Goal: Task Accomplishment & Management: Use online tool/utility

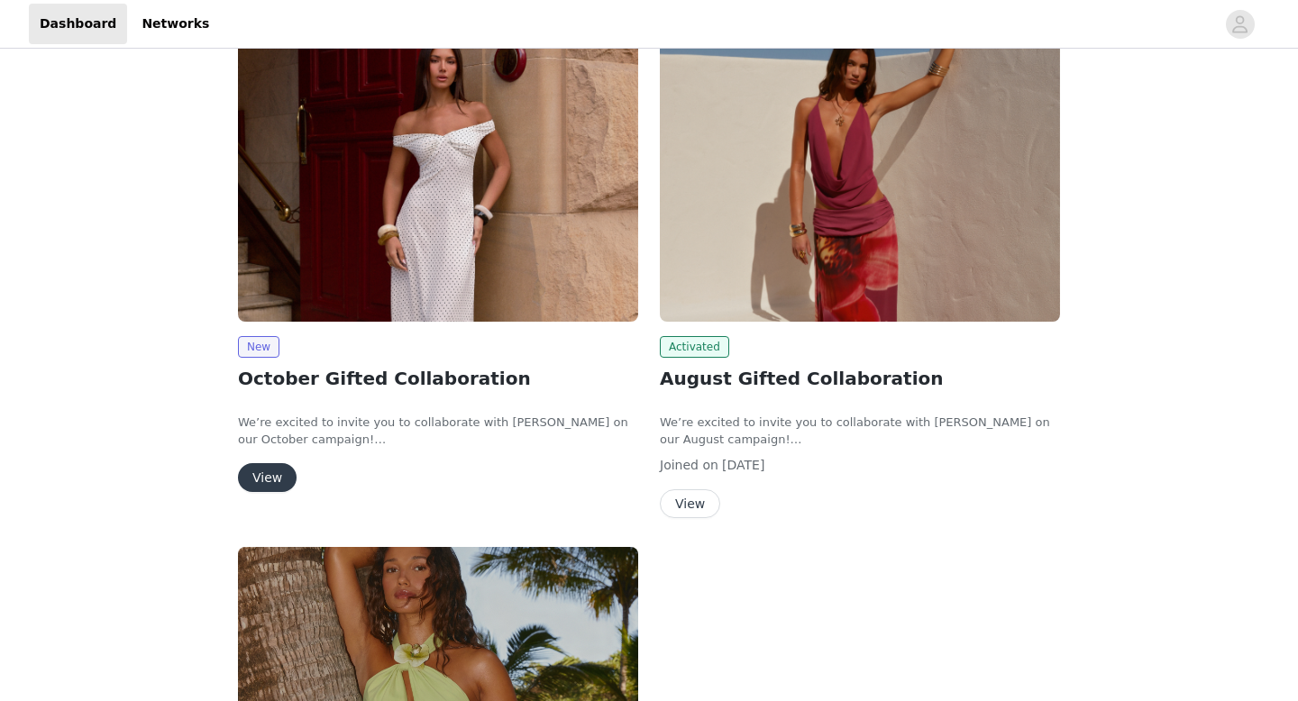
scroll to position [269, 0]
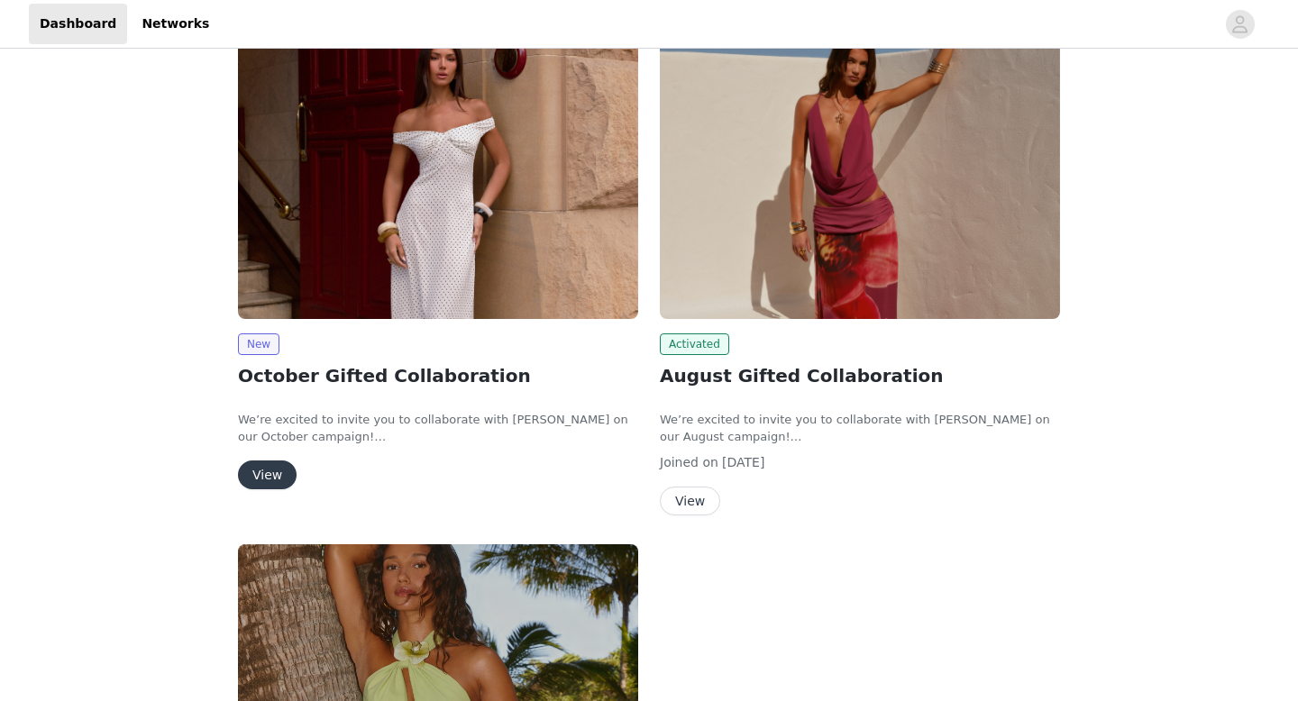
click at [274, 471] on button "View" at bounding box center [267, 475] width 59 height 29
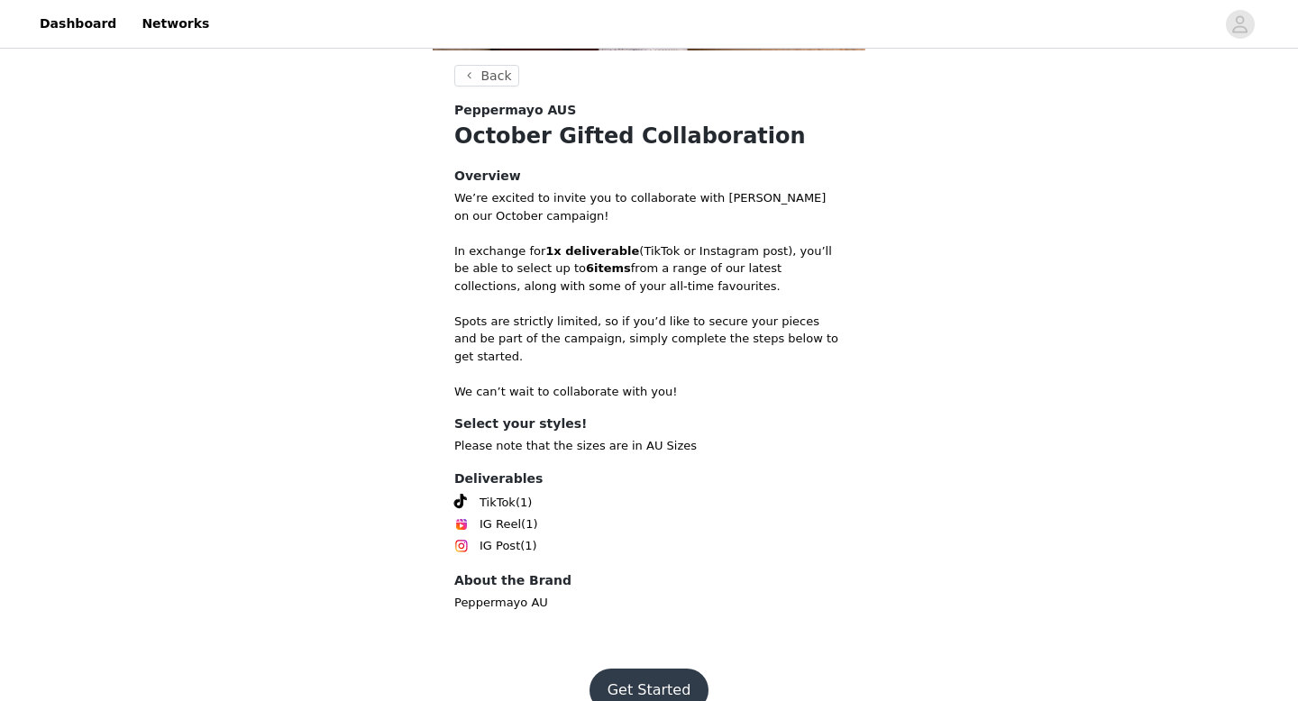
scroll to position [341, 0]
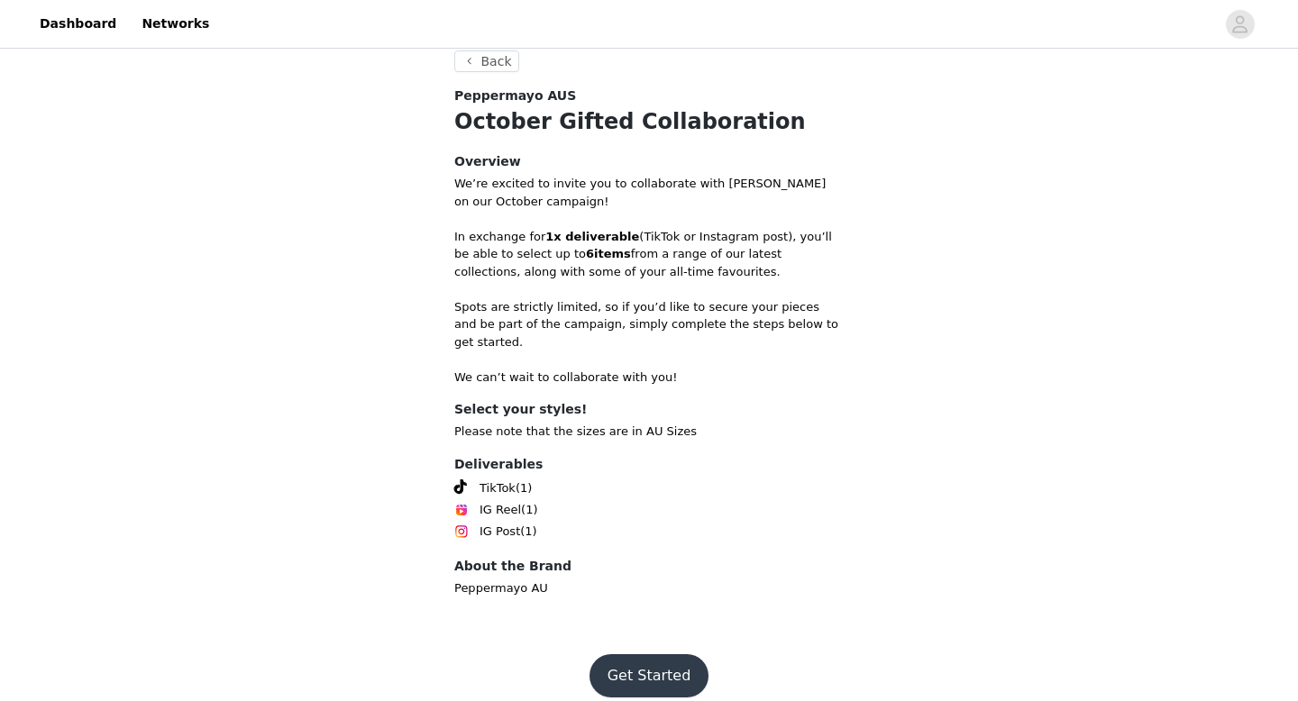
click at [662, 663] on button "Get Started" at bounding box center [650, 675] width 120 height 43
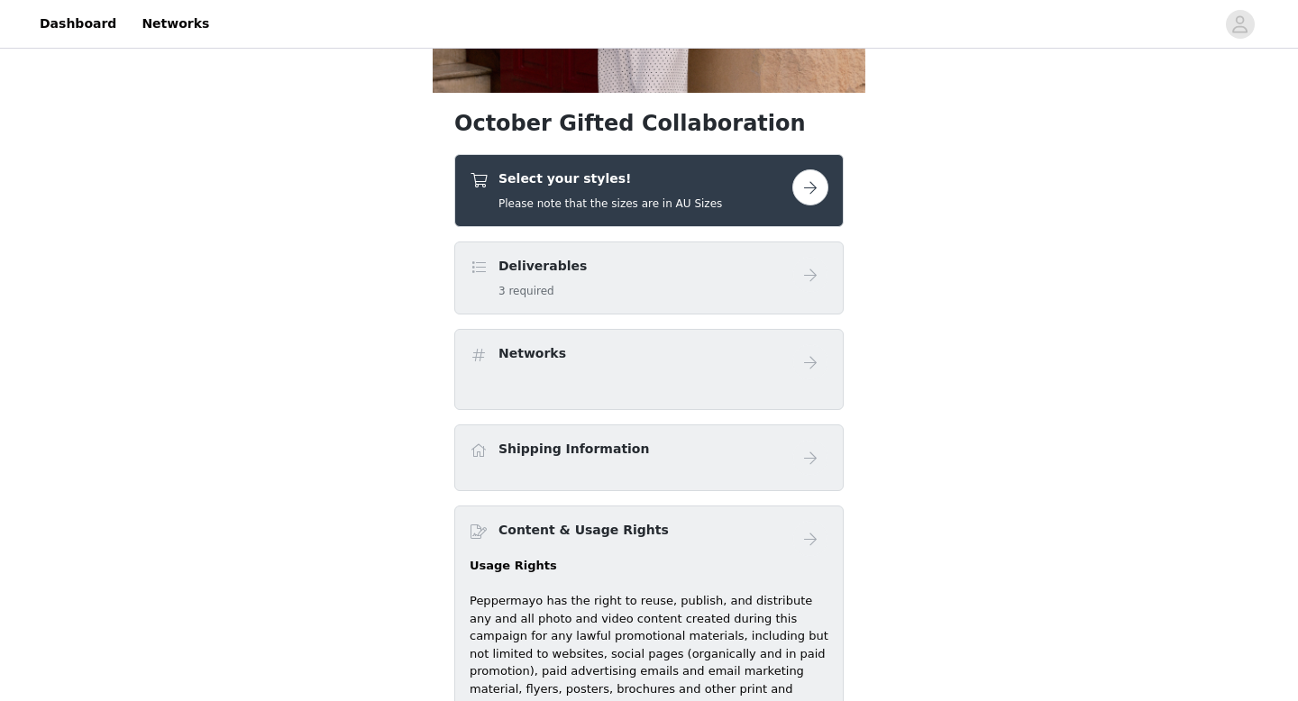
scroll to position [286, 0]
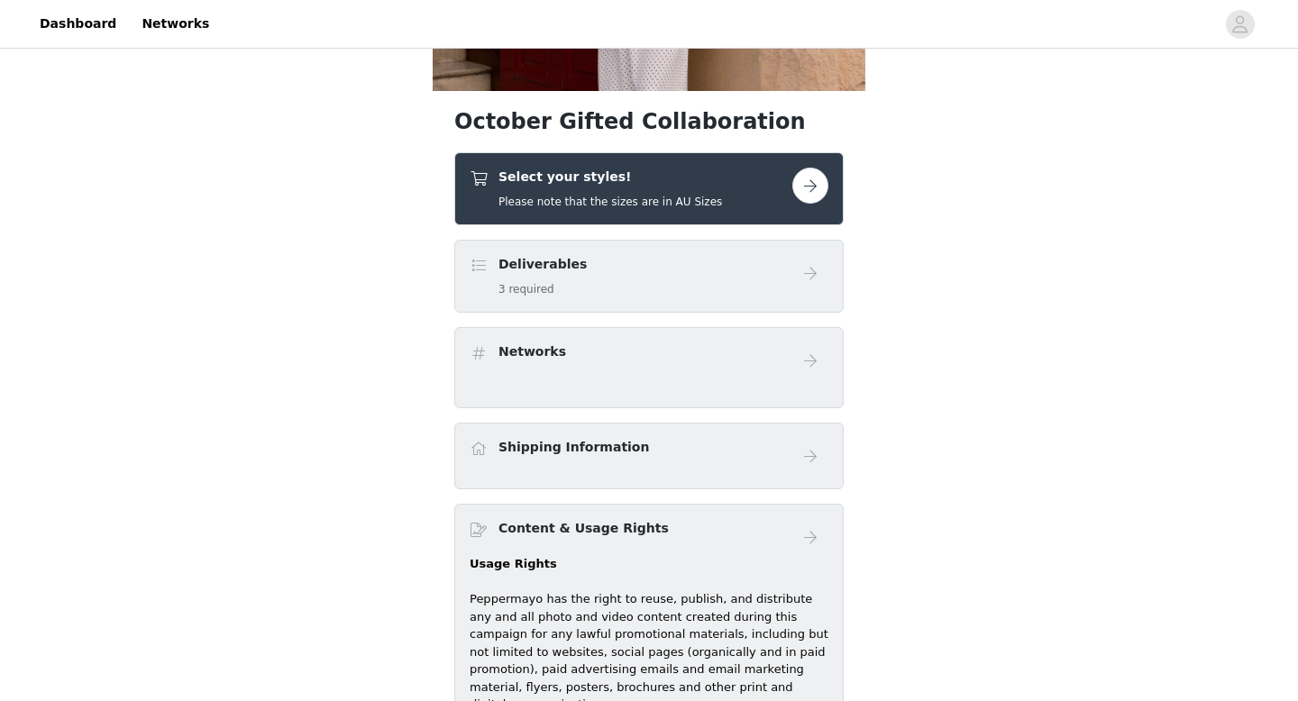
click at [809, 192] on button "button" at bounding box center [810, 186] width 36 height 36
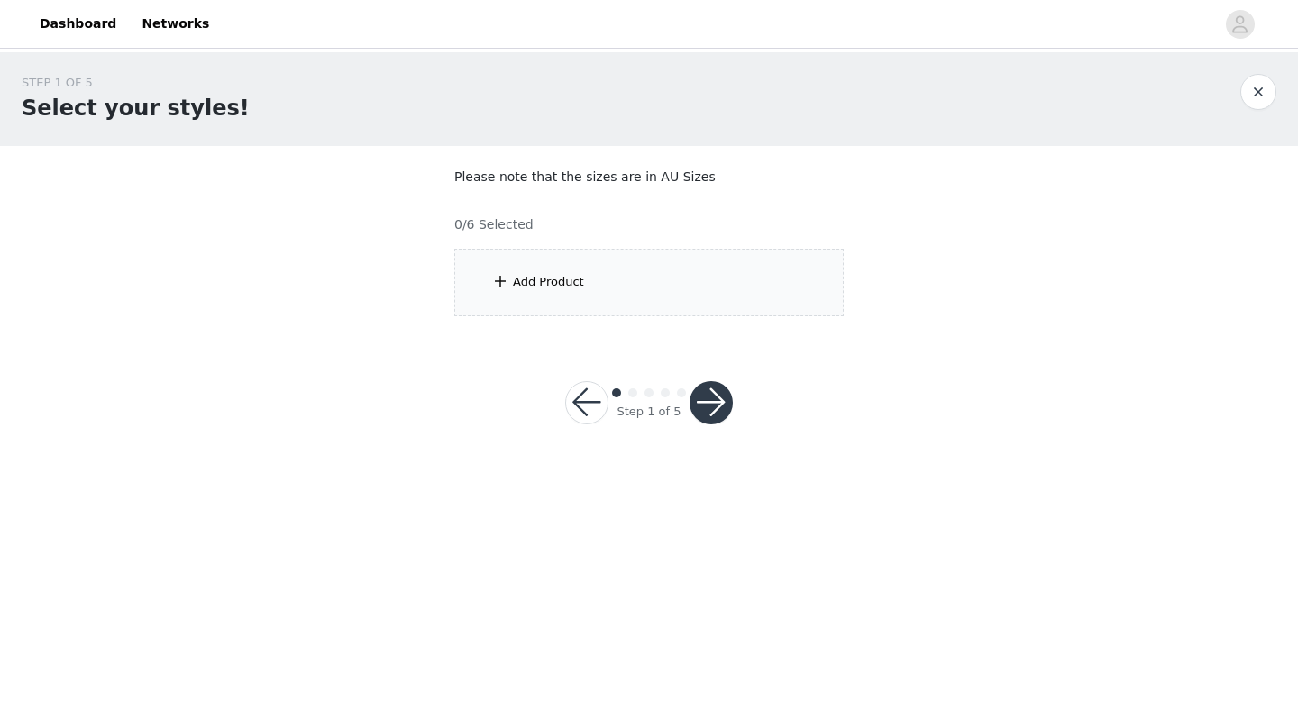
click at [536, 297] on div "Add Product" at bounding box center [648, 283] width 389 height 68
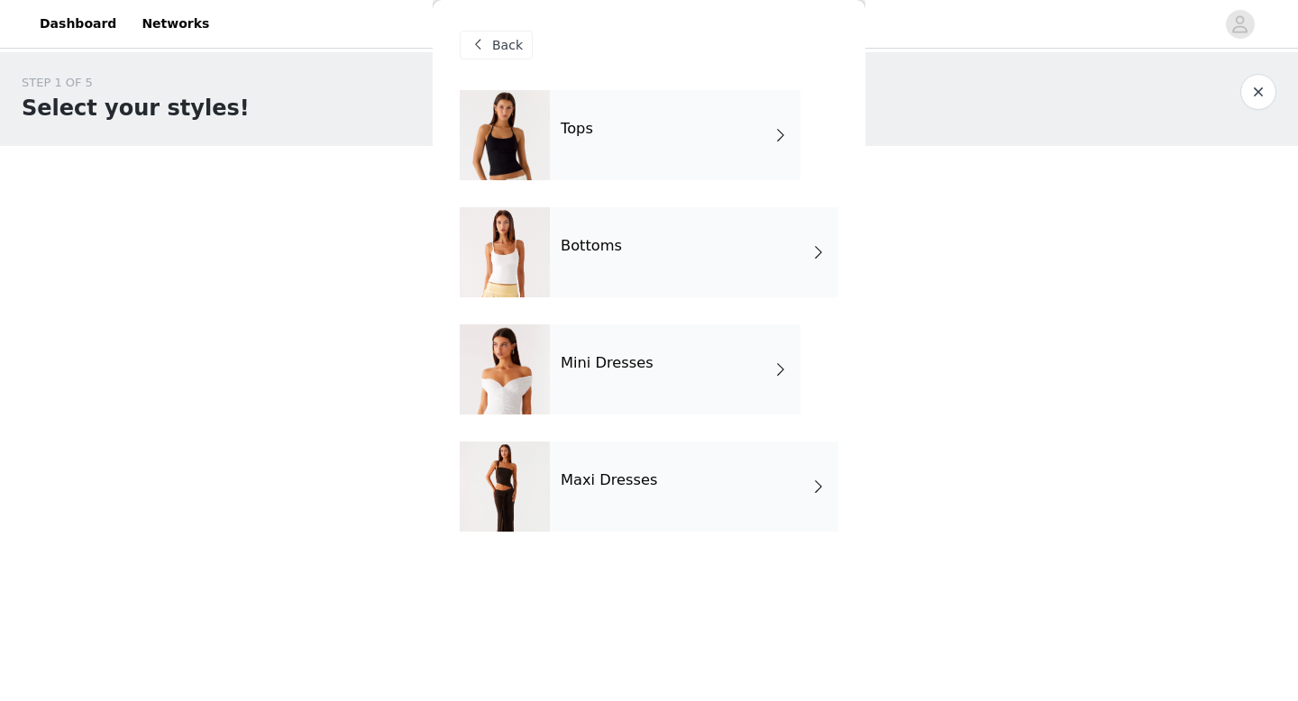
click at [745, 135] on div "Tops" at bounding box center [675, 135] width 251 height 90
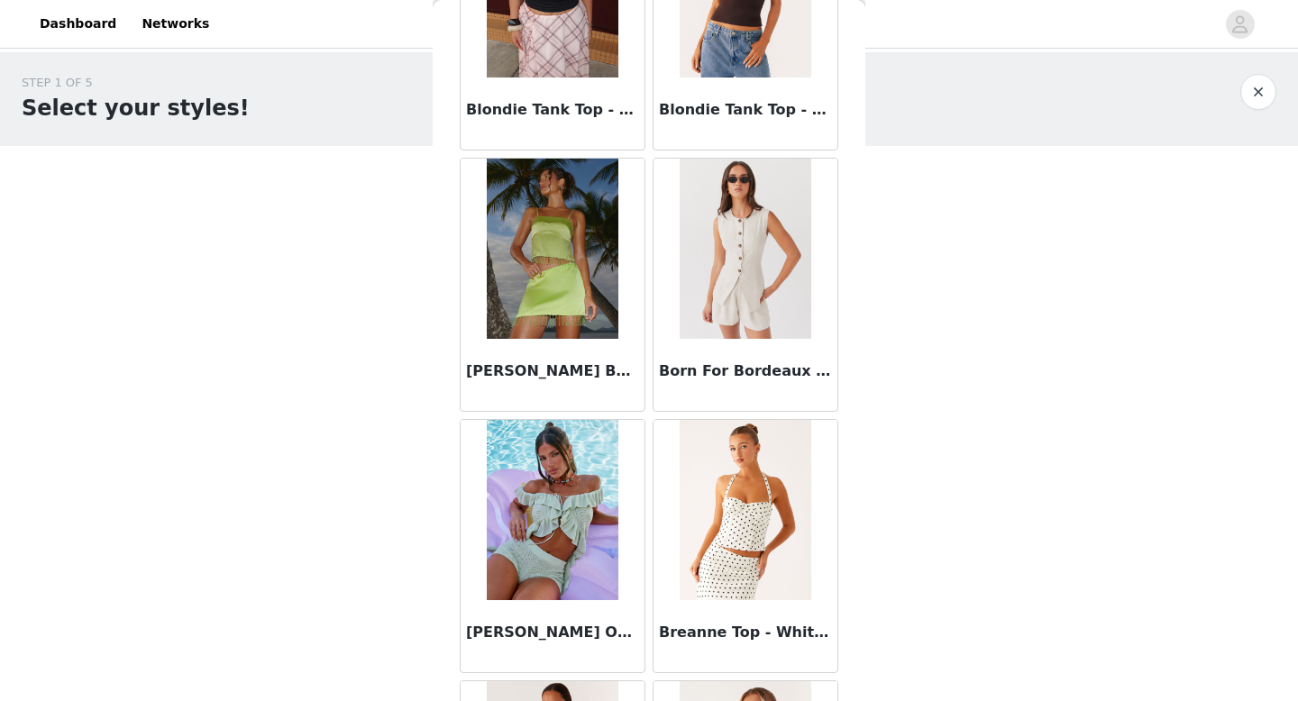
scroll to position [2057, 0]
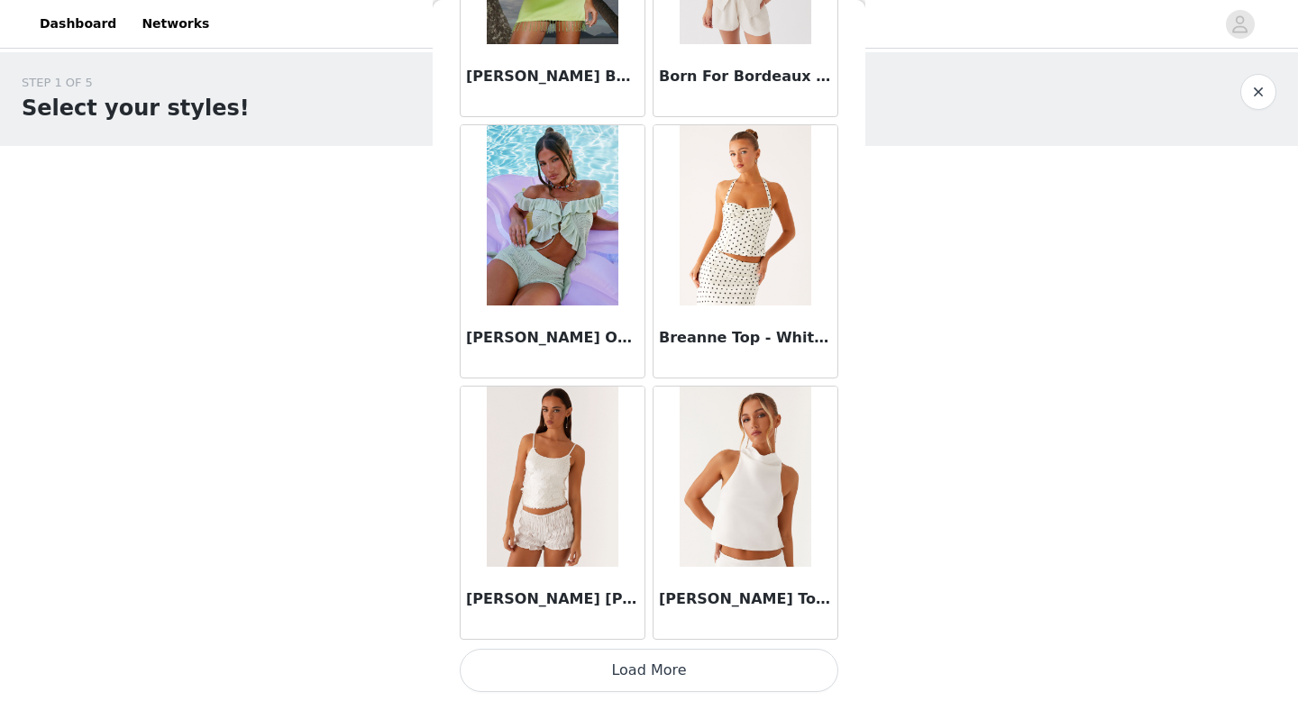
click at [660, 685] on button "Load More" at bounding box center [649, 670] width 379 height 43
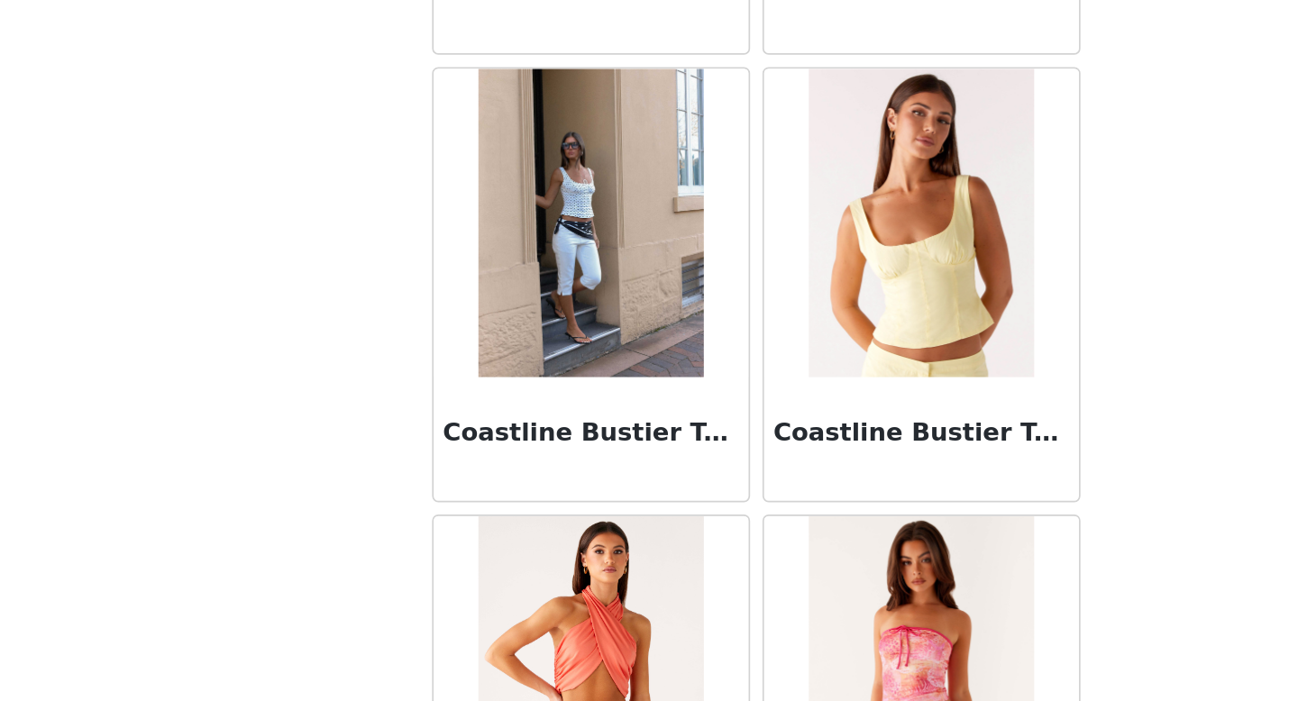
scroll to position [0, 0]
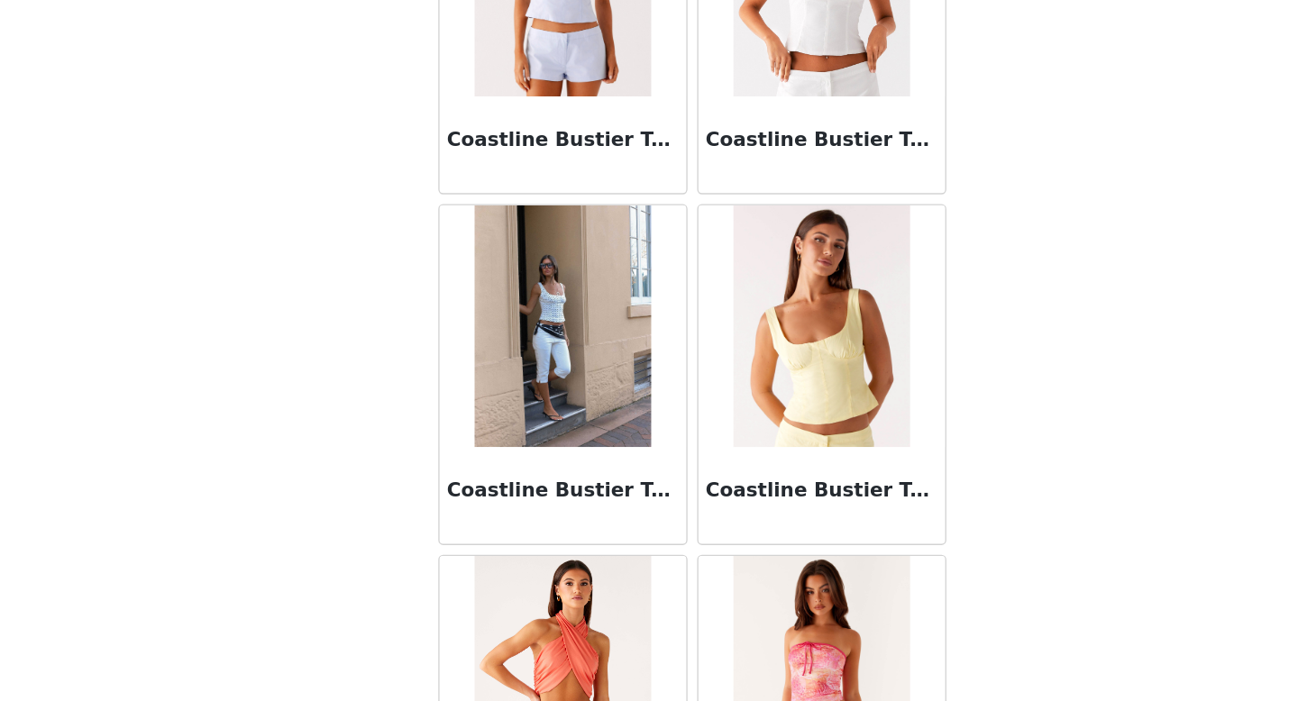
click at [946, 561] on body "Dashboard Networks STEP 1 OF 5 Select your styles! Please note that the sizes a…" at bounding box center [649, 350] width 1298 height 701
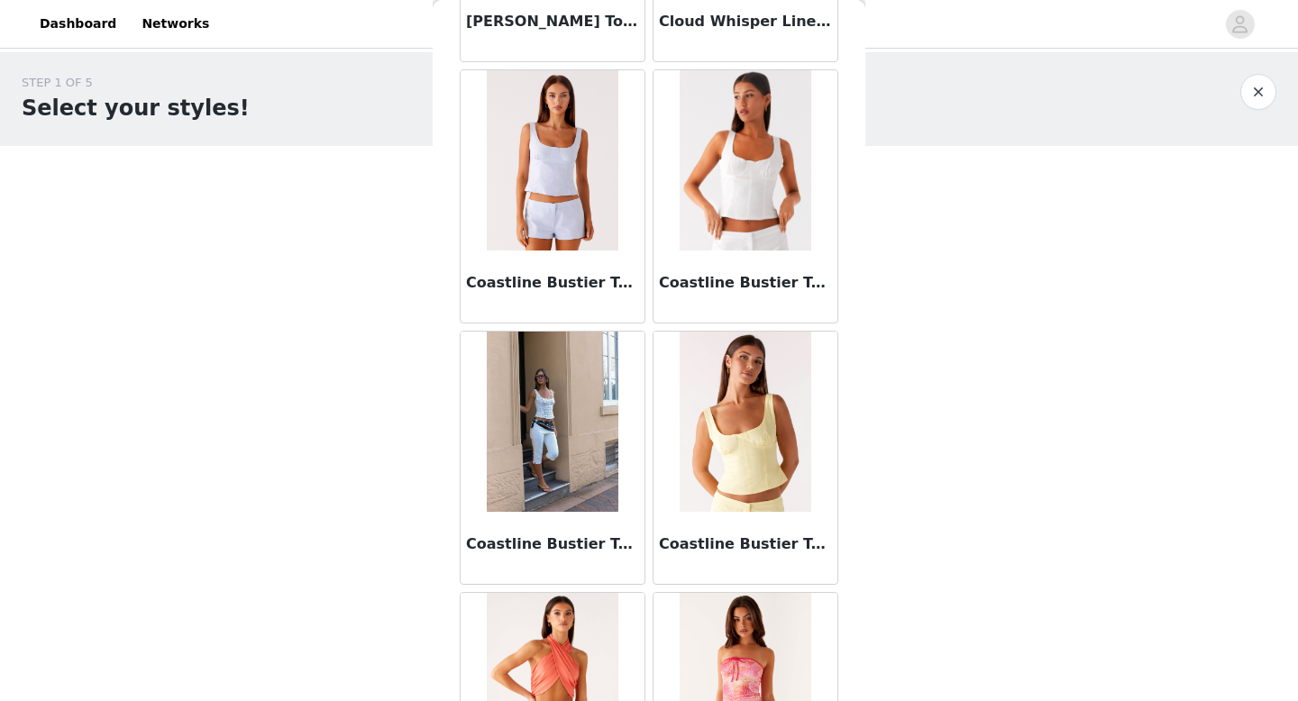
scroll to position [4671, 0]
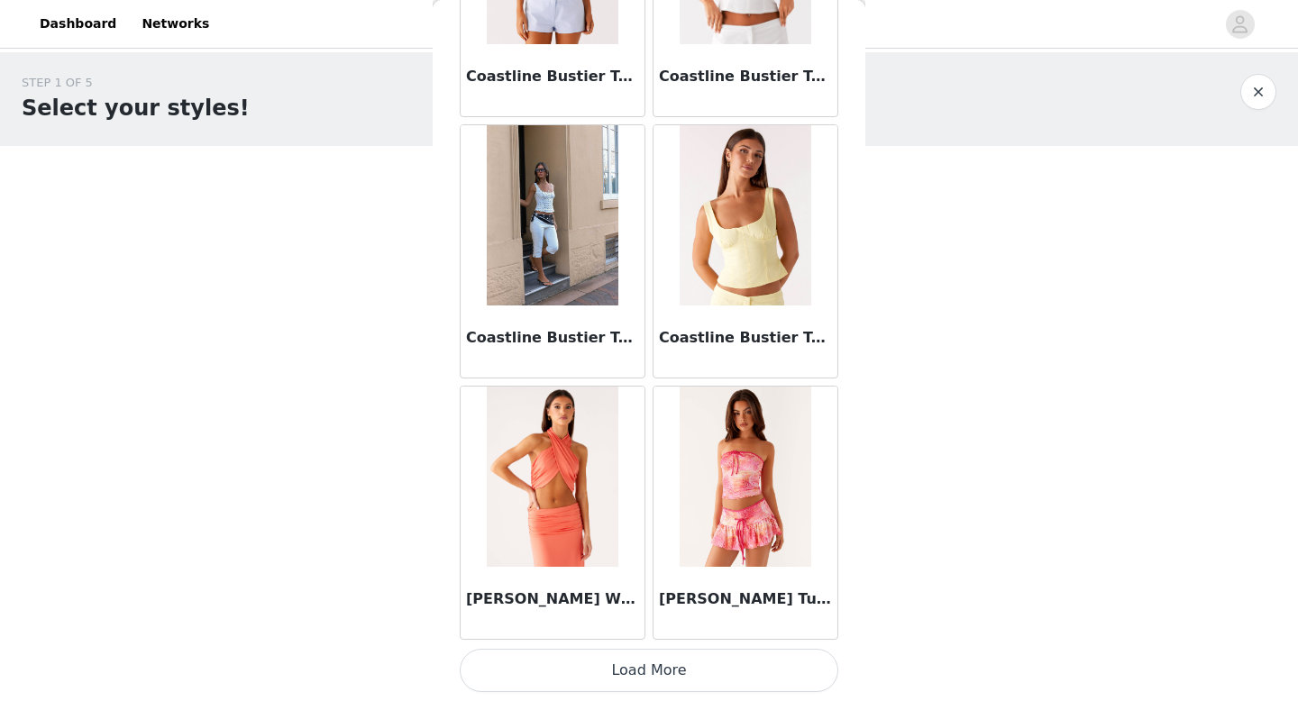
click at [654, 681] on button "Load More" at bounding box center [649, 670] width 379 height 43
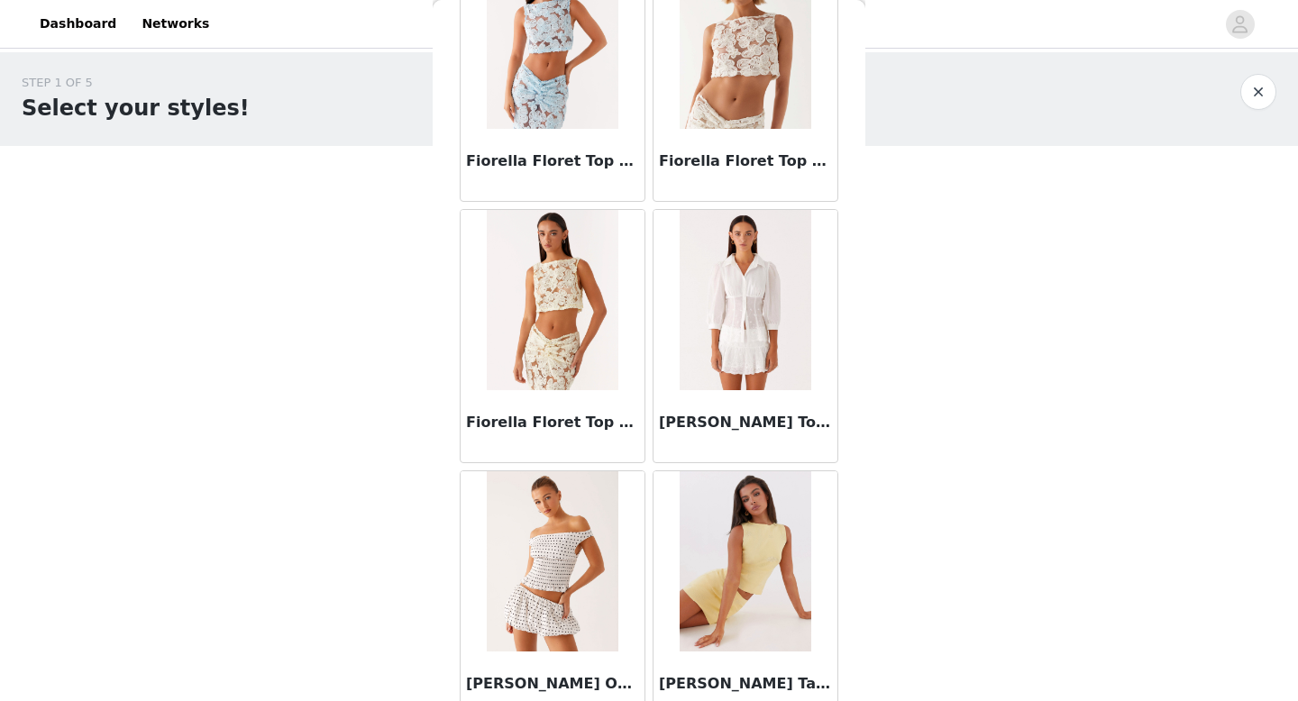
scroll to position [7285, 0]
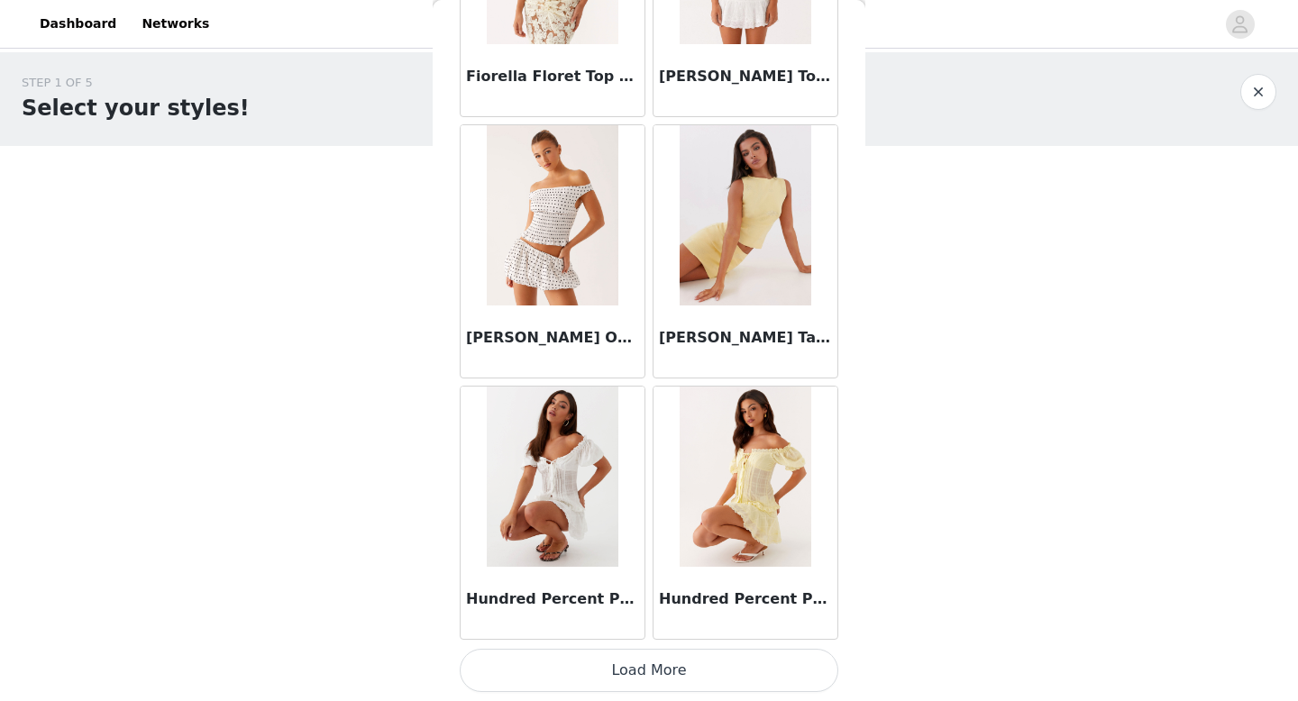
click at [640, 690] on button "Load More" at bounding box center [649, 670] width 379 height 43
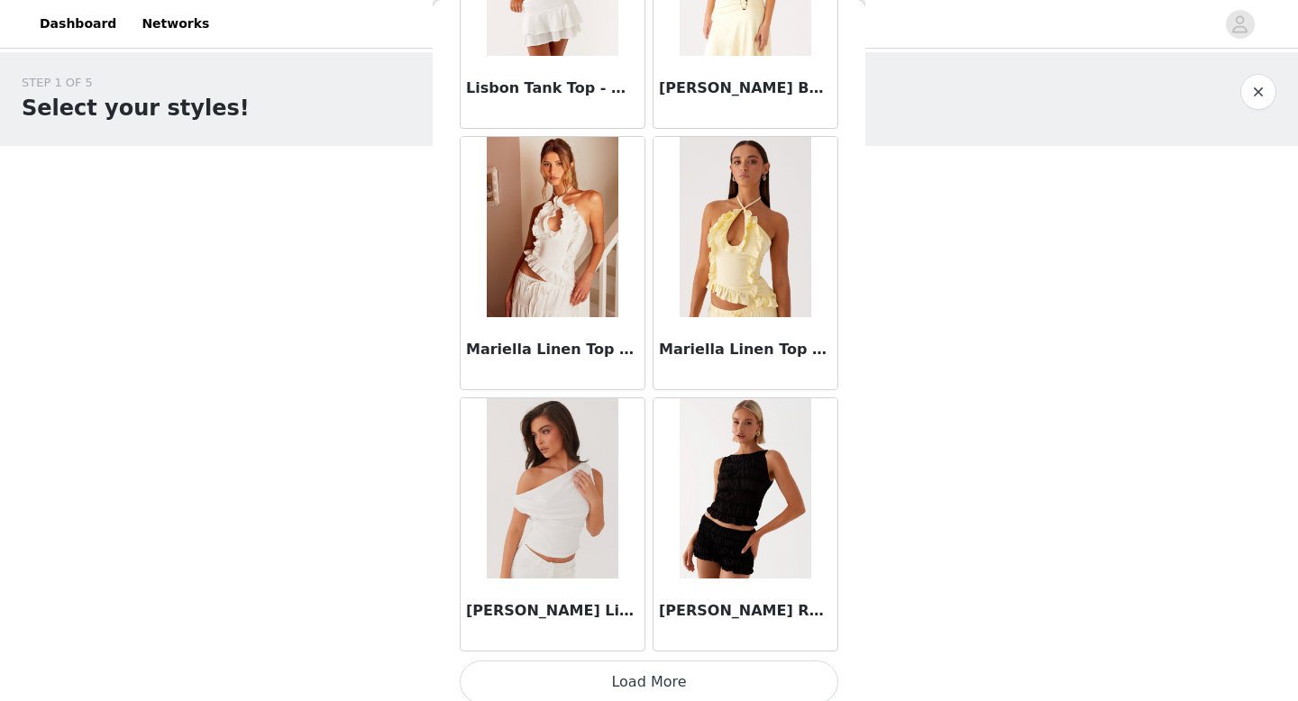
scroll to position [9899, 0]
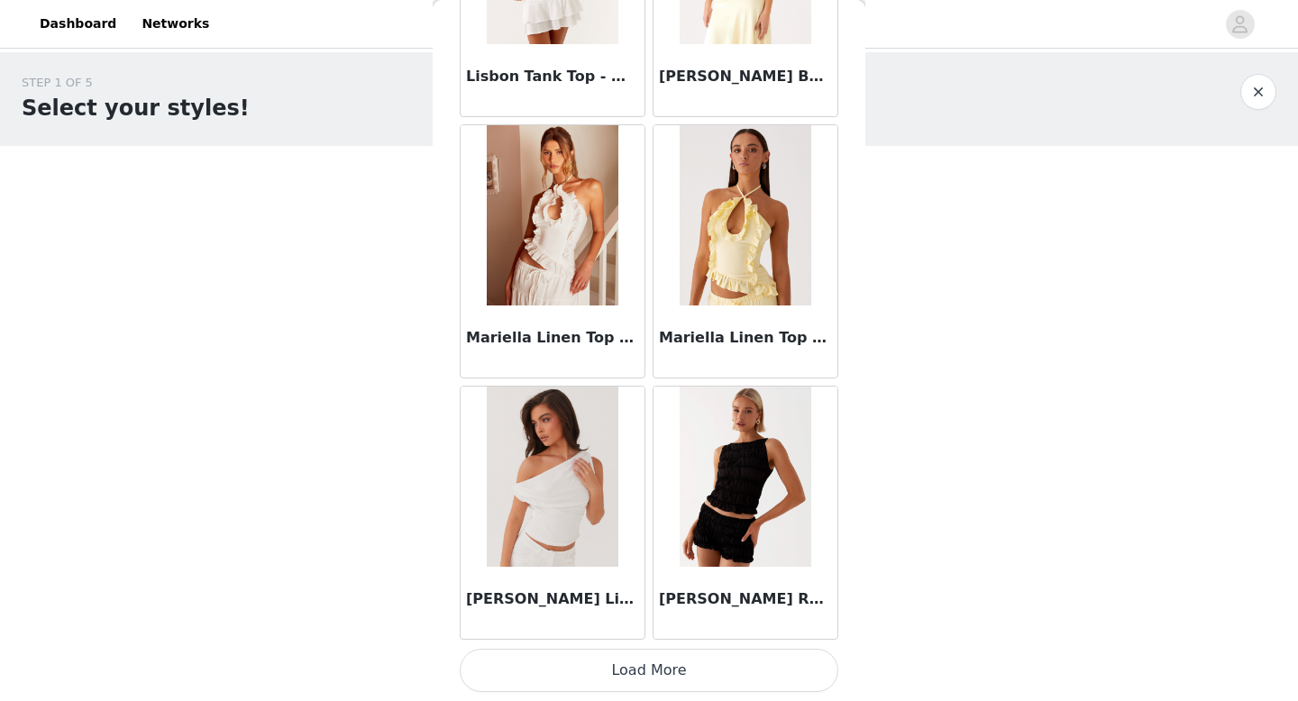
click at [587, 668] on button "Load More" at bounding box center [649, 670] width 379 height 43
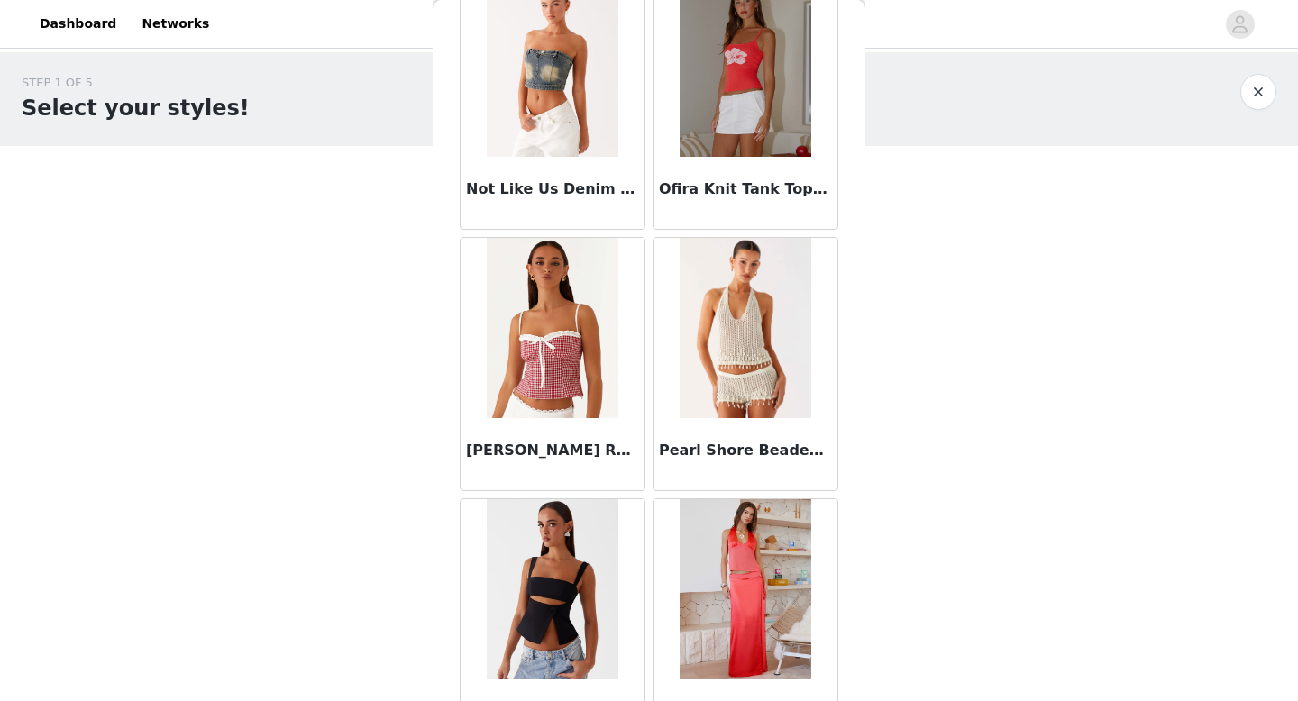
scroll to position [12513, 0]
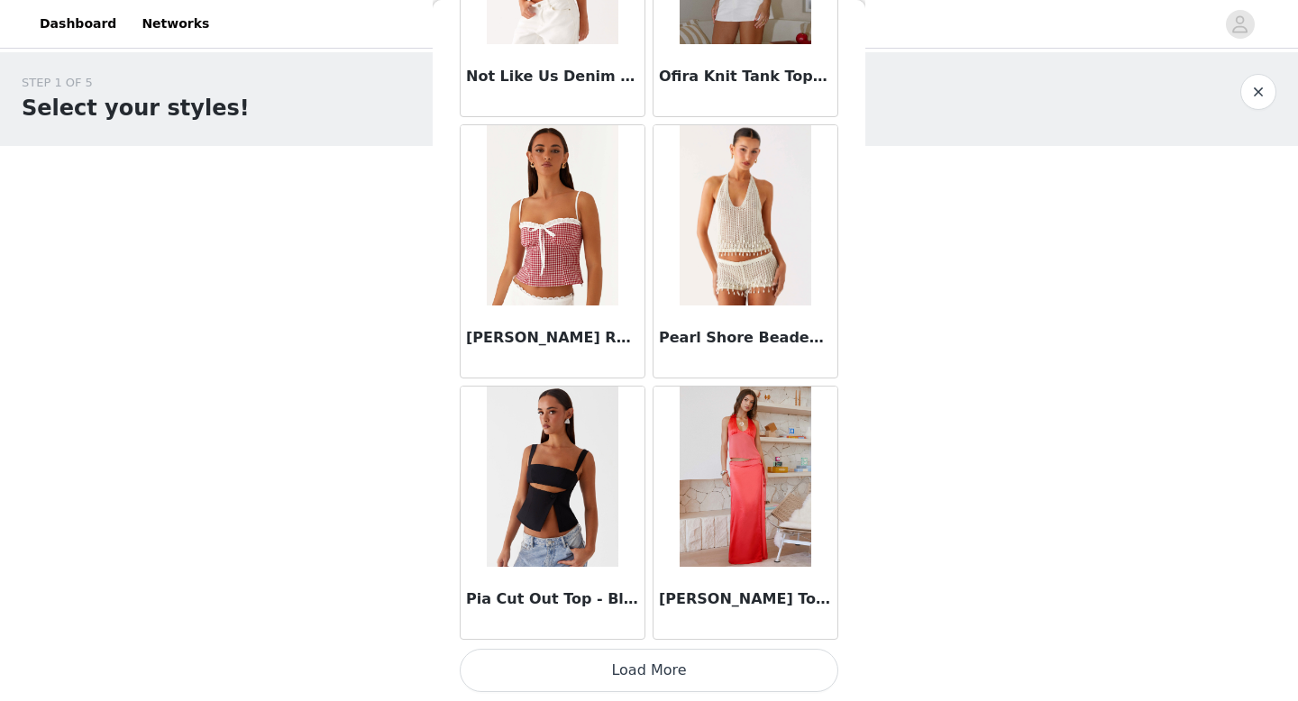
click at [624, 673] on button "Load More" at bounding box center [649, 670] width 379 height 43
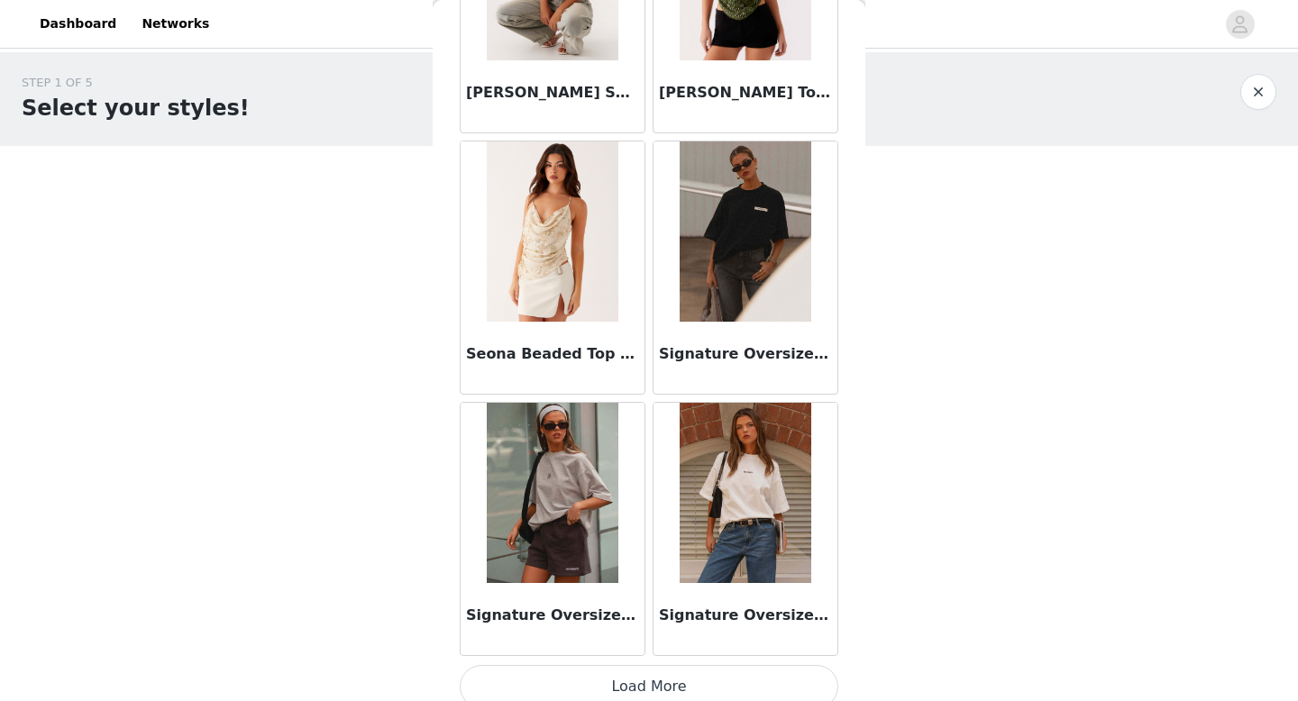
scroll to position [15127, 0]
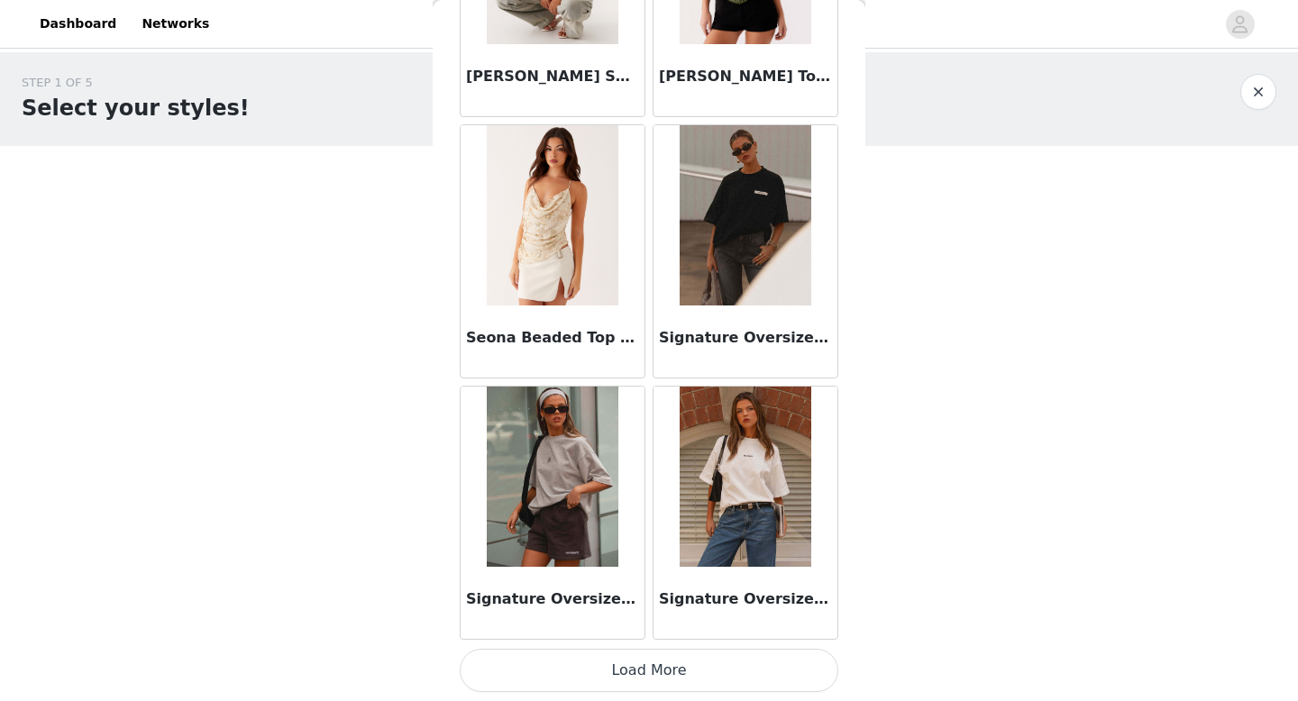
click at [639, 661] on button "Load More" at bounding box center [649, 670] width 379 height 43
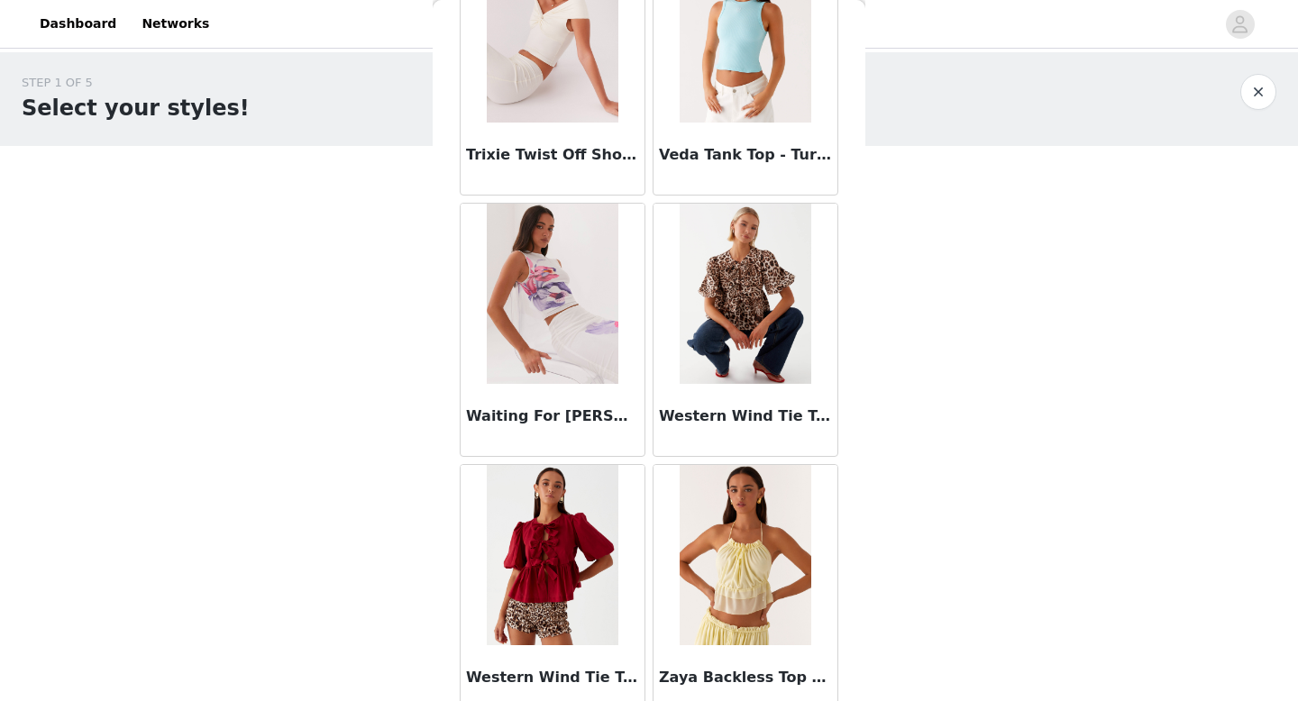
scroll to position [17741, 0]
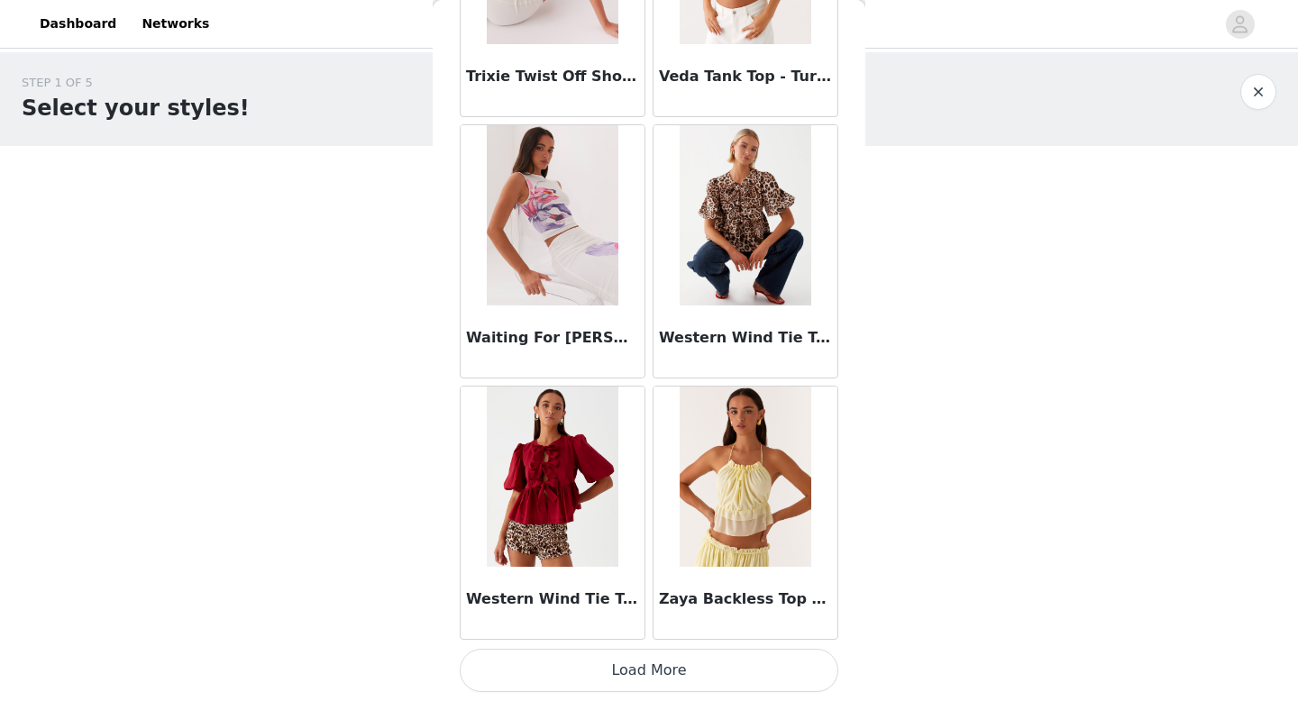
click at [649, 667] on button "Load More" at bounding box center [649, 670] width 379 height 43
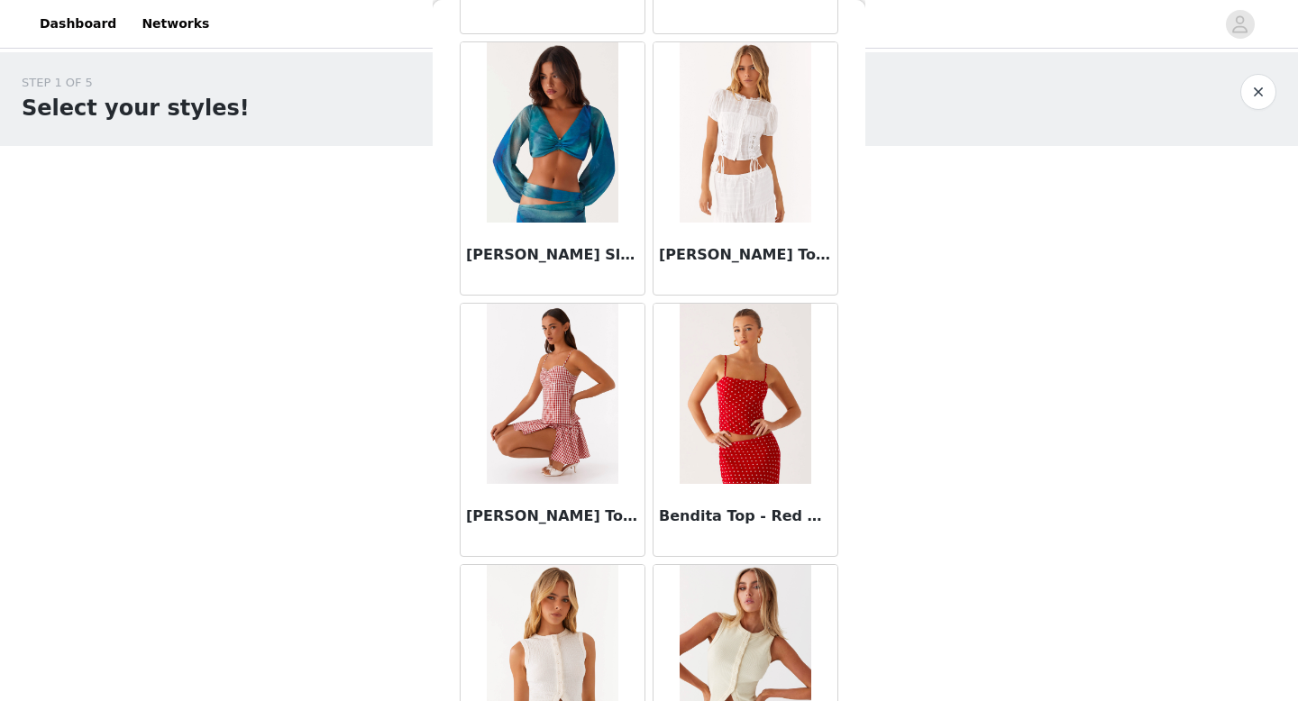
scroll to position [0, 0]
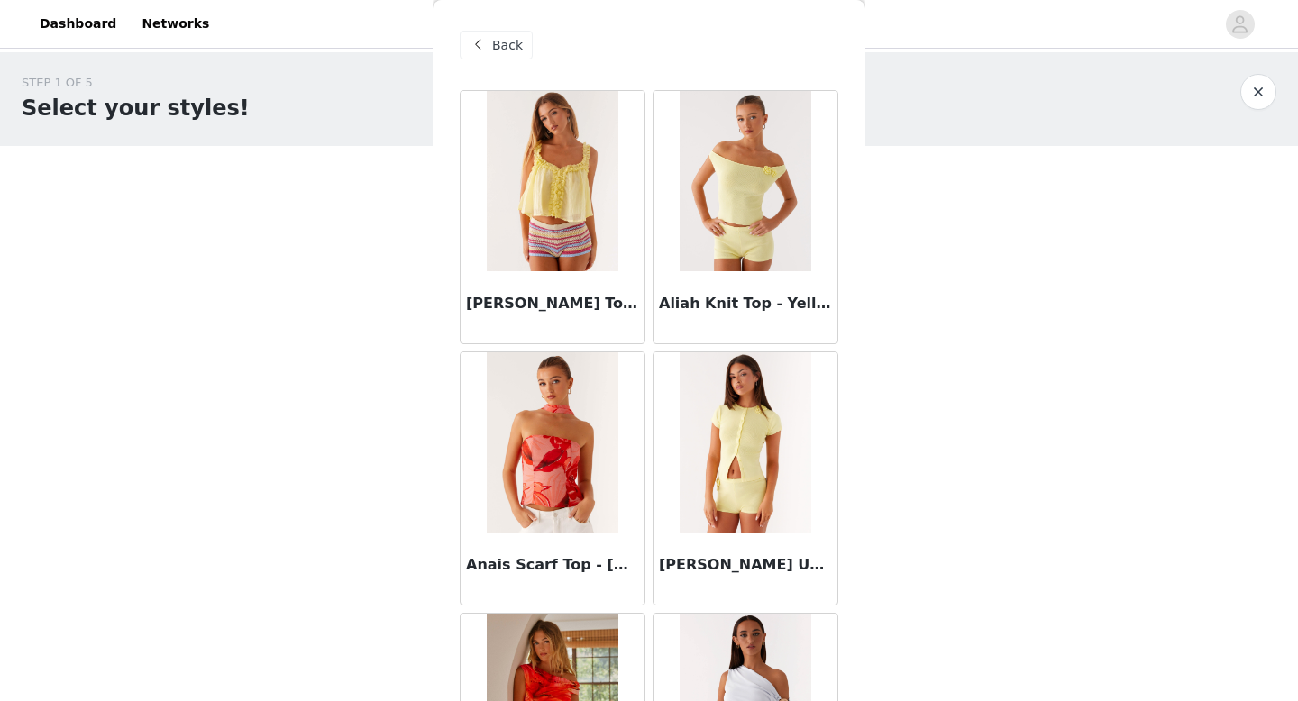
click at [501, 42] on span "Back" at bounding box center [507, 45] width 31 height 19
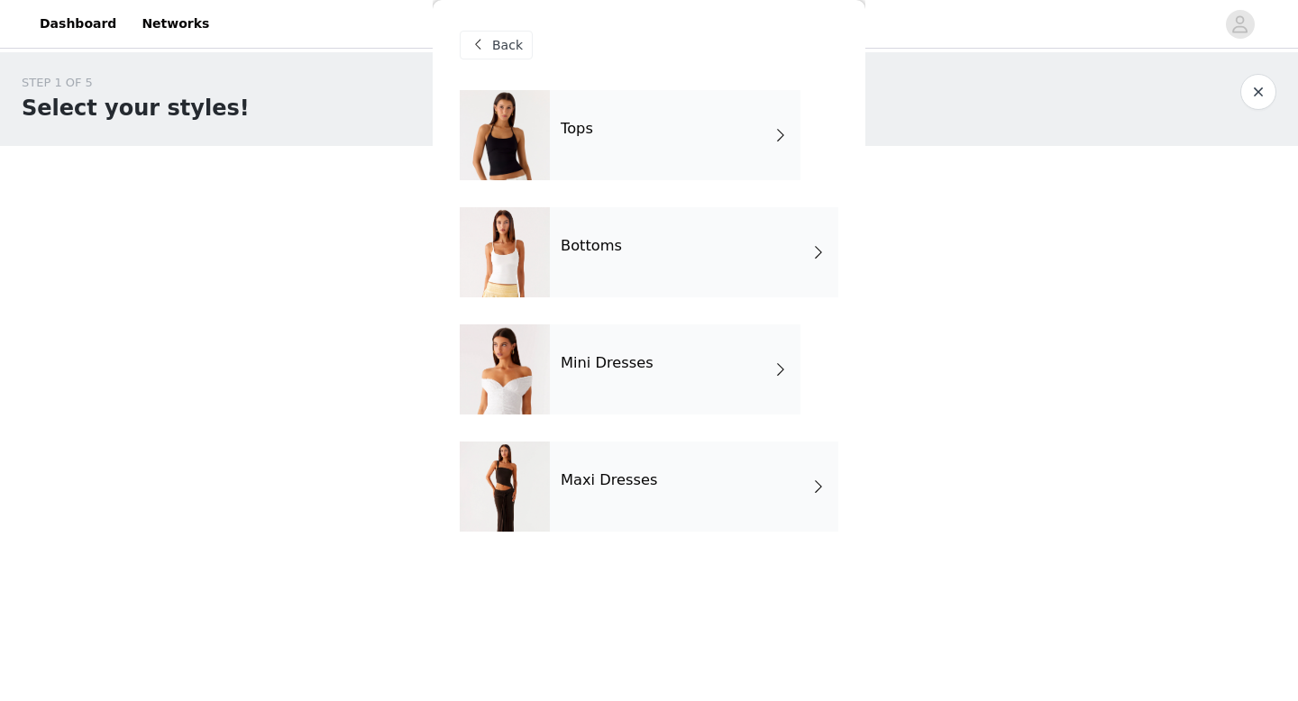
click at [636, 253] on div "Bottoms" at bounding box center [694, 252] width 288 height 90
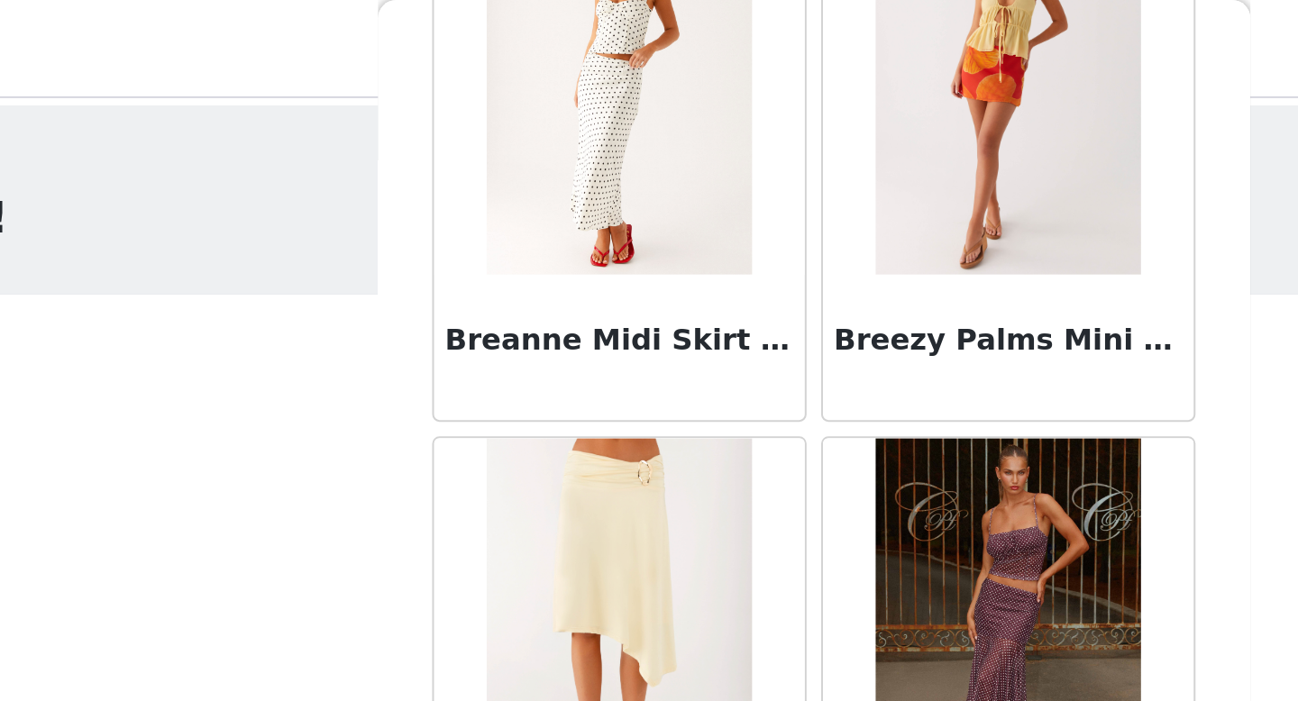
scroll to position [2057, 0]
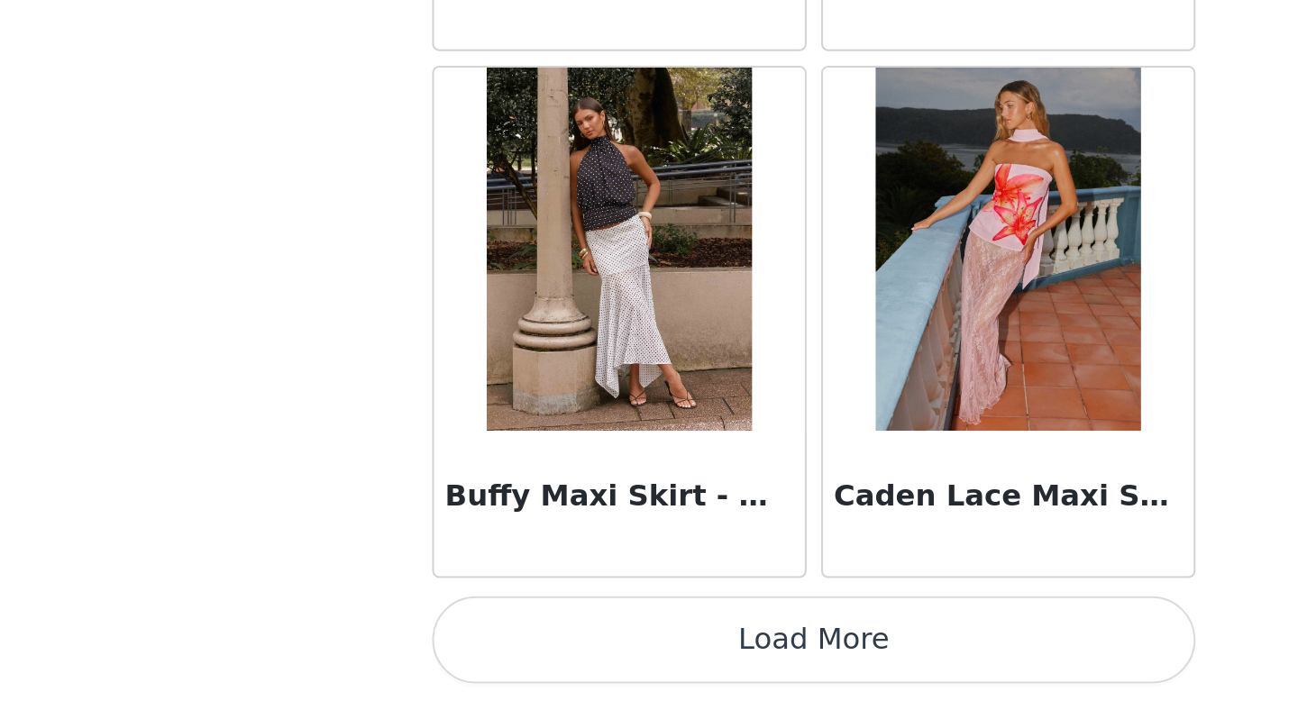
click at [657, 678] on button "Load More" at bounding box center [649, 670] width 379 height 43
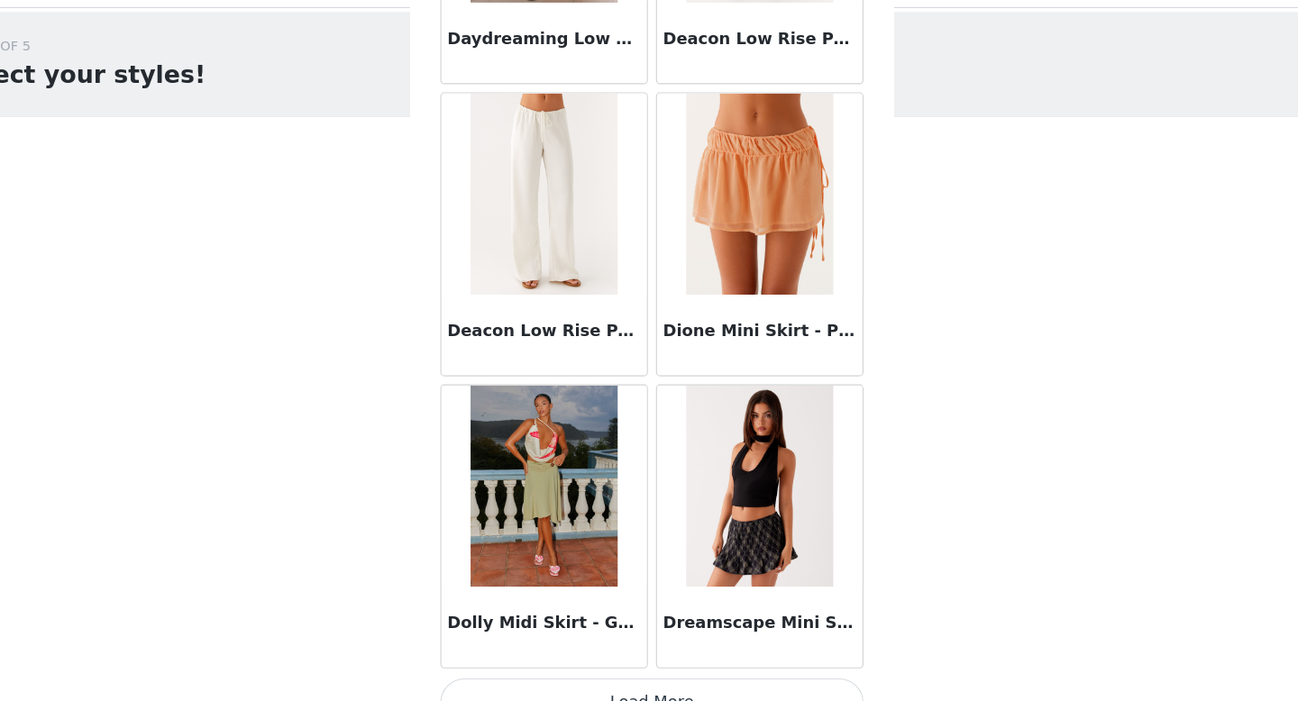
scroll to position [0, 0]
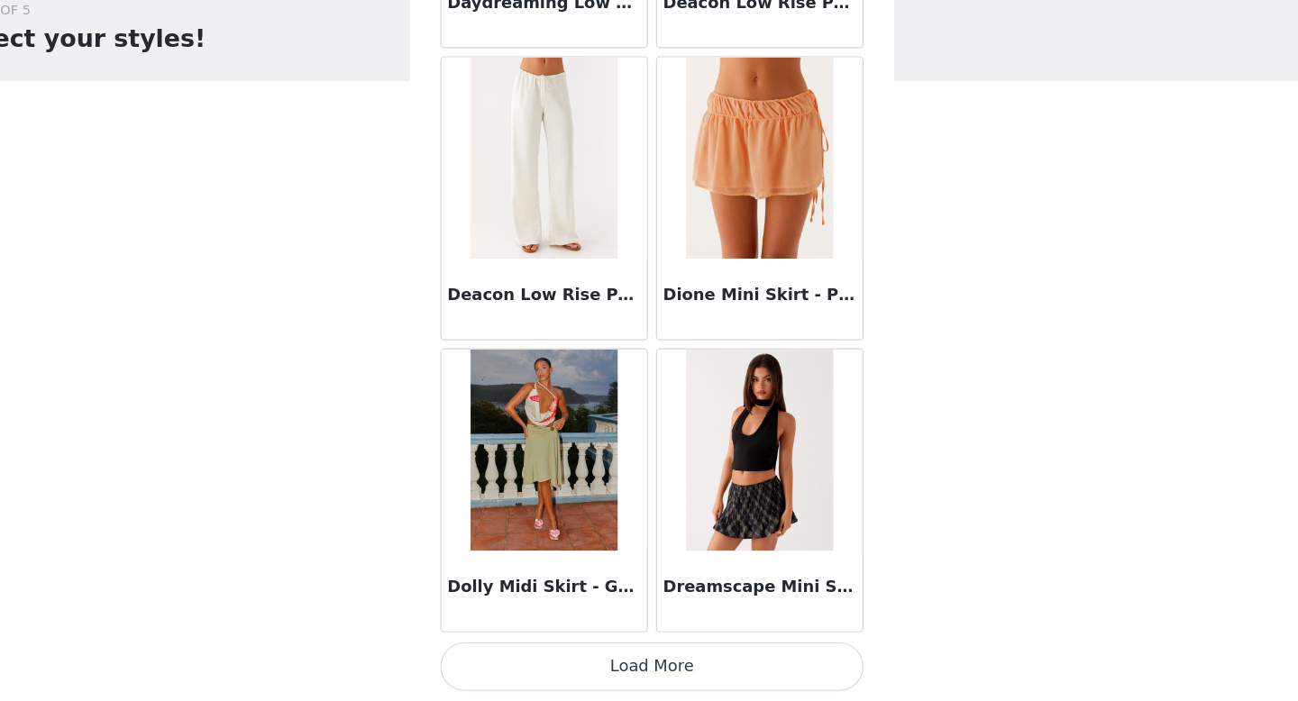
click at [655, 657] on button "Load More" at bounding box center [649, 670] width 379 height 43
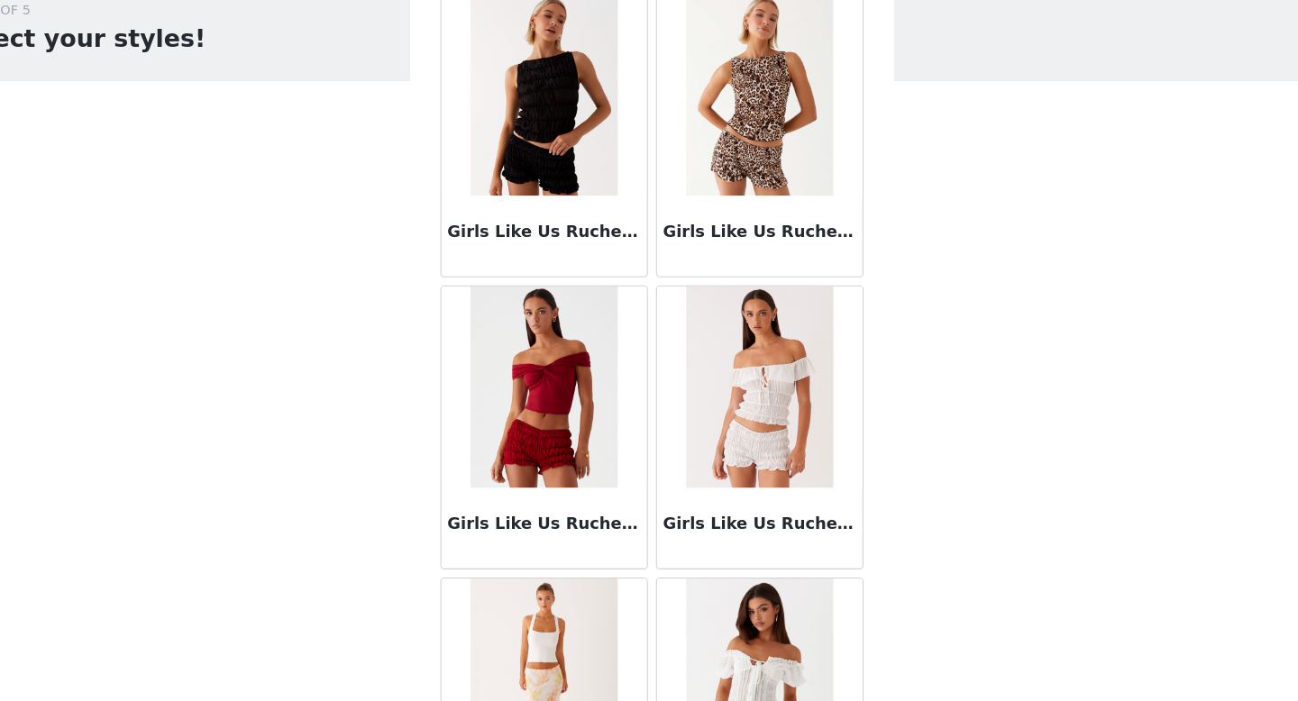
scroll to position [7285, 0]
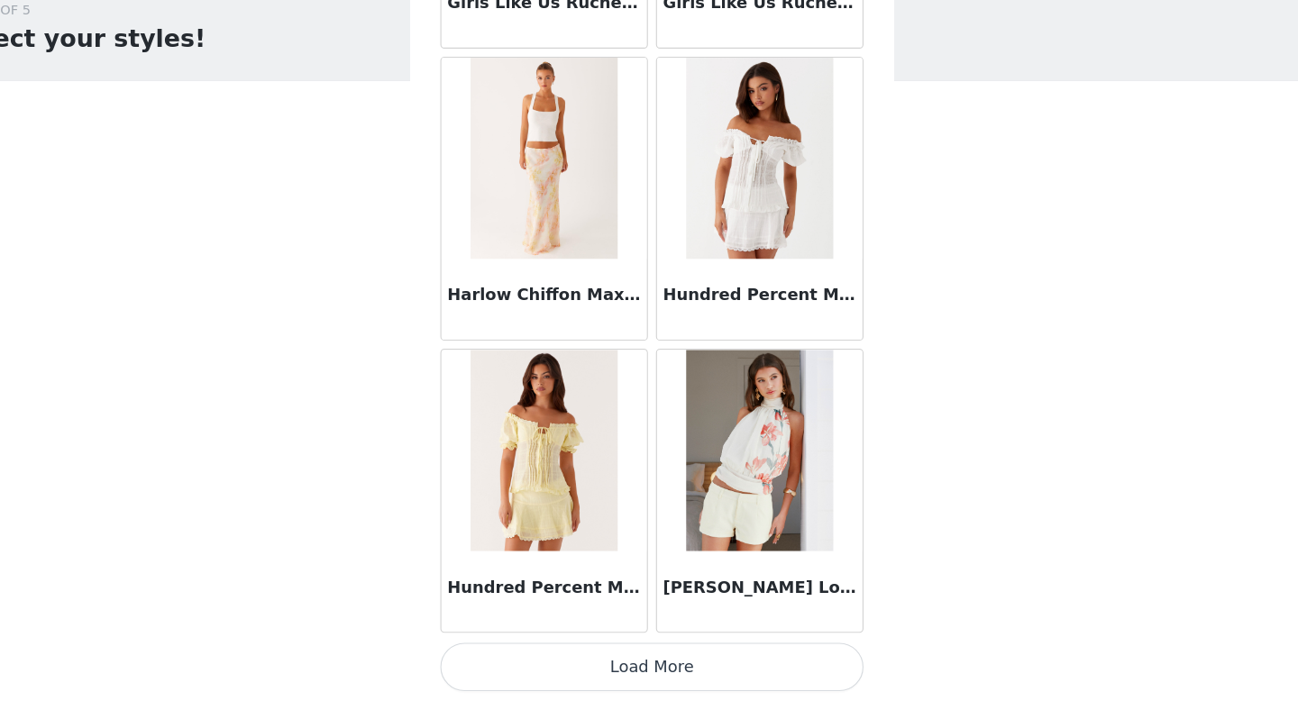
click at [623, 656] on button "Load More" at bounding box center [649, 670] width 379 height 43
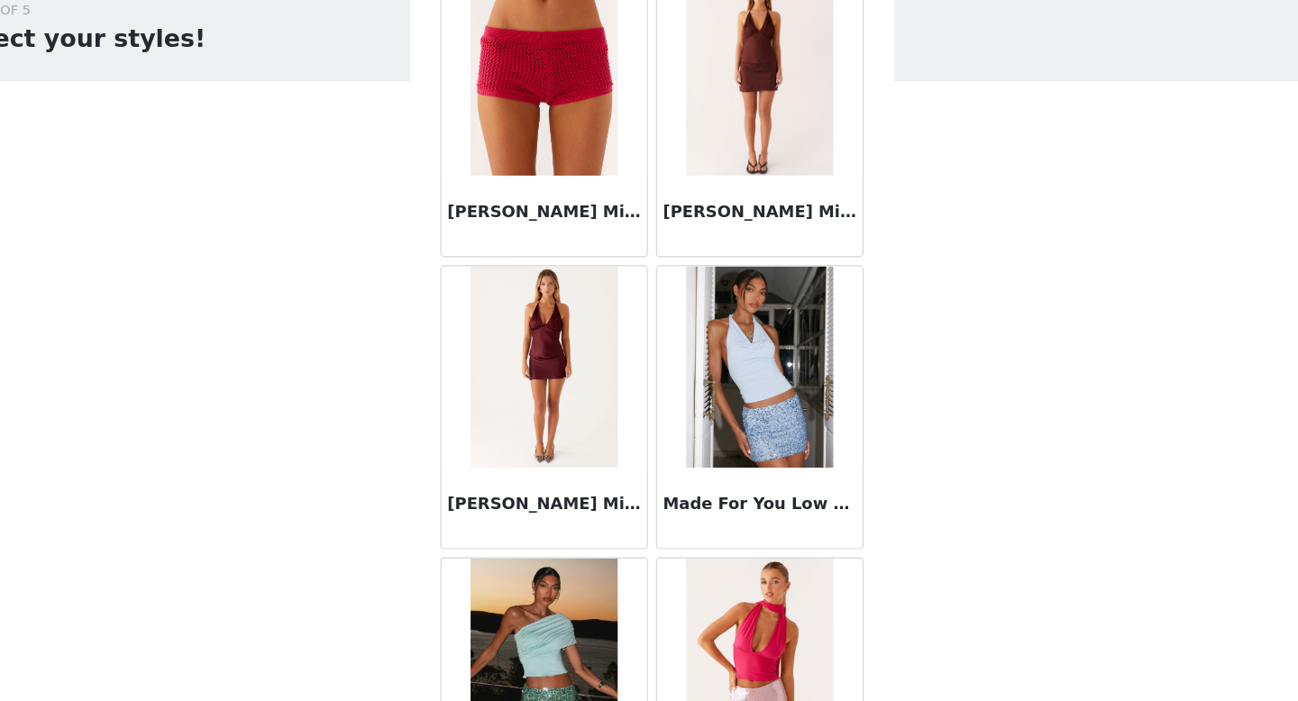
scroll to position [9899, 0]
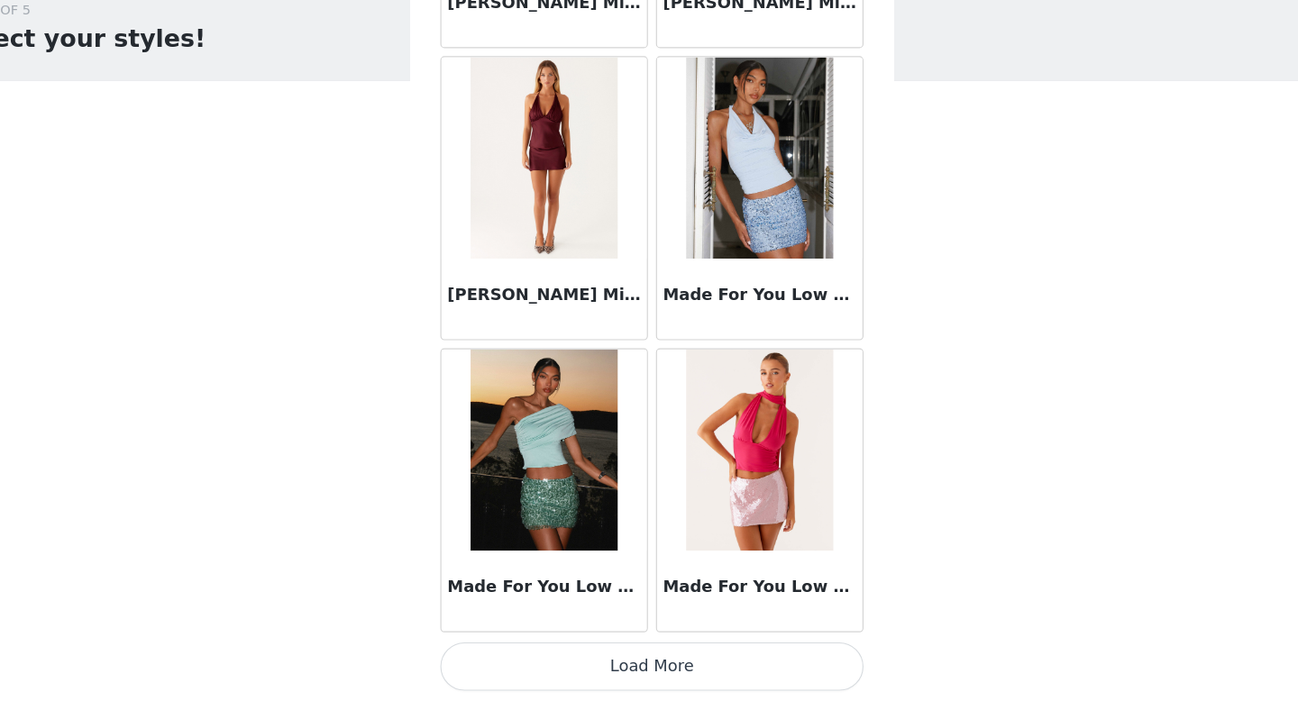
click at [672, 660] on button "Load More" at bounding box center [649, 670] width 379 height 43
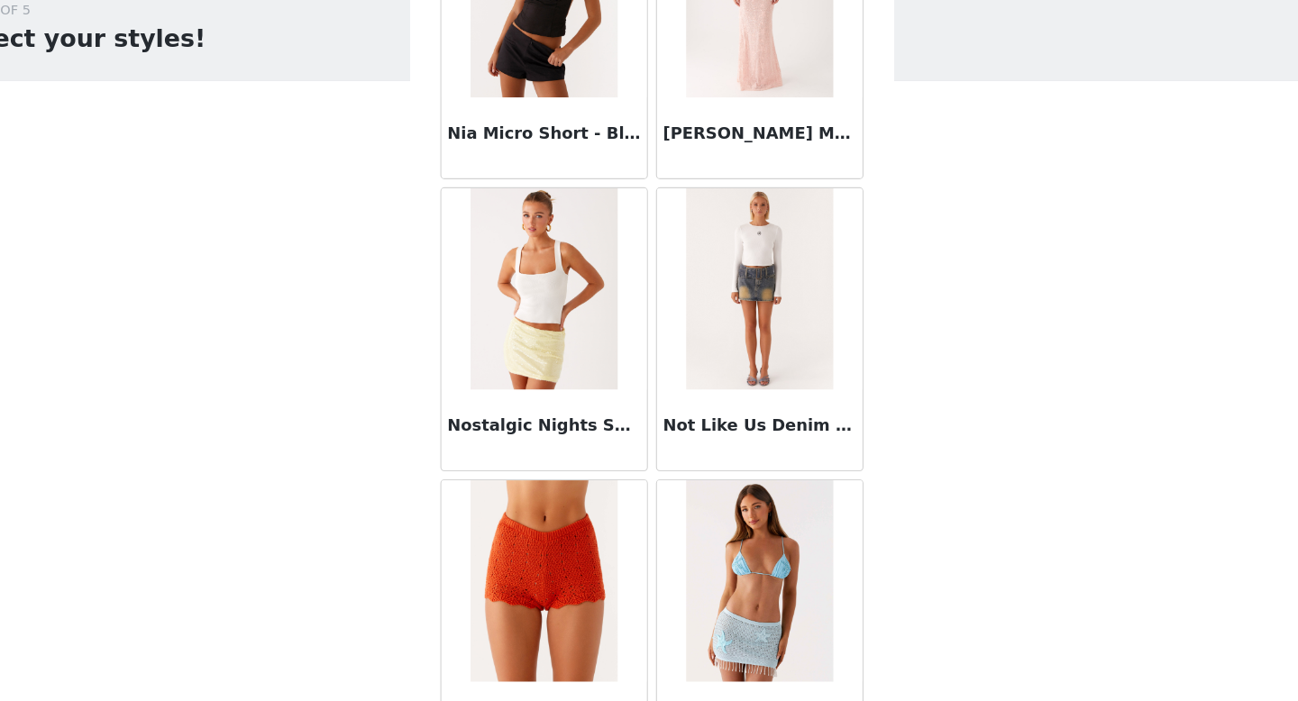
scroll to position [12513, 0]
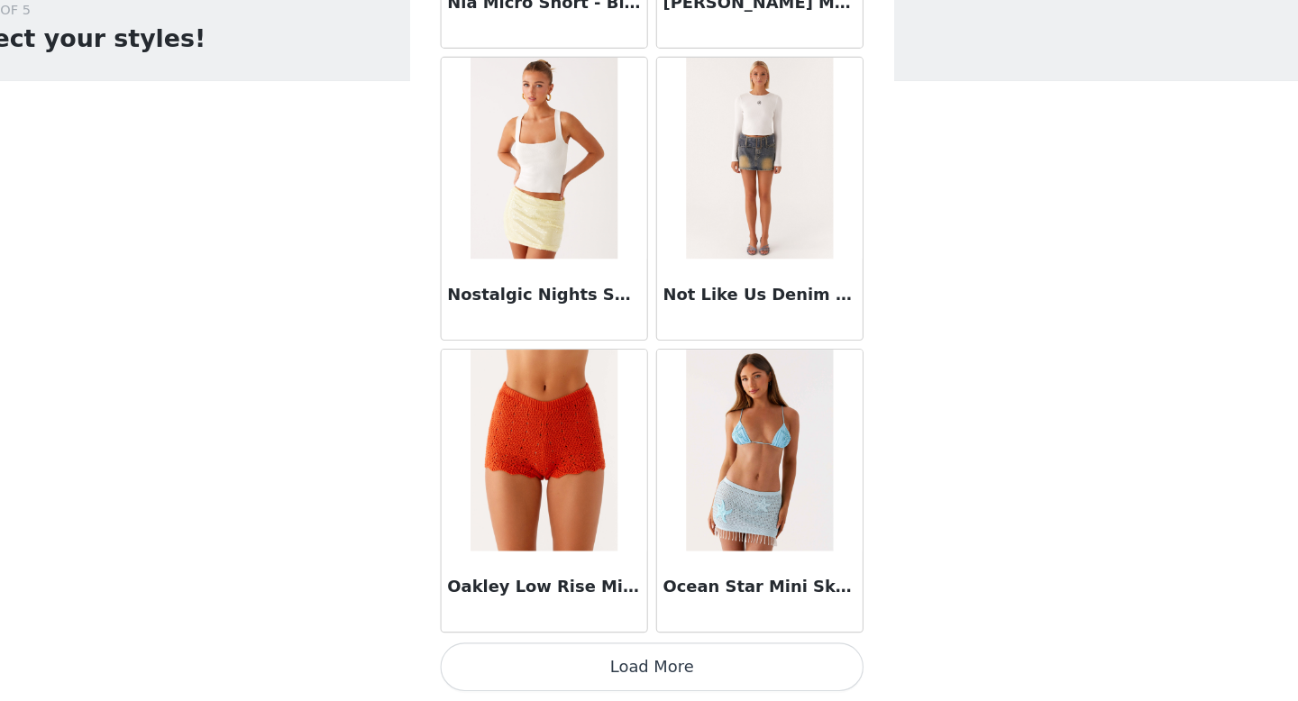
click at [650, 673] on button "Load More" at bounding box center [649, 670] width 379 height 43
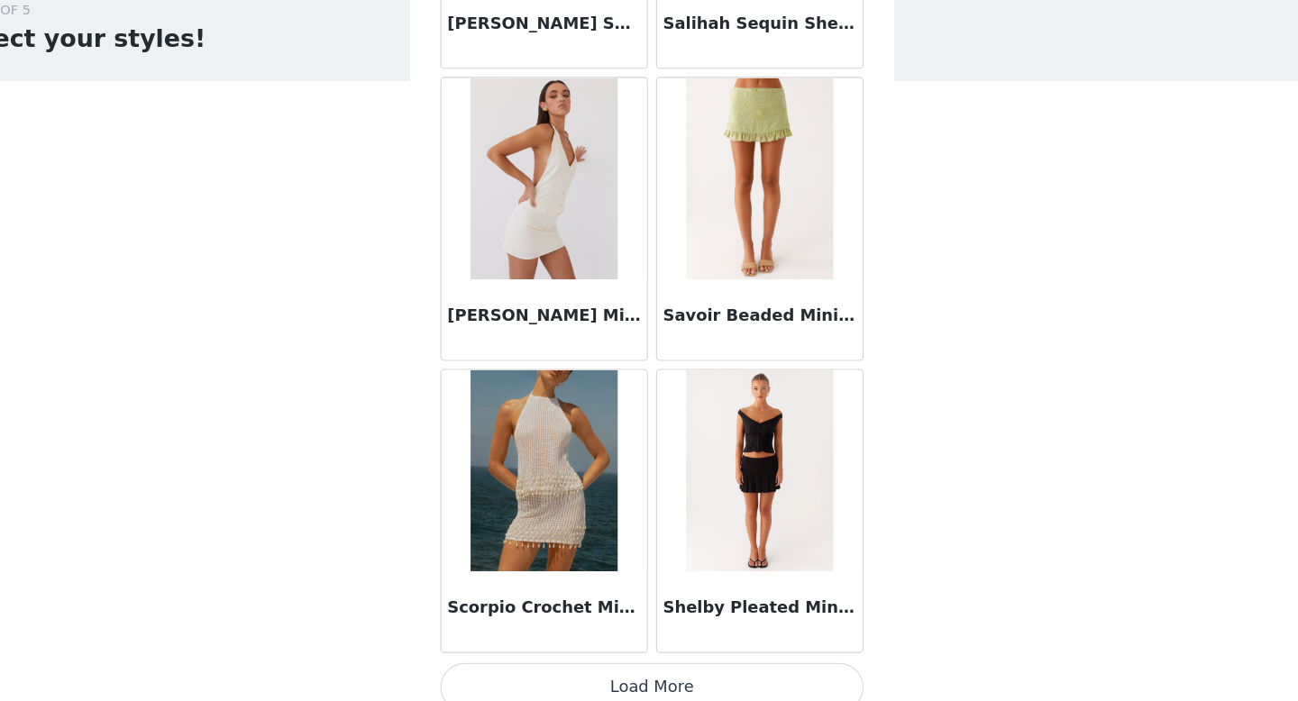
scroll to position [15127, 0]
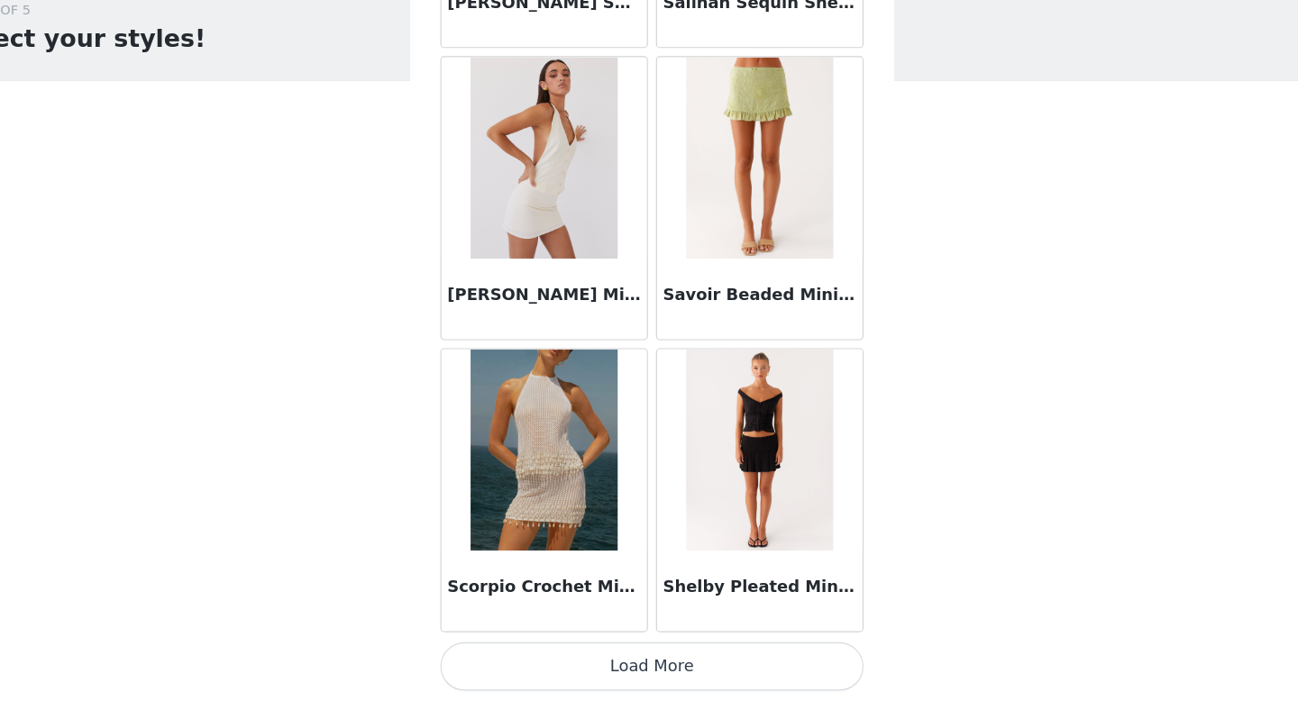
click at [704, 683] on button "Load More" at bounding box center [649, 670] width 379 height 43
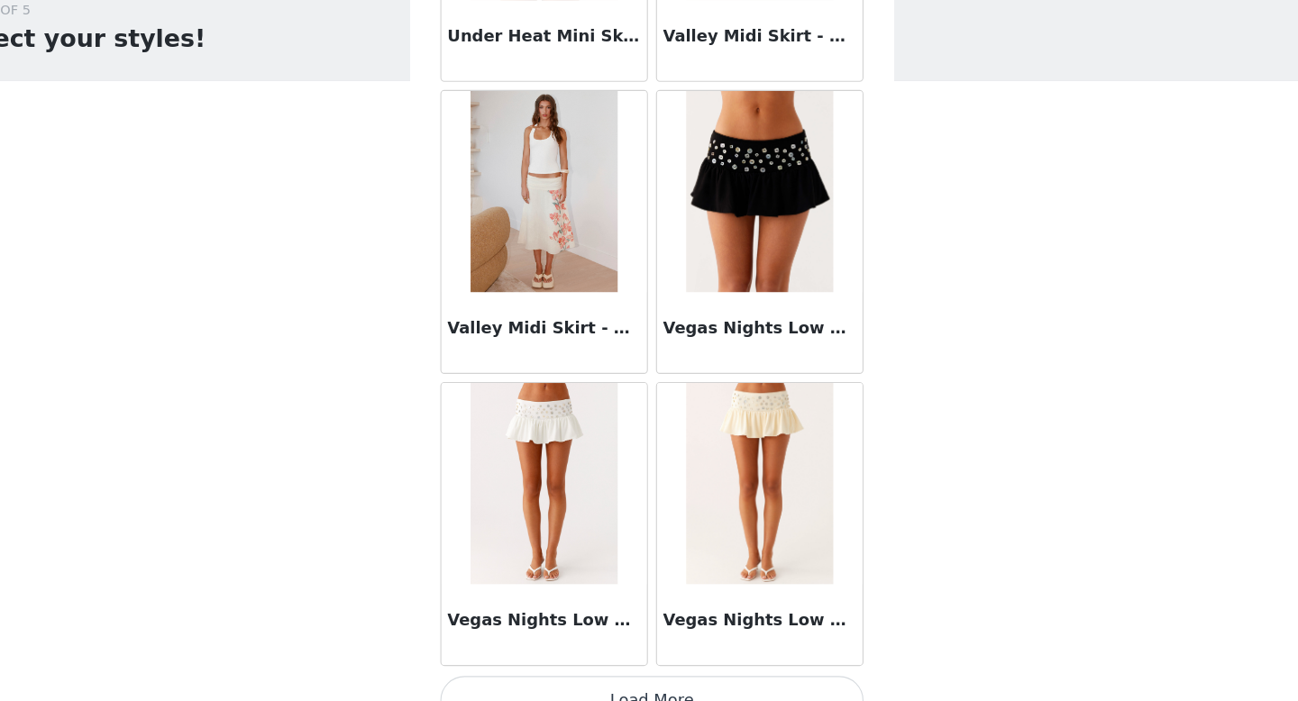
scroll to position [17741, 0]
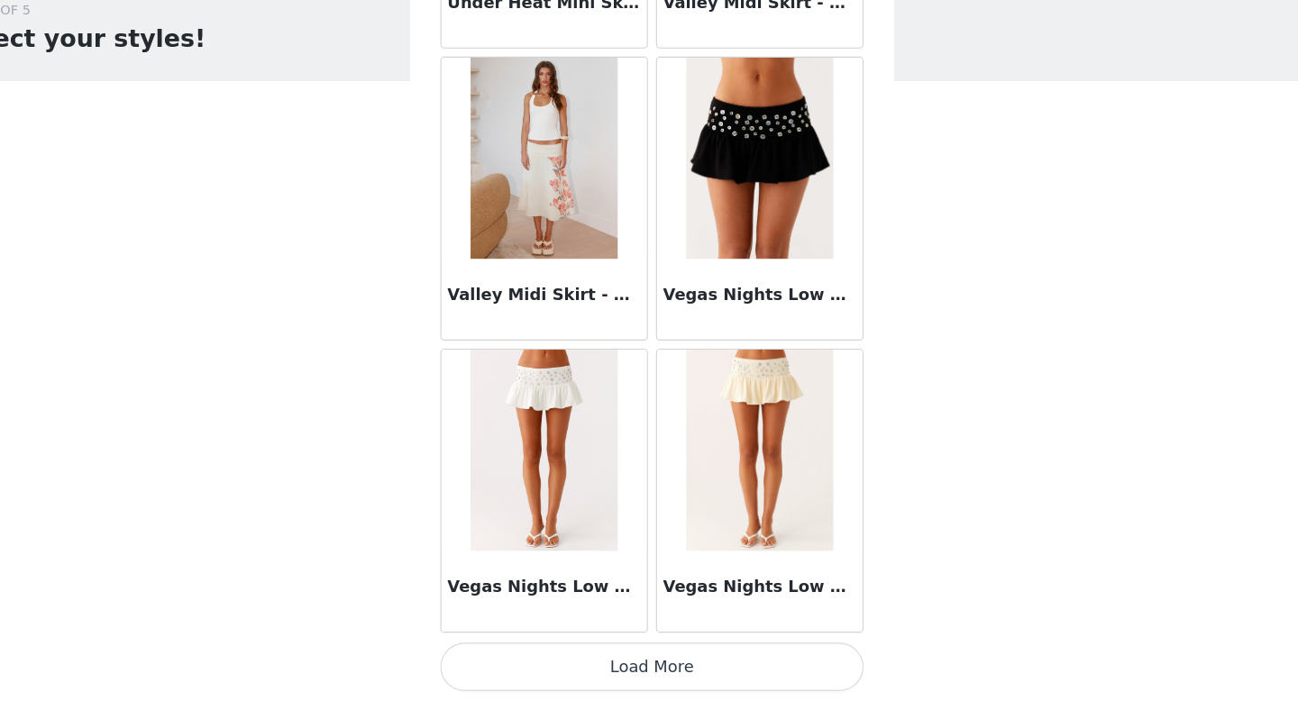
click at [649, 675] on button "Load More" at bounding box center [649, 670] width 379 height 43
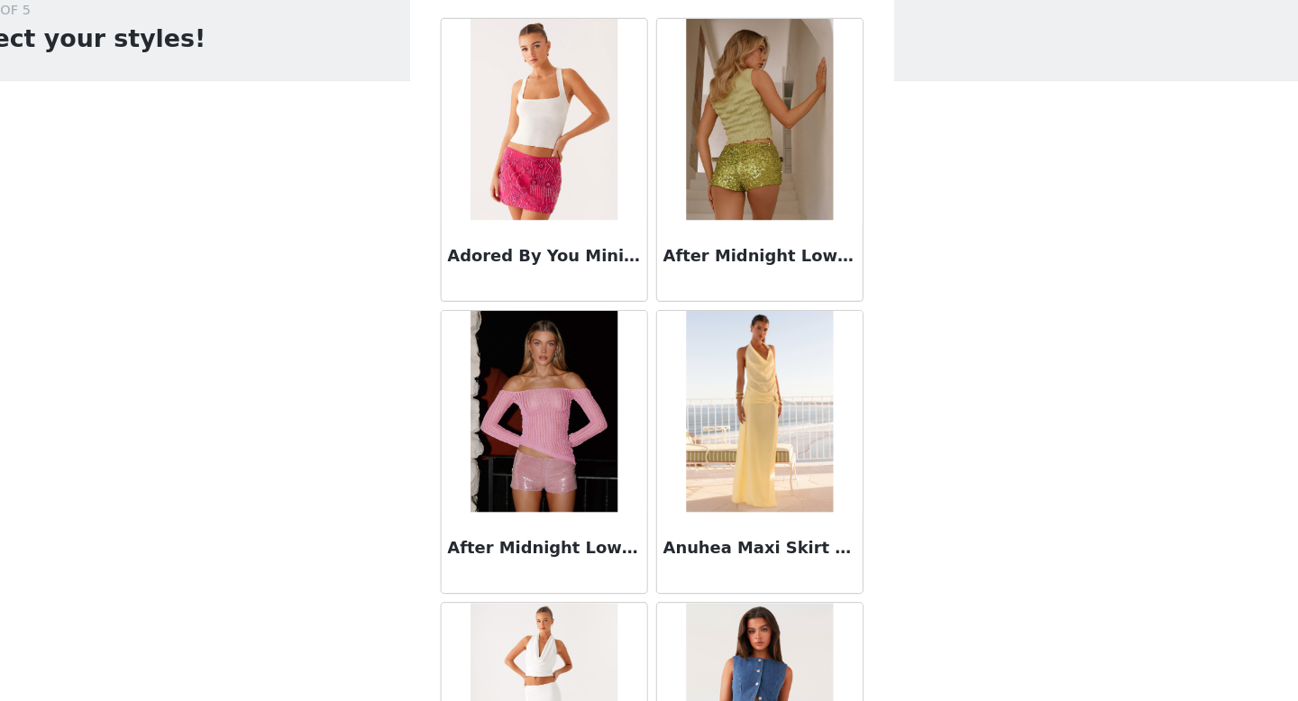
scroll to position [0, 0]
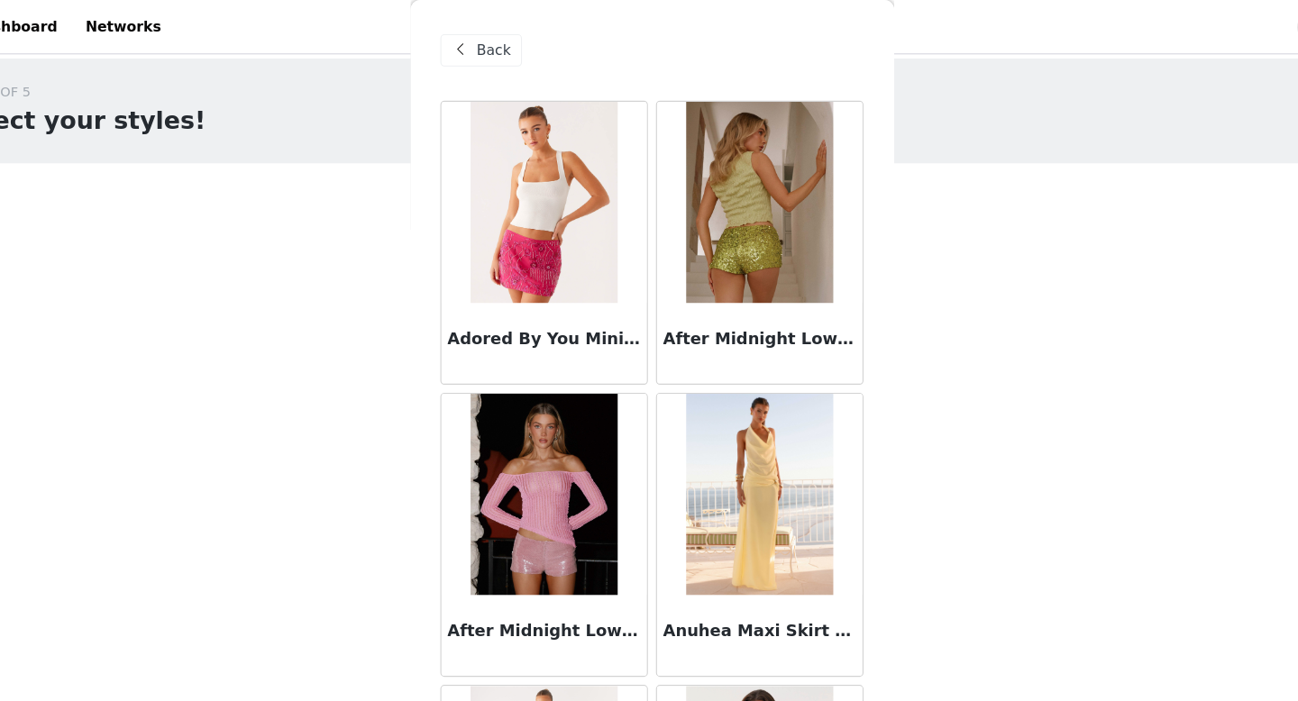
click at [484, 30] on div "Back" at bounding box center [649, 45] width 379 height 90
click at [486, 40] on span at bounding box center [478, 45] width 22 height 22
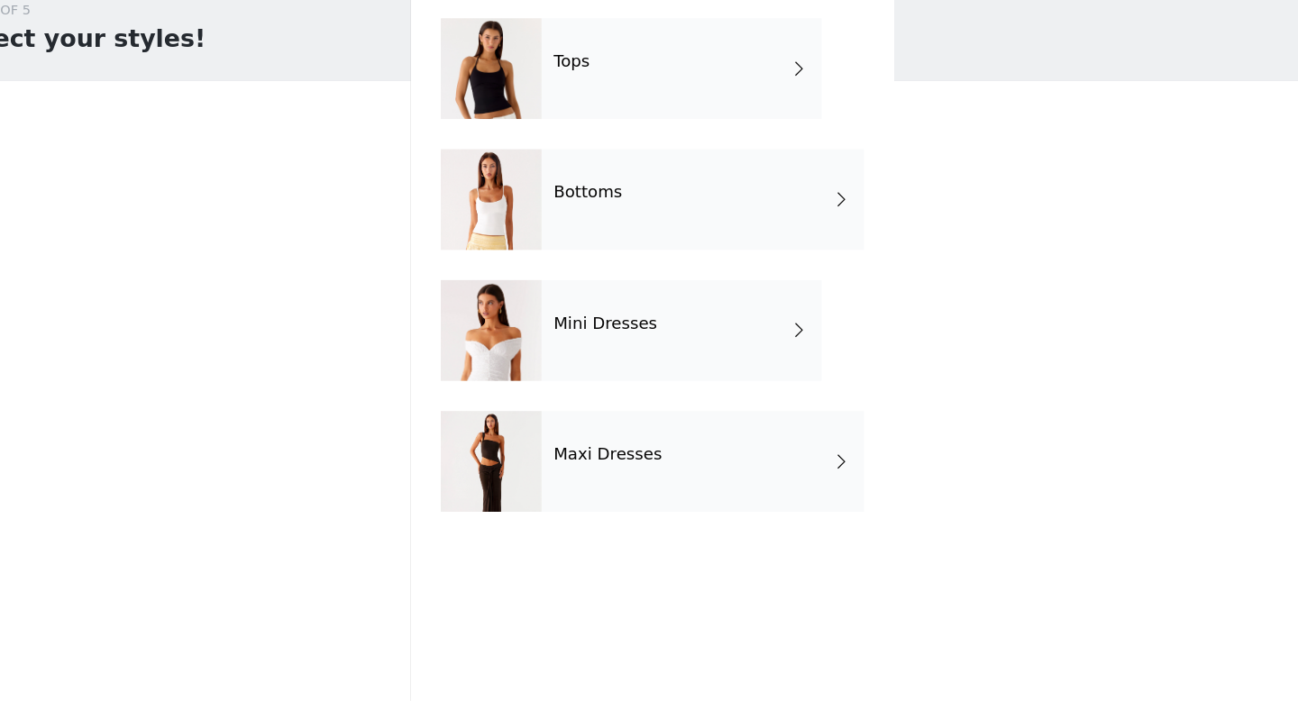
click at [708, 491] on div "Maxi Dresses" at bounding box center [694, 487] width 288 height 90
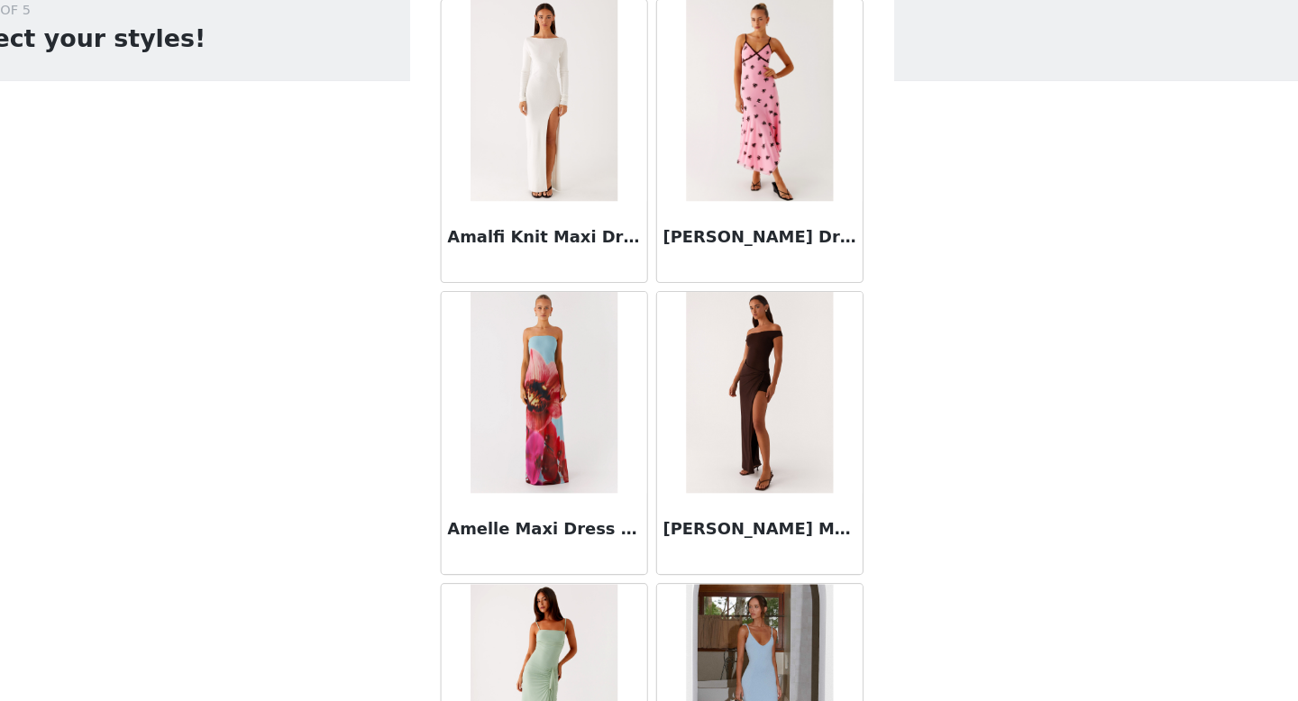
scroll to position [2057, 0]
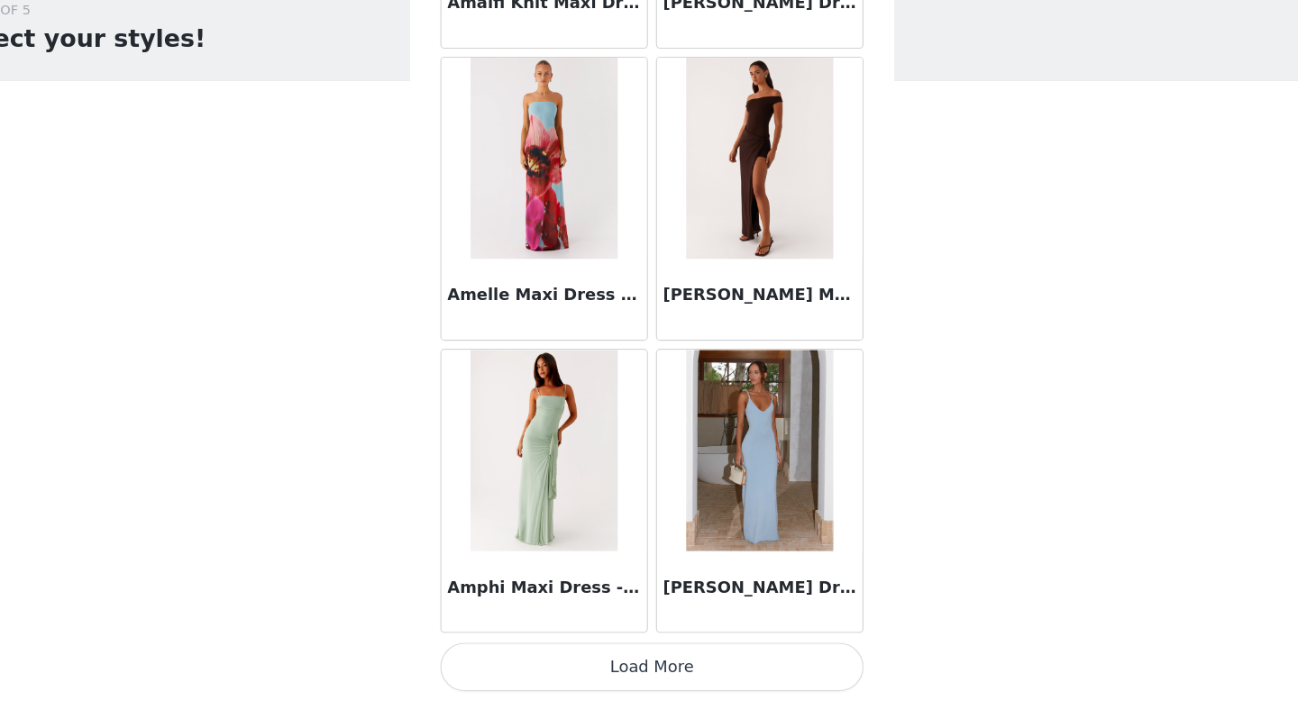
click at [668, 680] on button "Load More" at bounding box center [649, 670] width 379 height 43
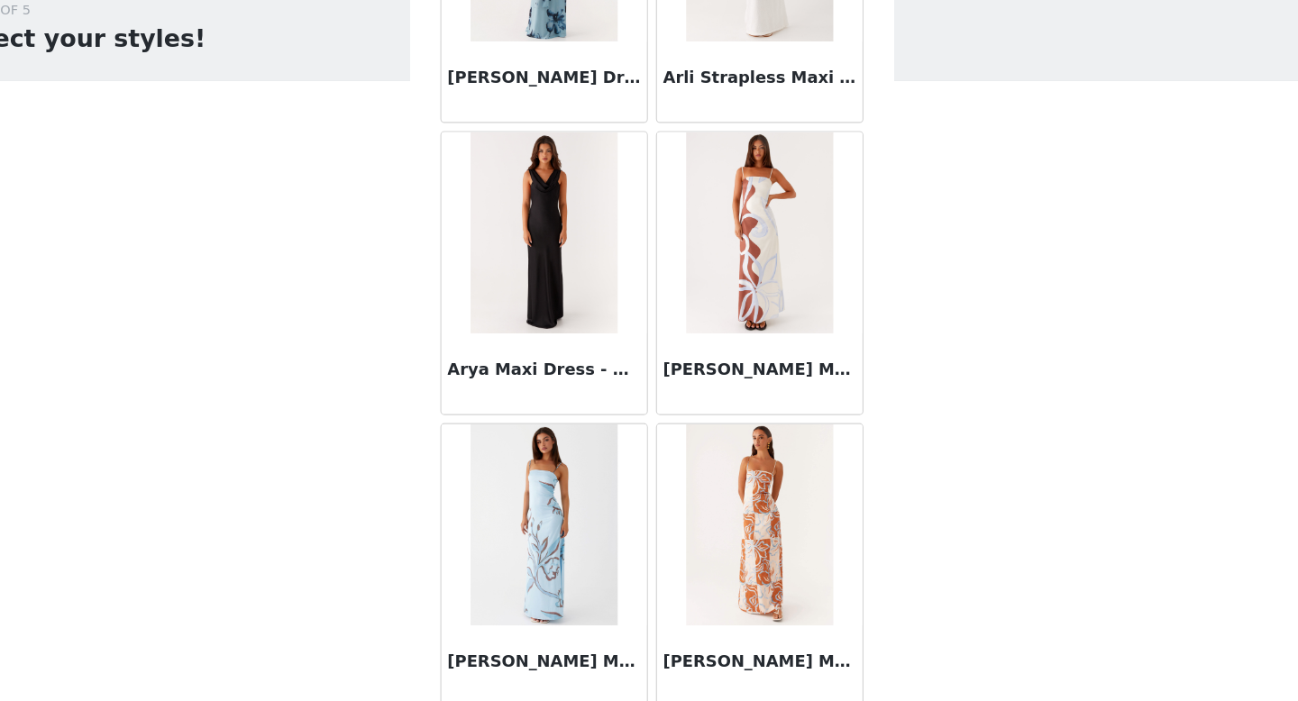
scroll to position [4671, 0]
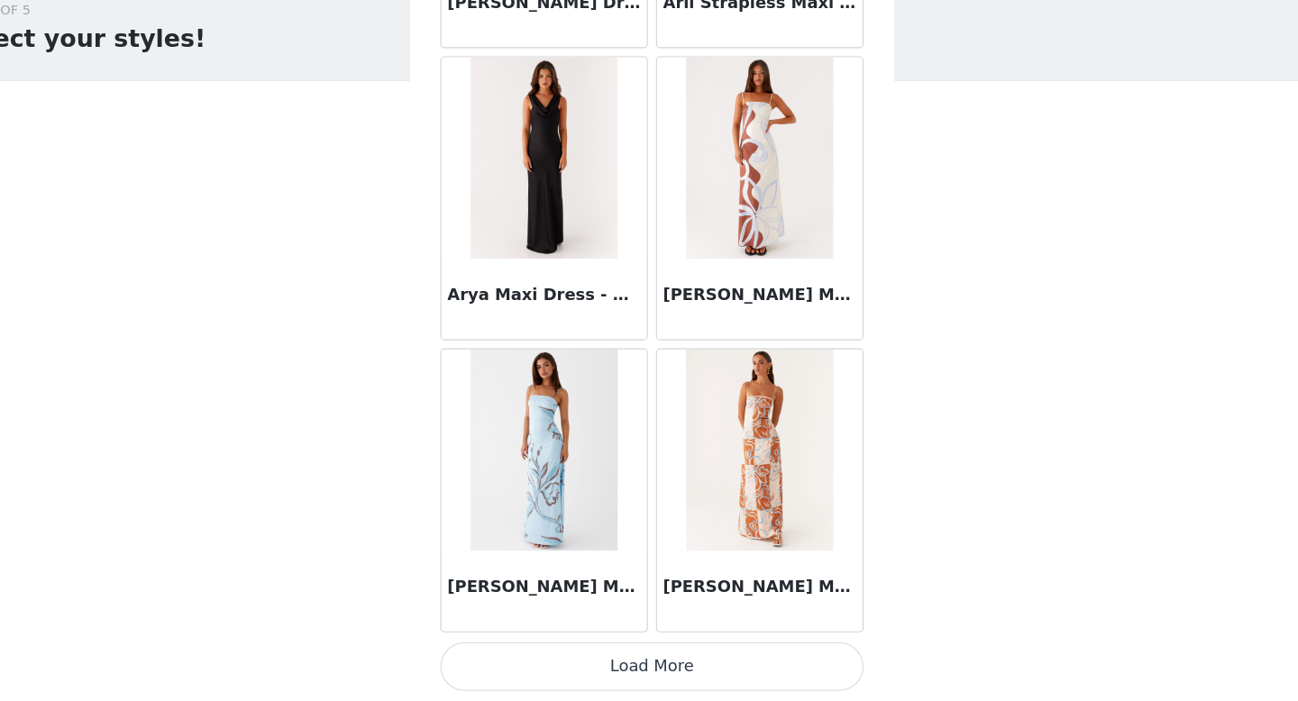
click at [648, 658] on button "Load More" at bounding box center [649, 670] width 379 height 43
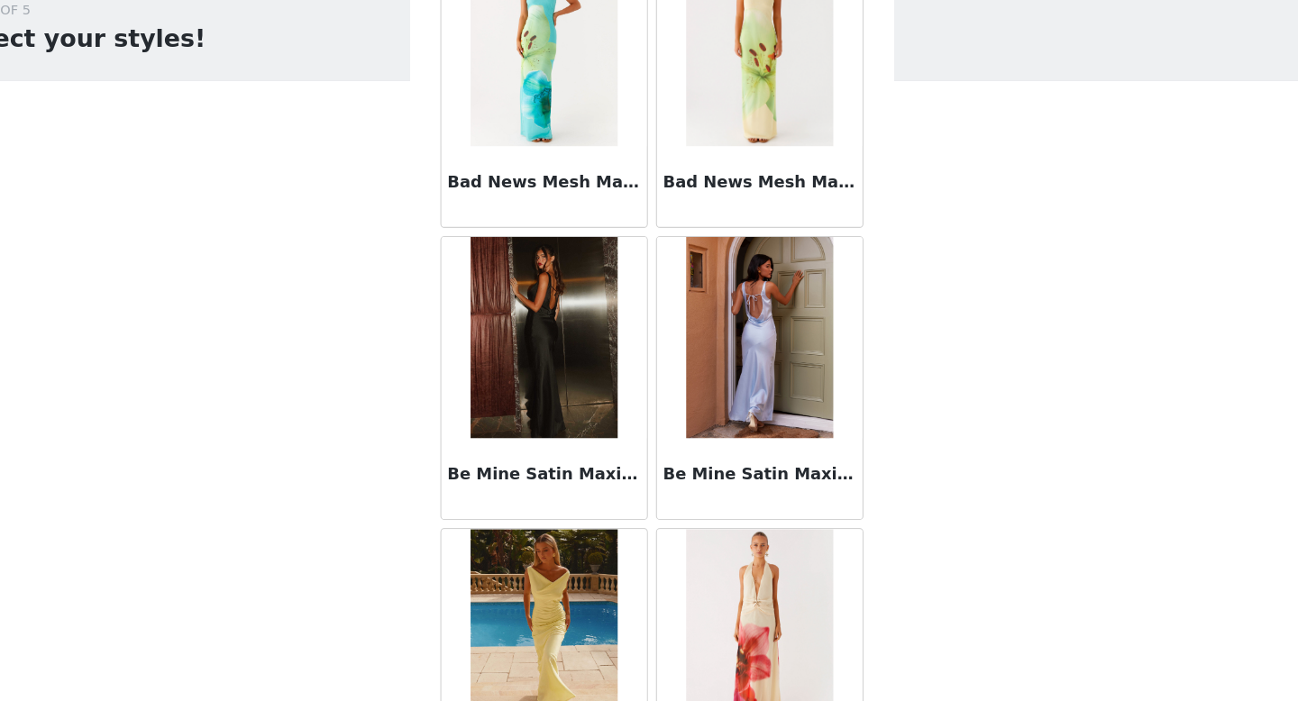
scroll to position [7285, 0]
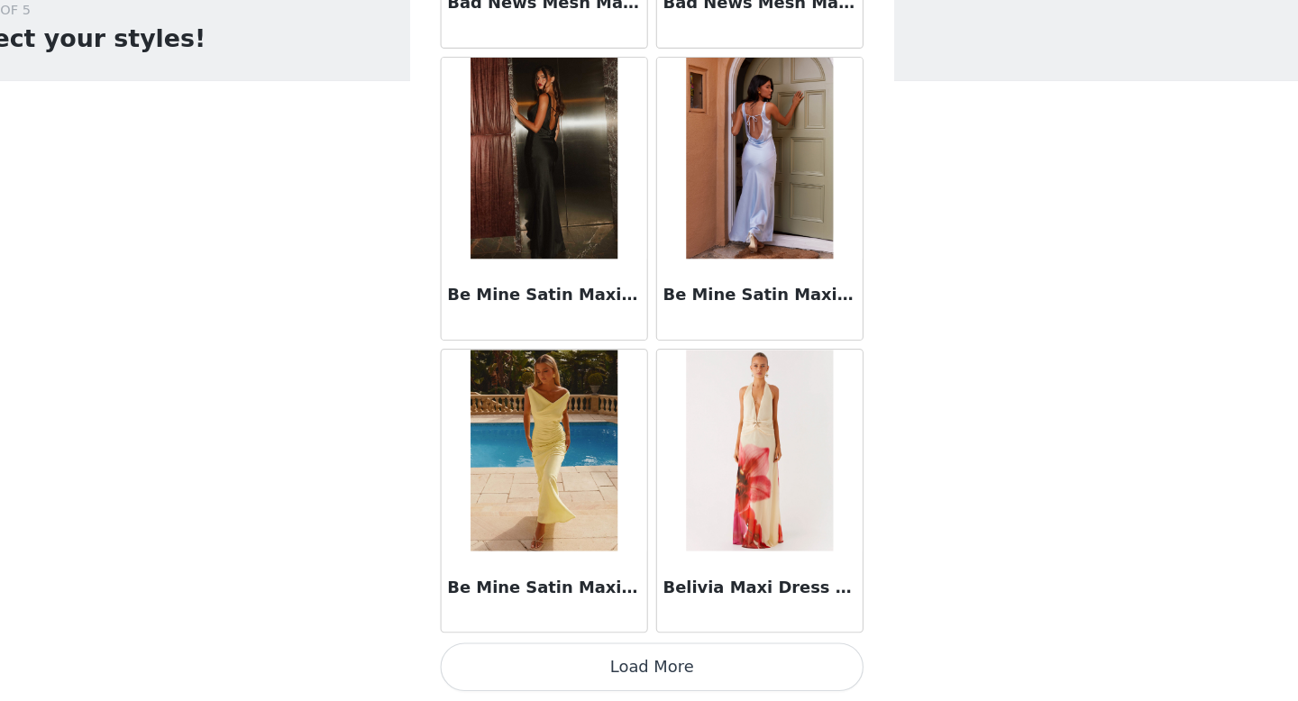
click at [672, 672] on button "Load More" at bounding box center [649, 670] width 379 height 43
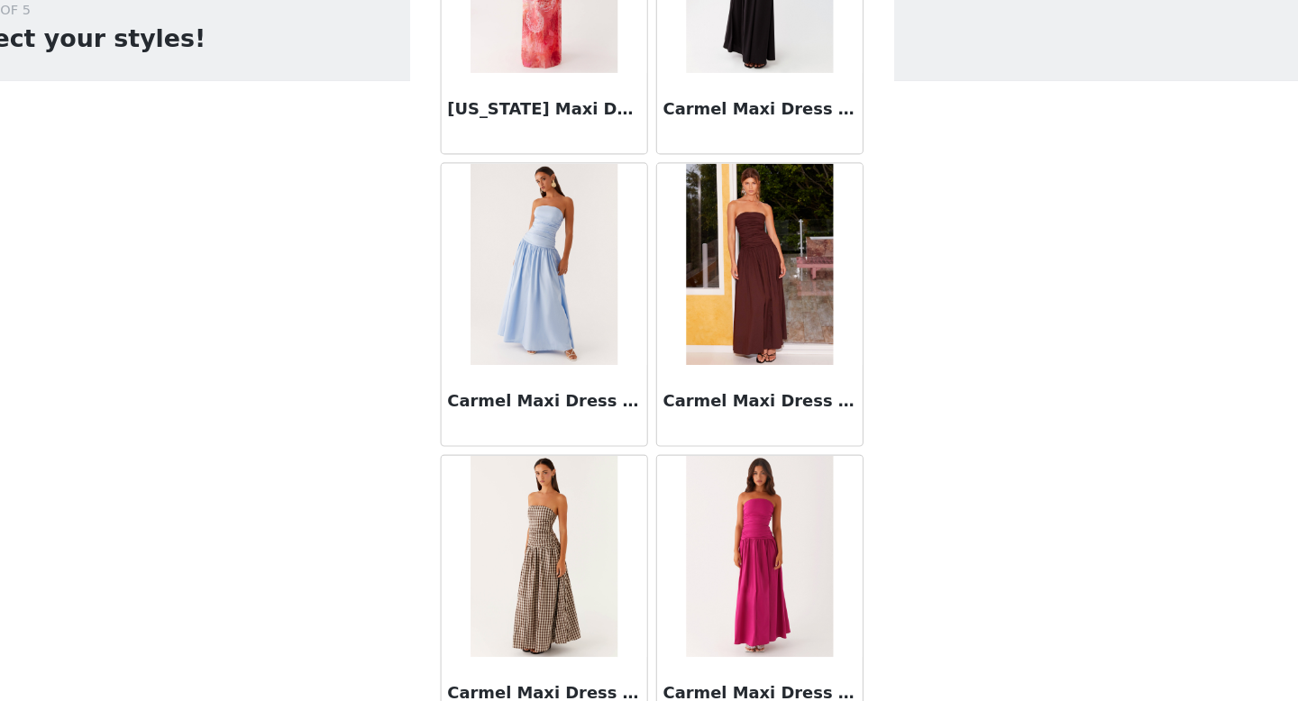
scroll to position [9899, 0]
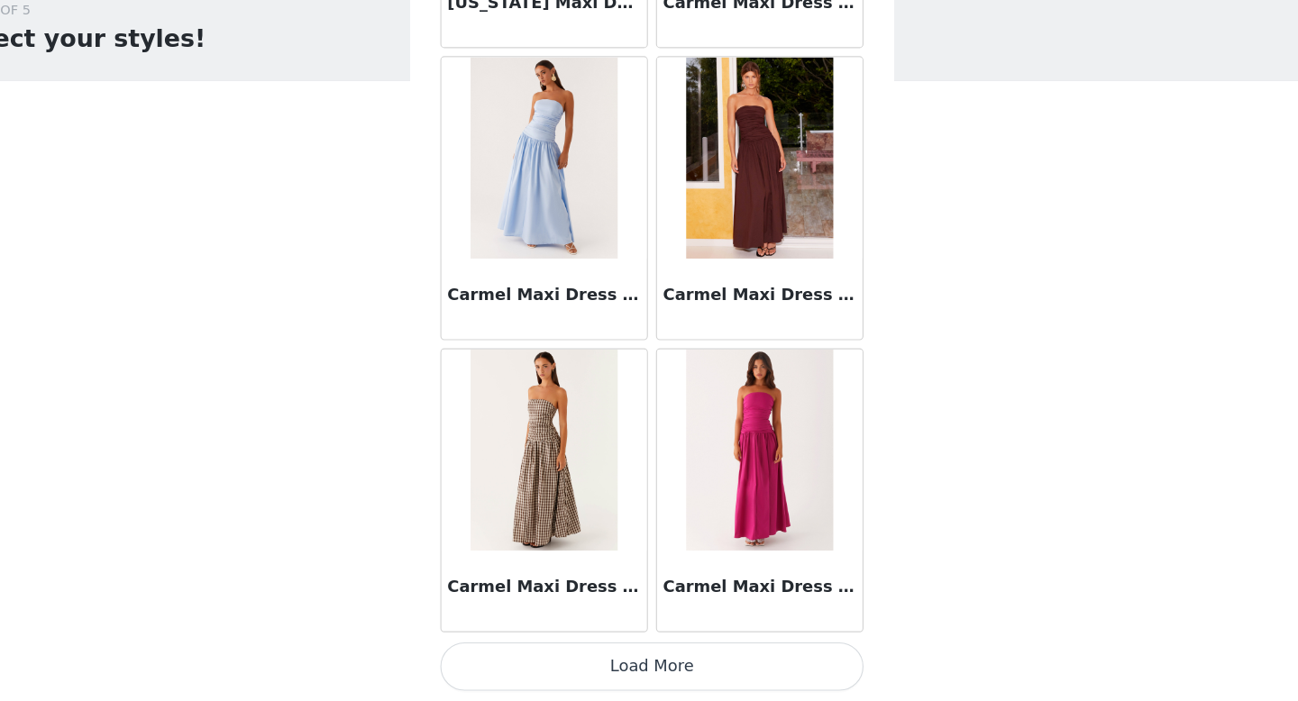
click at [643, 670] on button "Load More" at bounding box center [649, 670] width 379 height 43
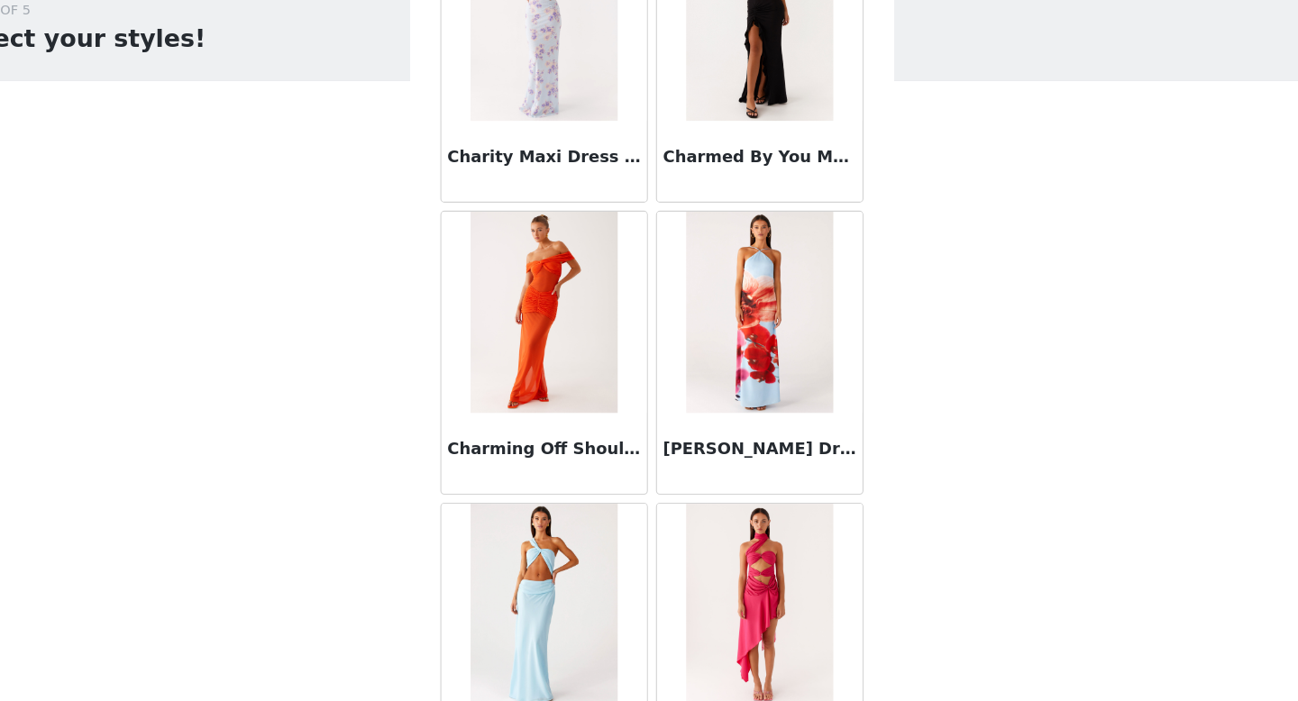
scroll to position [12513, 0]
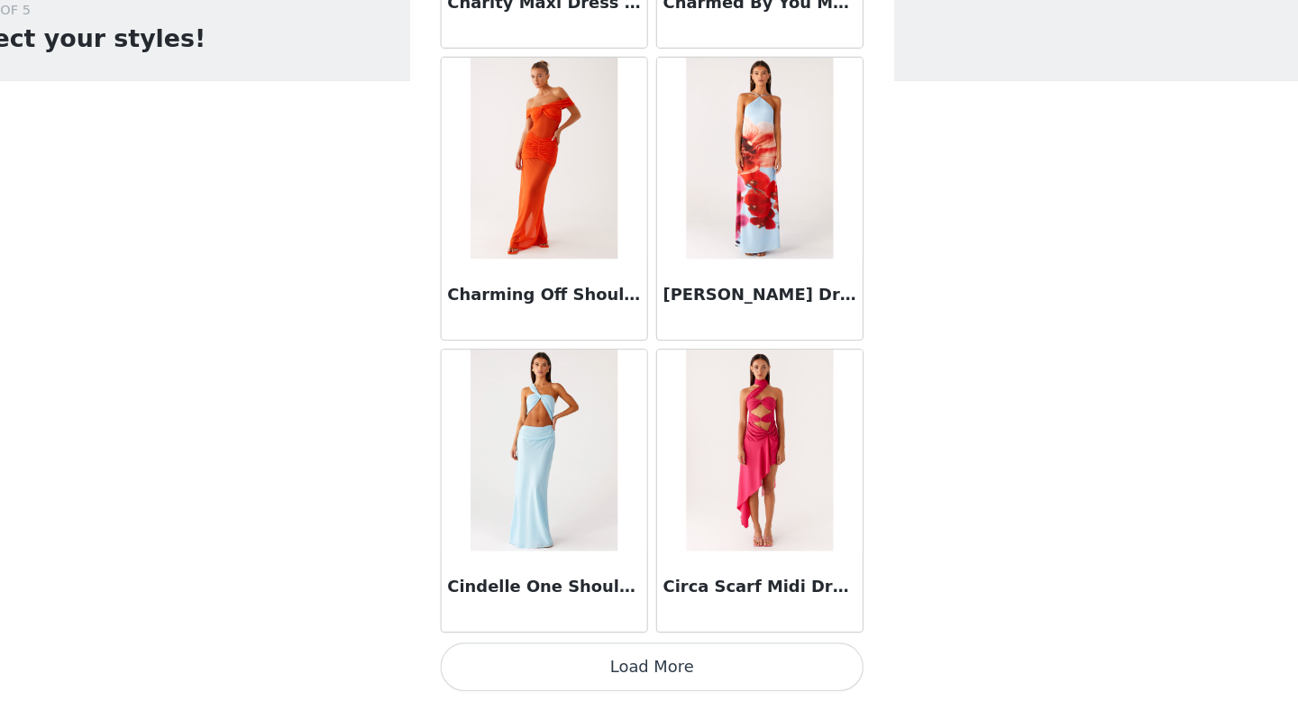
click at [612, 682] on button "Load More" at bounding box center [649, 670] width 379 height 43
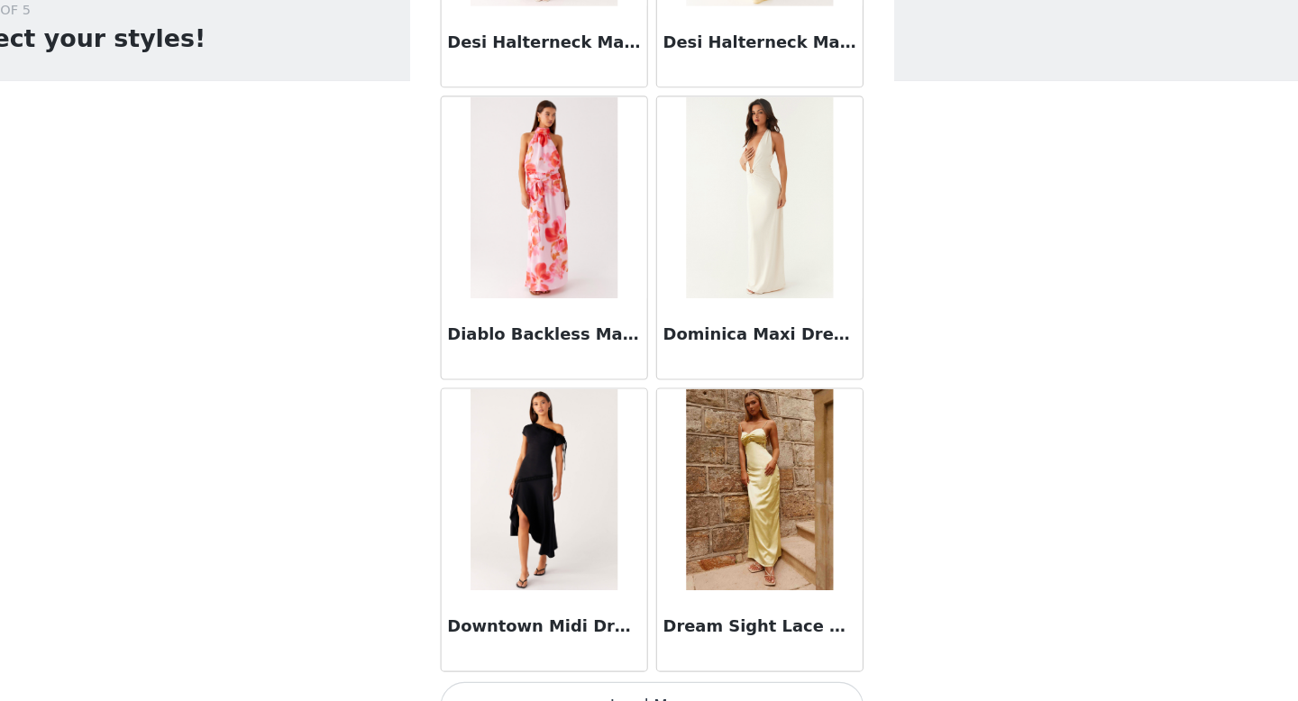
scroll to position [15127, 0]
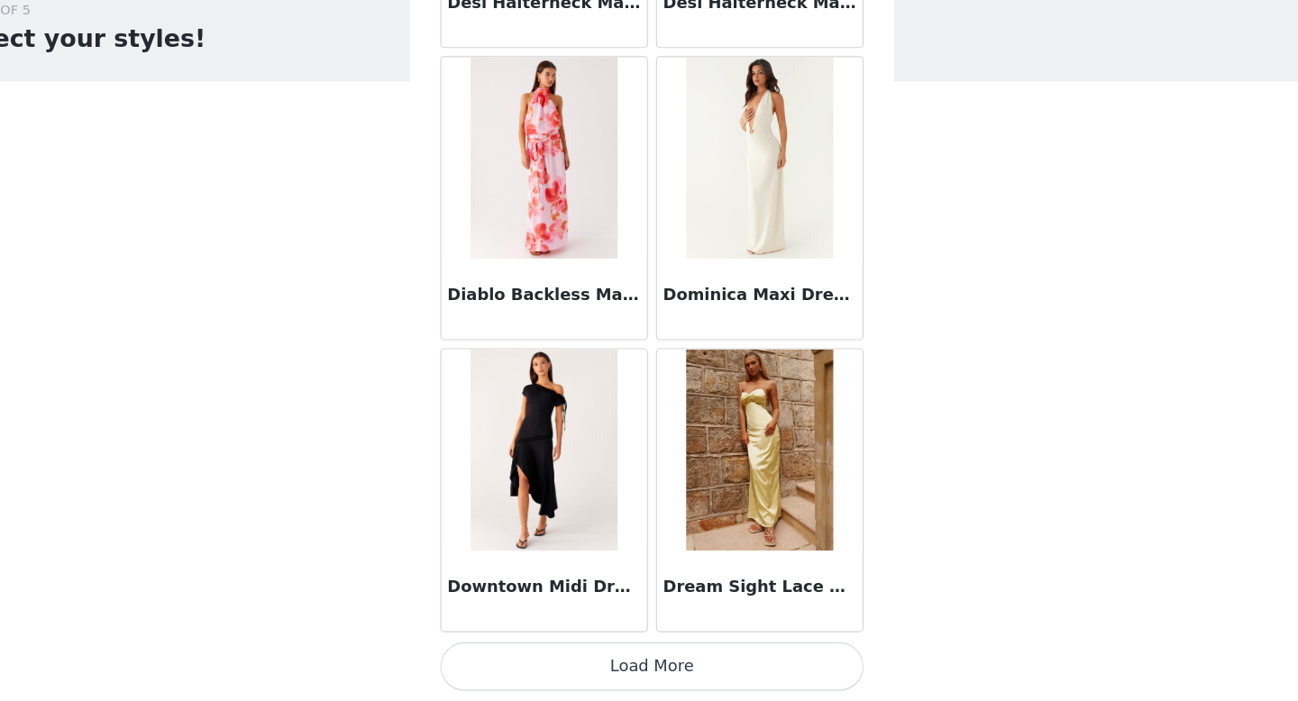
click at [662, 660] on button "Load More" at bounding box center [649, 670] width 379 height 43
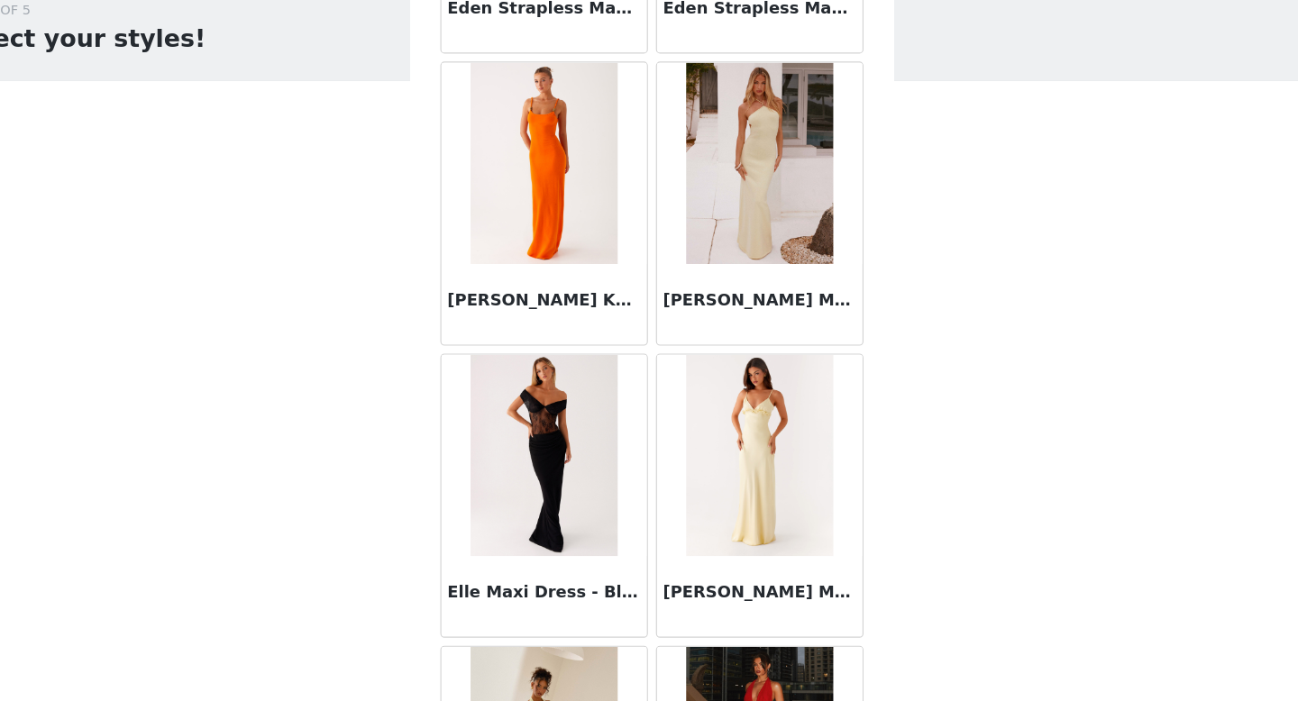
scroll to position [16959, 0]
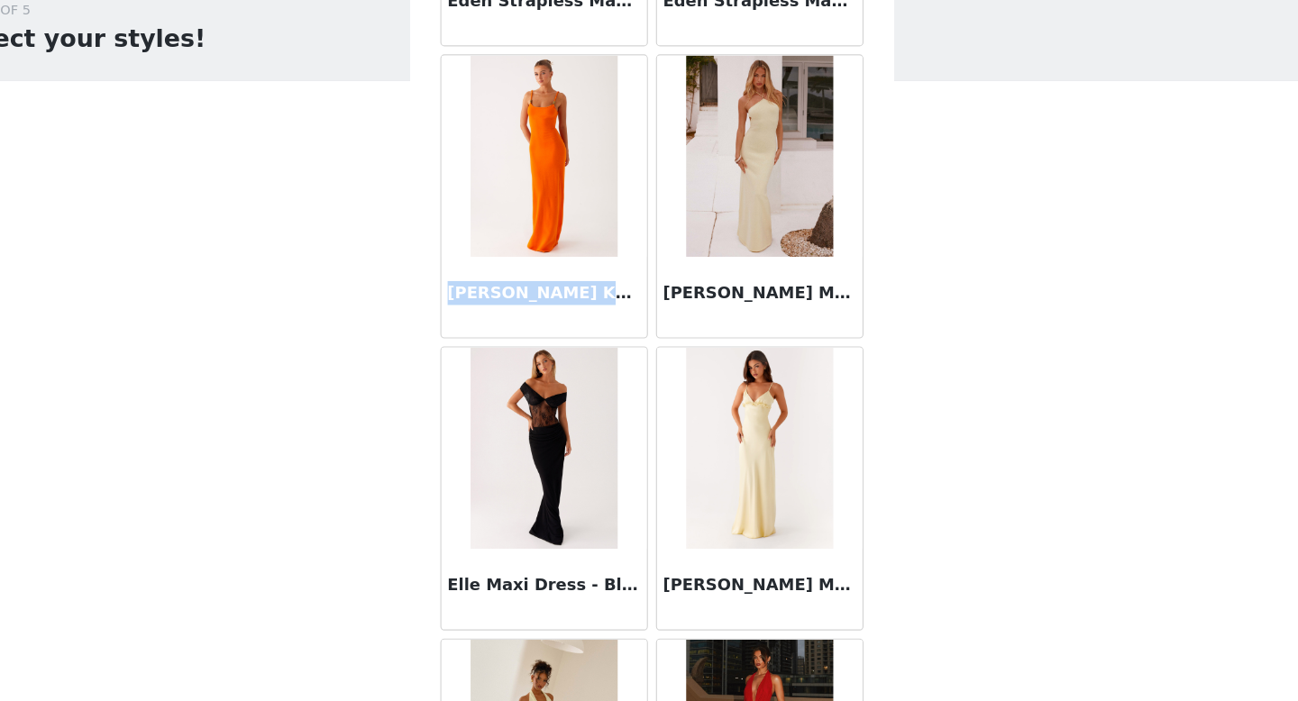
drag, startPoint x: 470, startPoint y: 336, endPoint x: 617, endPoint y: 337, distance: 146.9
click at [617, 337] on h3 "[PERSON_NAME] Knit Maxi Dress - Orange" at bounding box center [552, 336] width 173 height 22
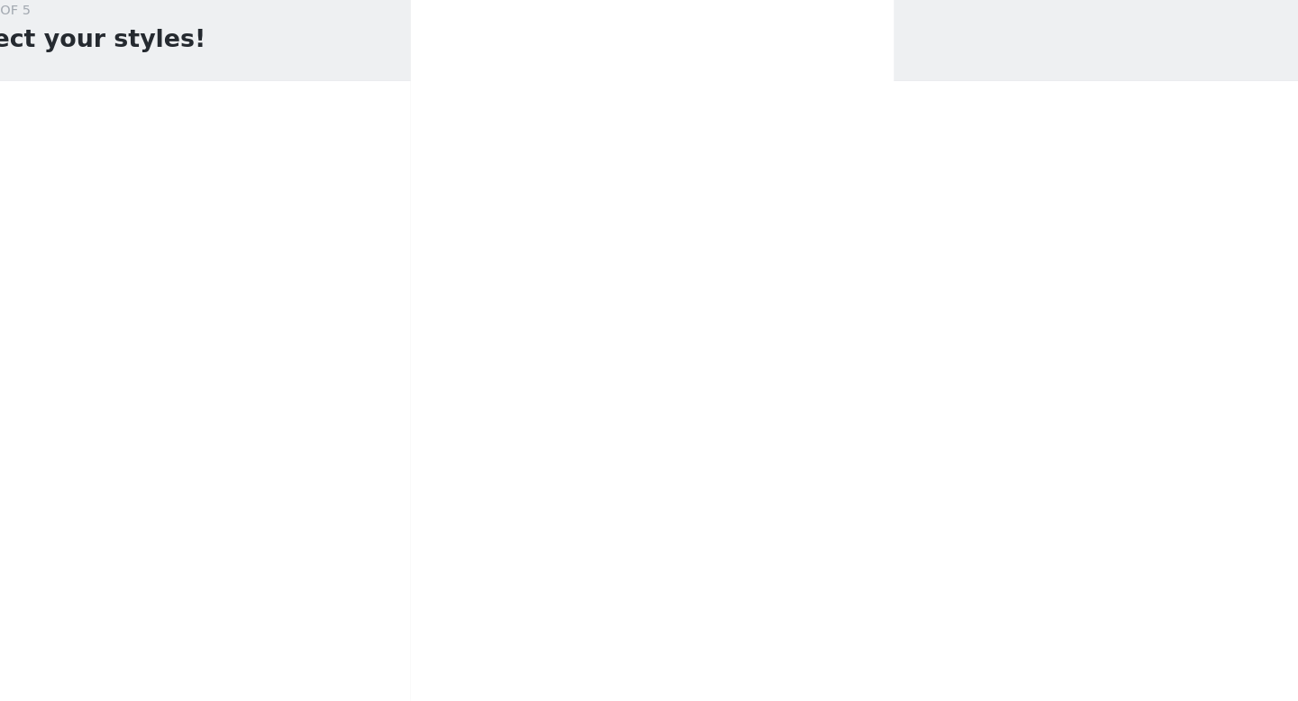
copy h3 "[PERSON_NAME] Knit Maxi Dress"
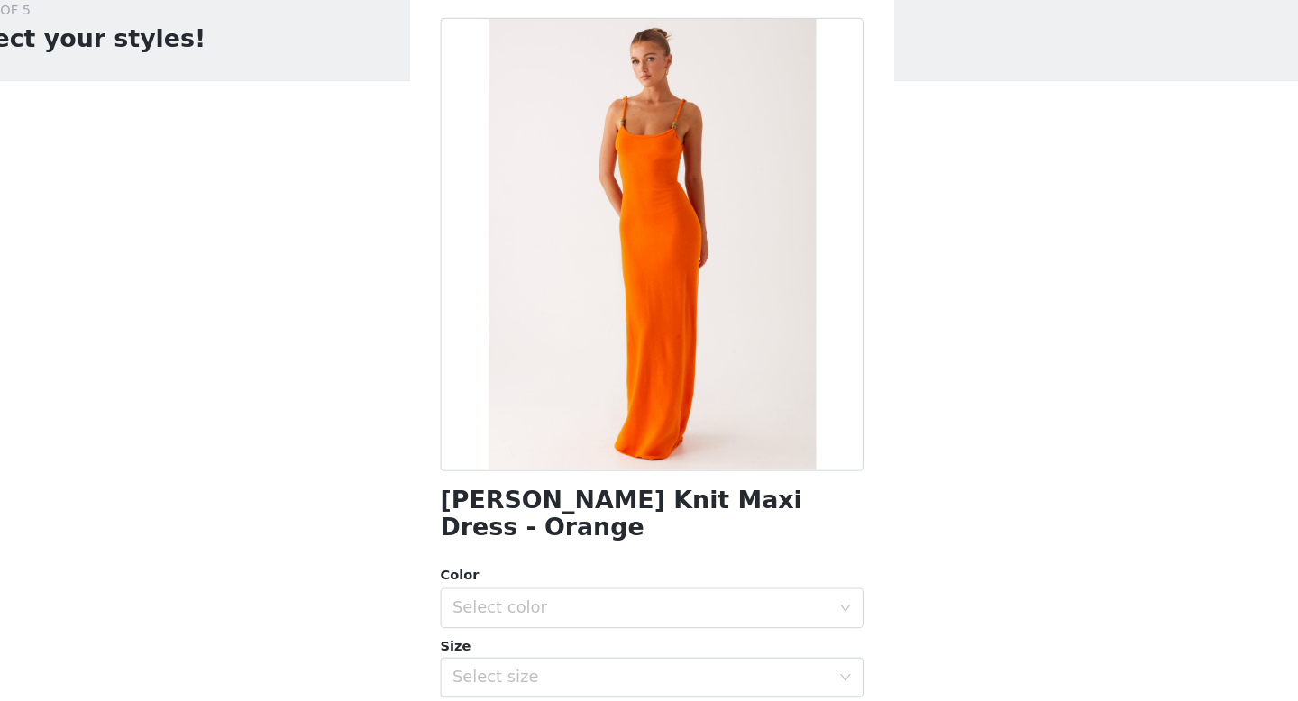
scroll to position [0, 0]
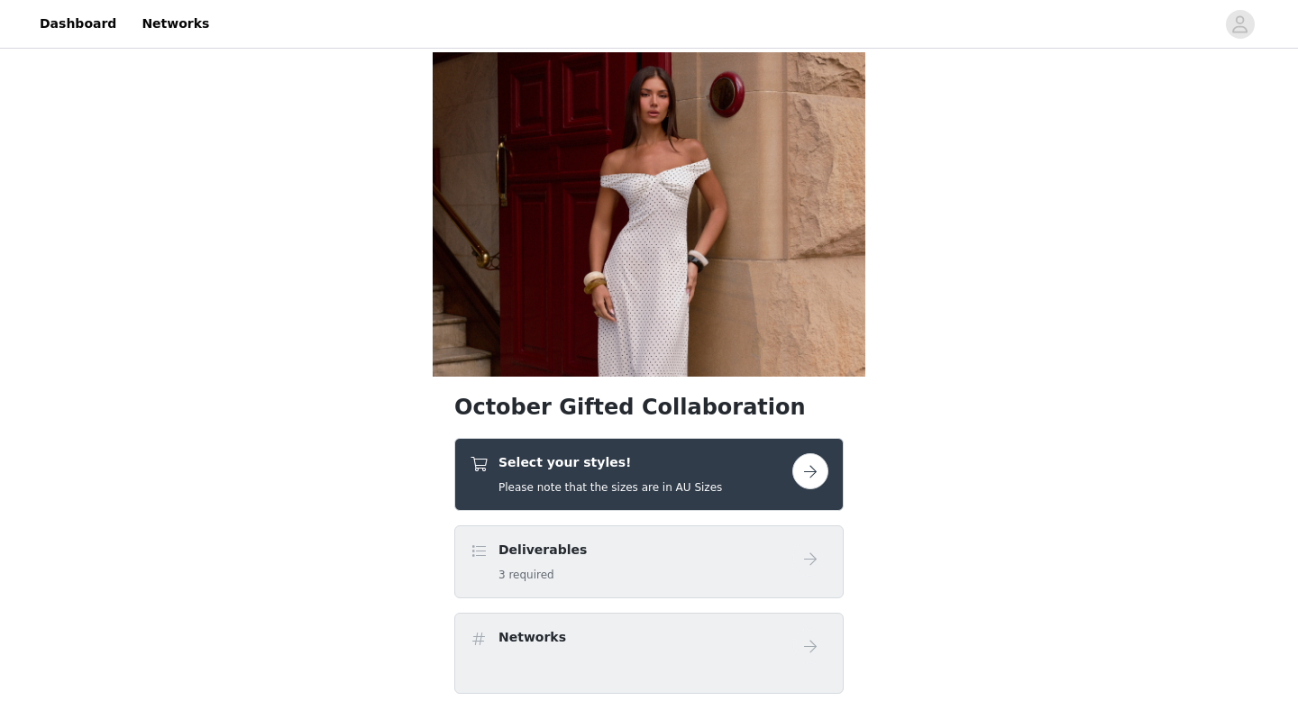
scroll to position [42, 0]
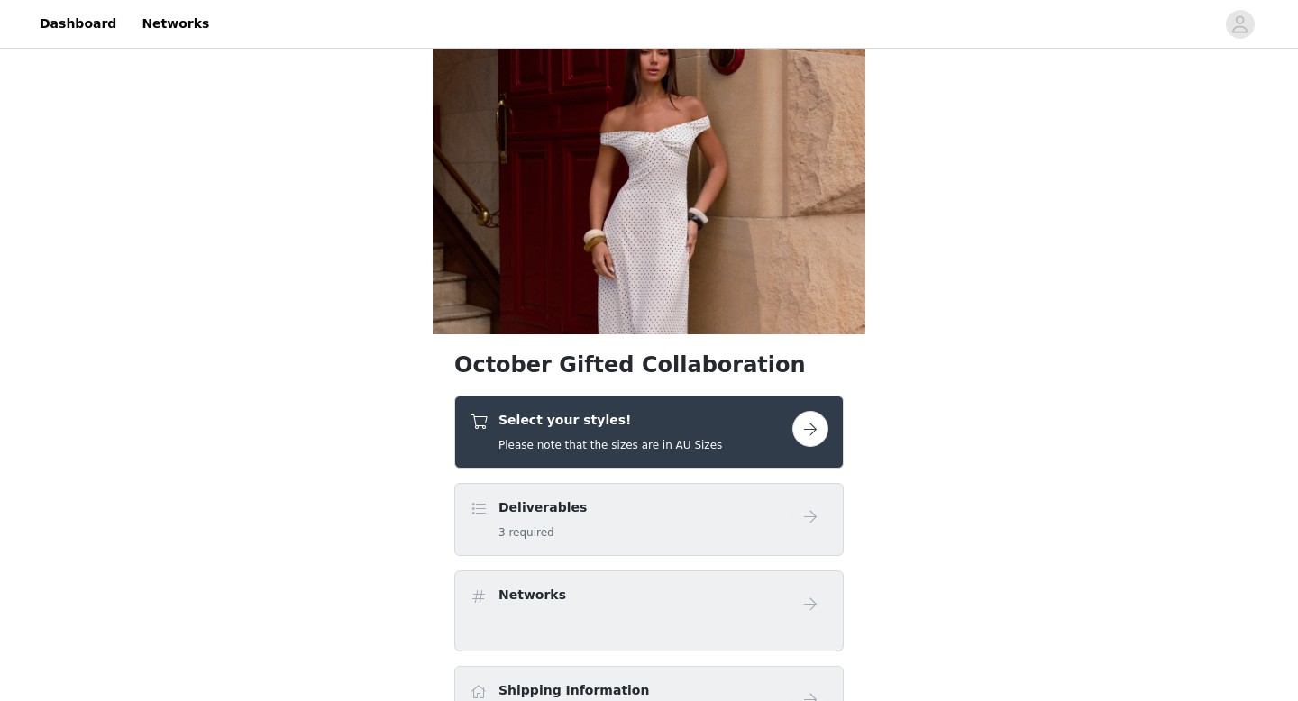
click at [630, 438] on h5 "Please note that the sizes are in AU Sizes" at bounding box center [610, 445] width 224 height 16
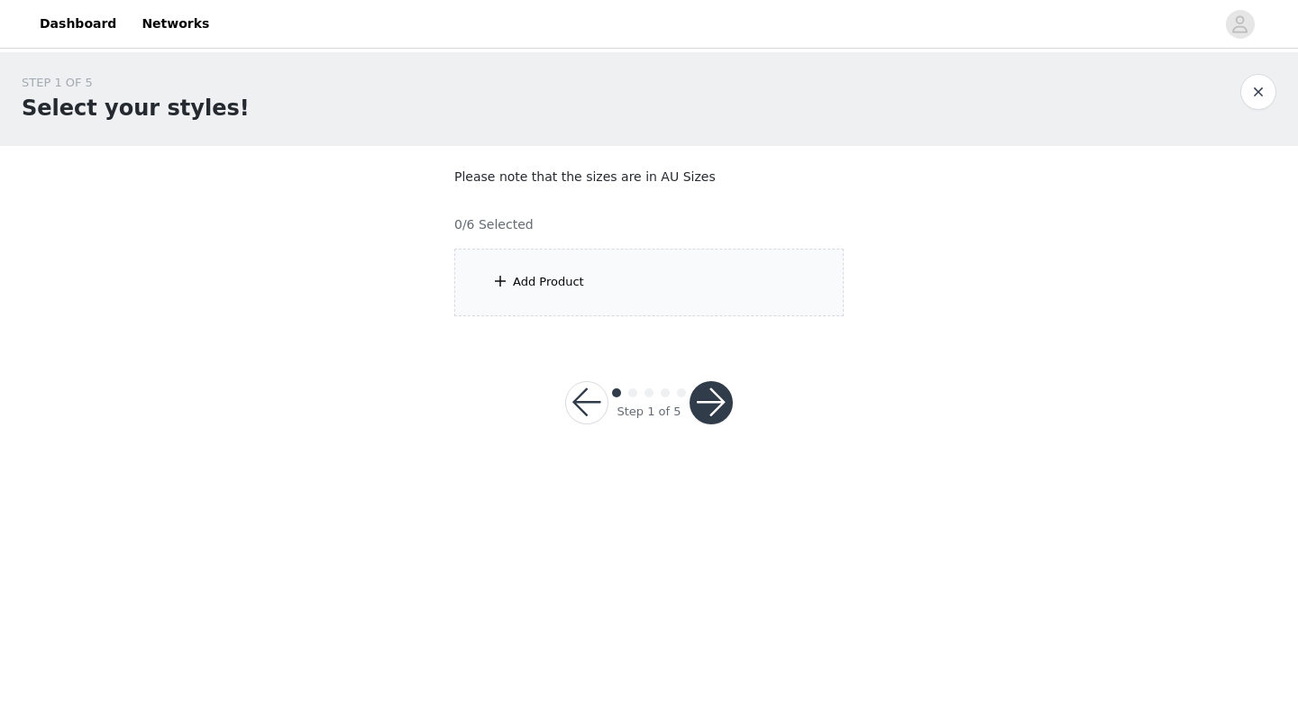
click at [595, 266] on div "Add Product" at bounding box center [648, 283] width 389 height 68
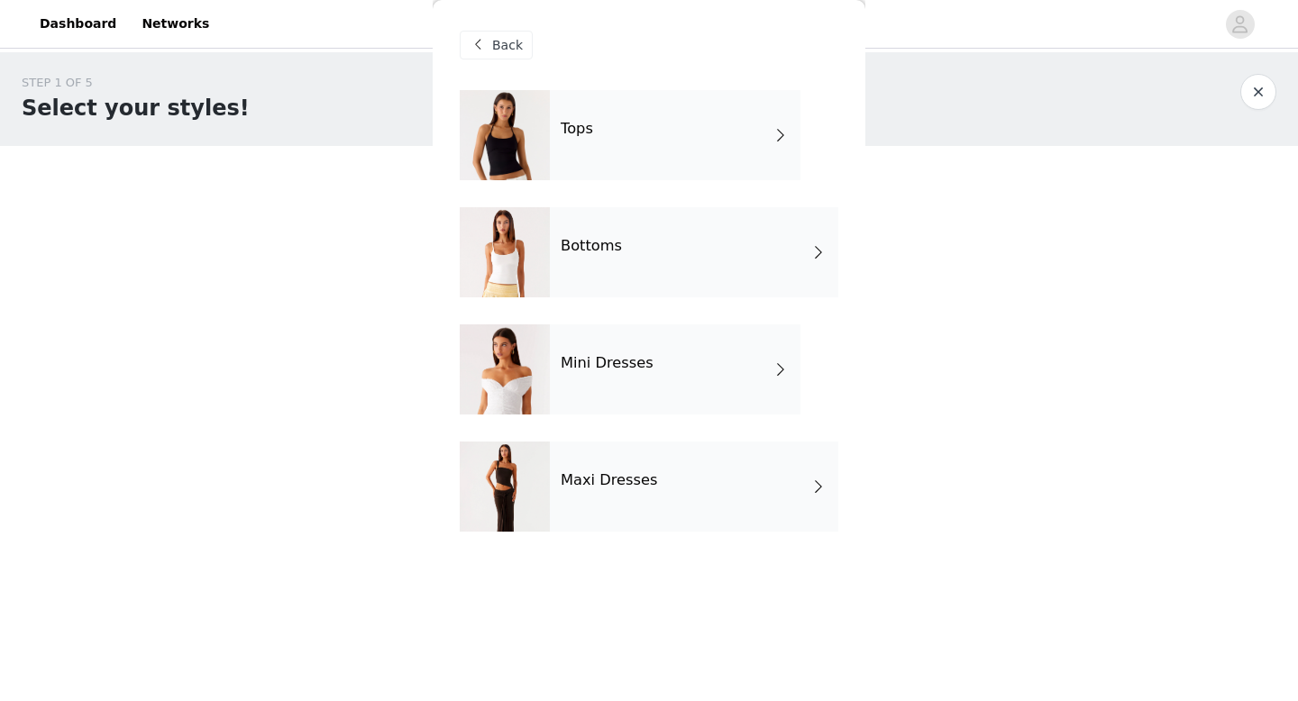
click at [623, 501] on div "Maxi Dresses" at bounding box center [694, 487] width 288 height 90
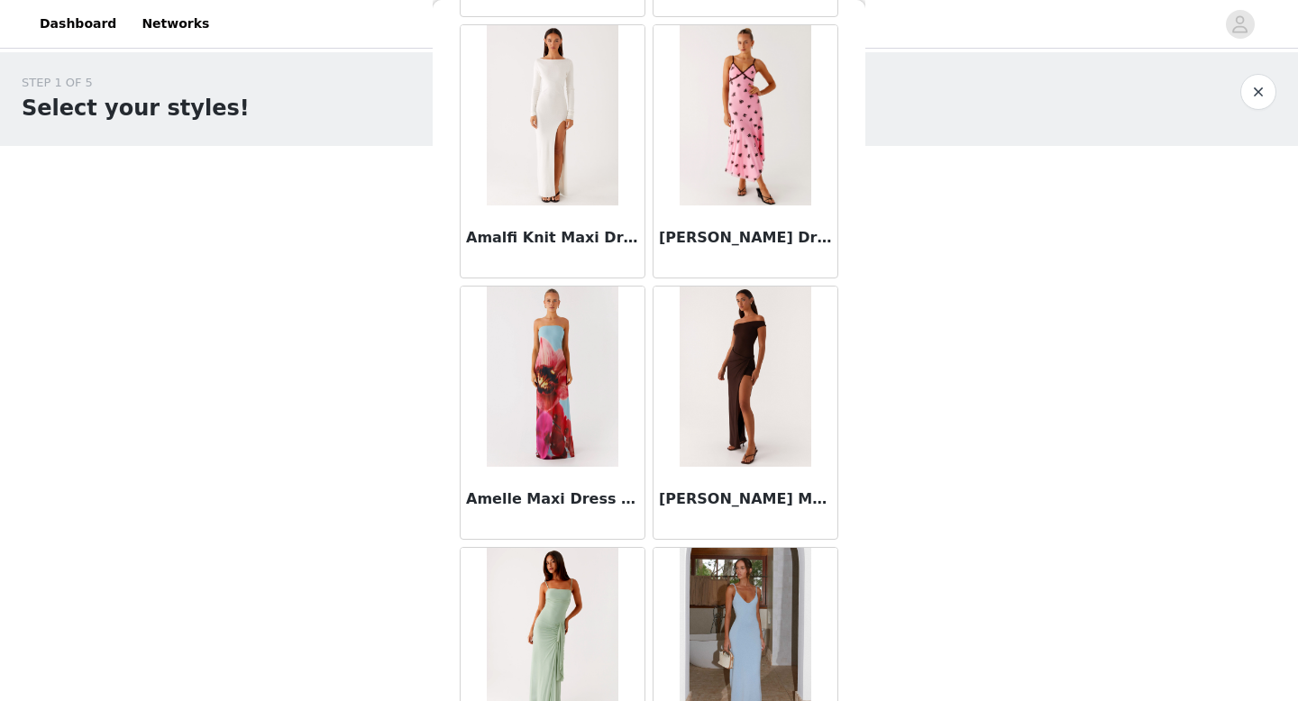
scroll to position [2057, 0]
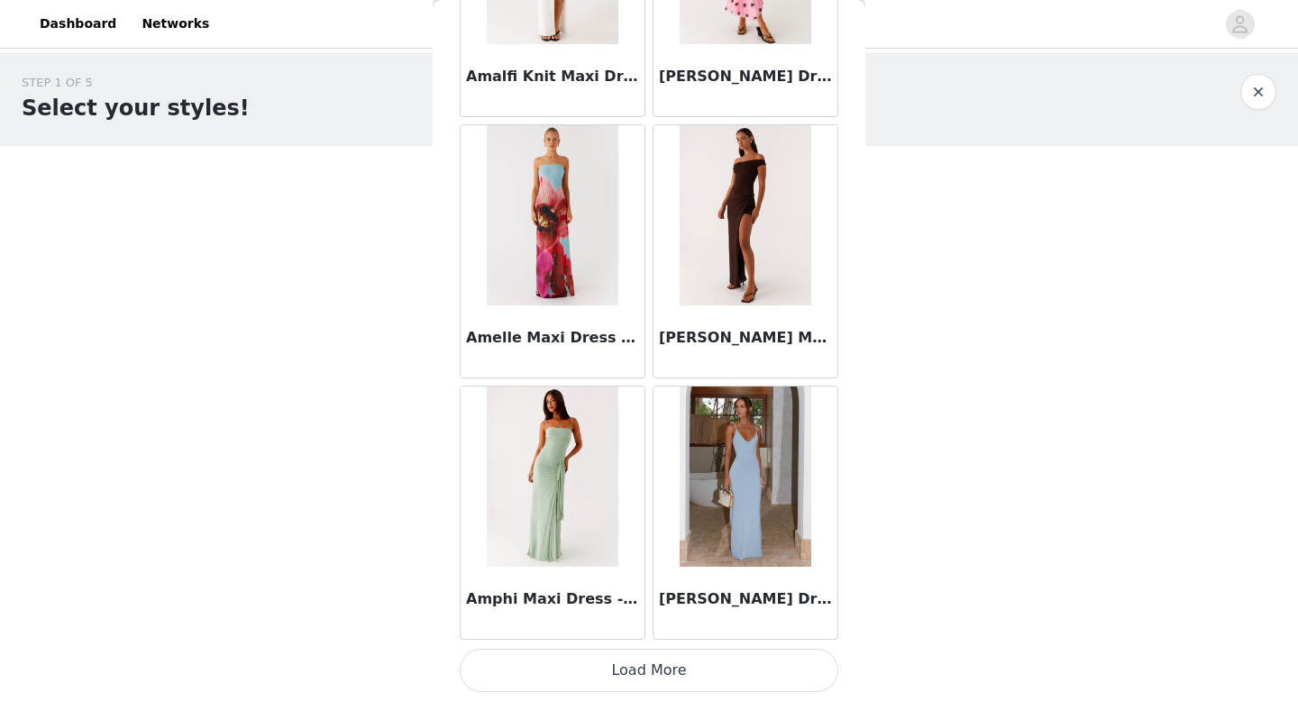
click at [658, 672] on button "Load More" at bounding box center [649, 670] width 379 height 43
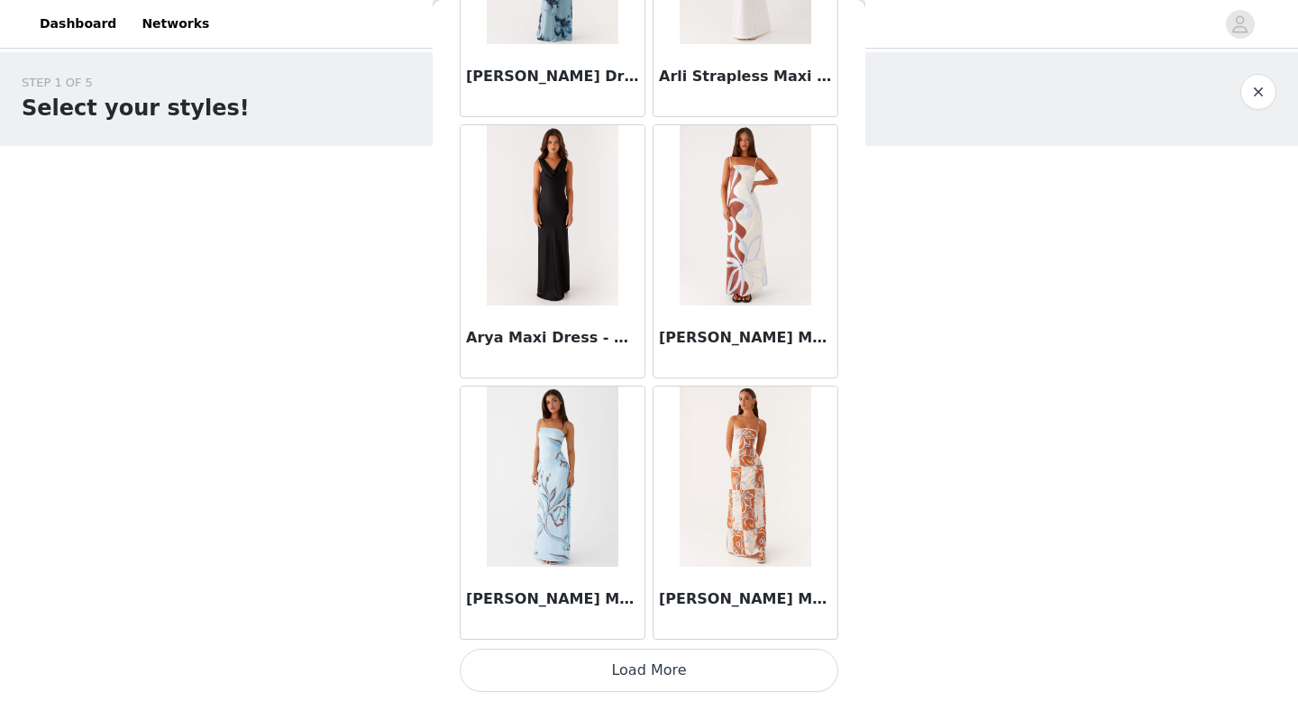
click at [631, 672] on button "Load More" at bounding box center [649, 670] width 379 height 43
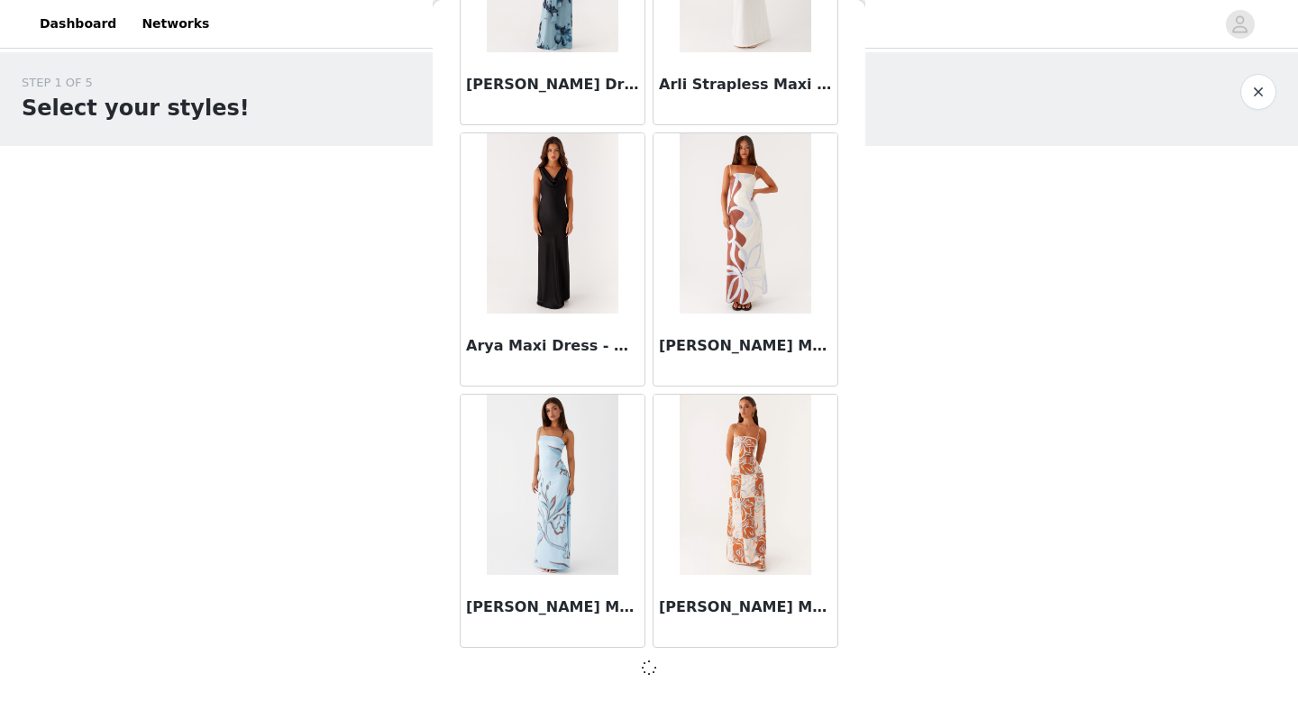
scroll to position [4663, 0]
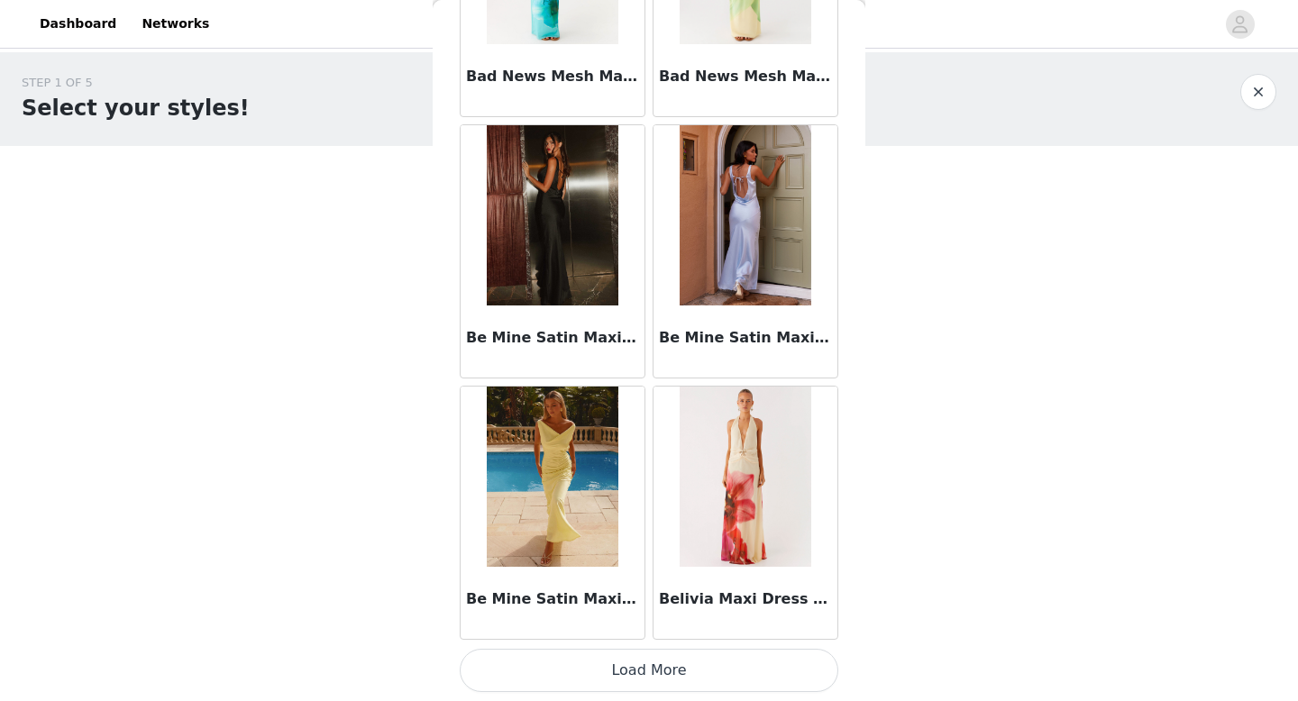
click at [646, 668] on button "Load More" at bounding box center [649, 670] width 379 height 43
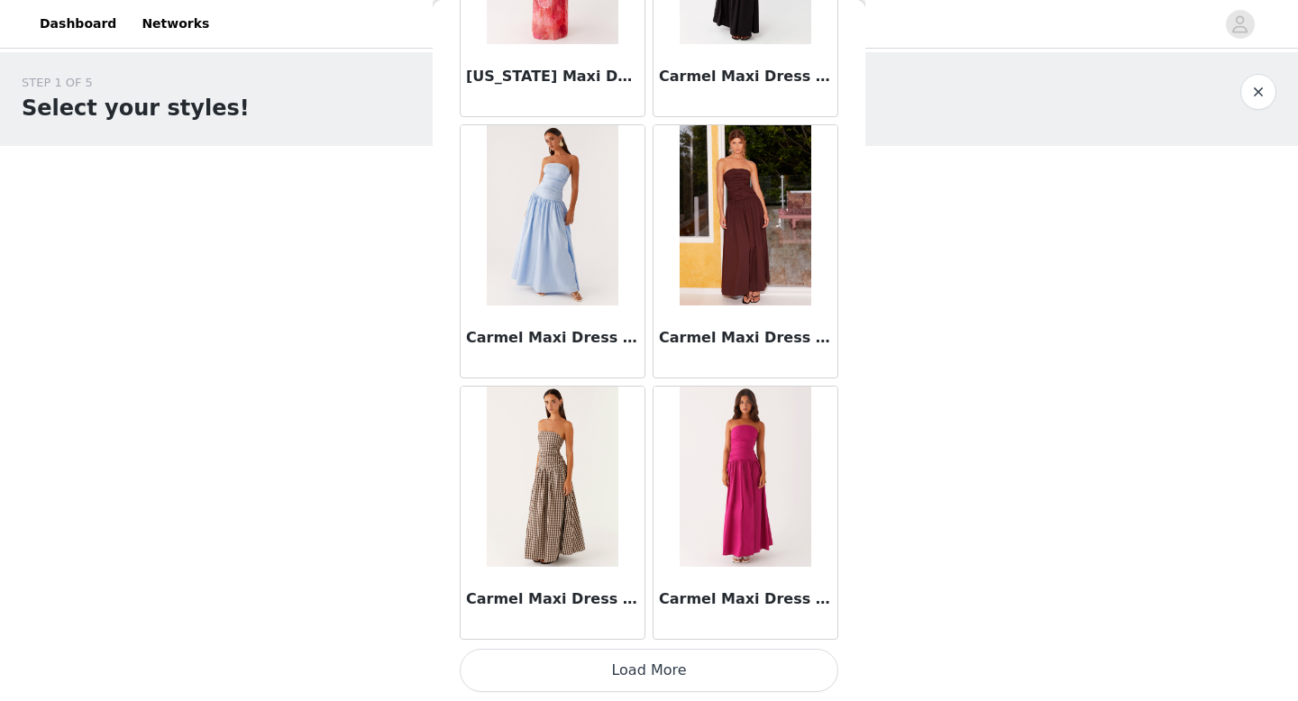
click at [649, 690] on button "Load More" at bounding box center [649, 670] width 379 height 43
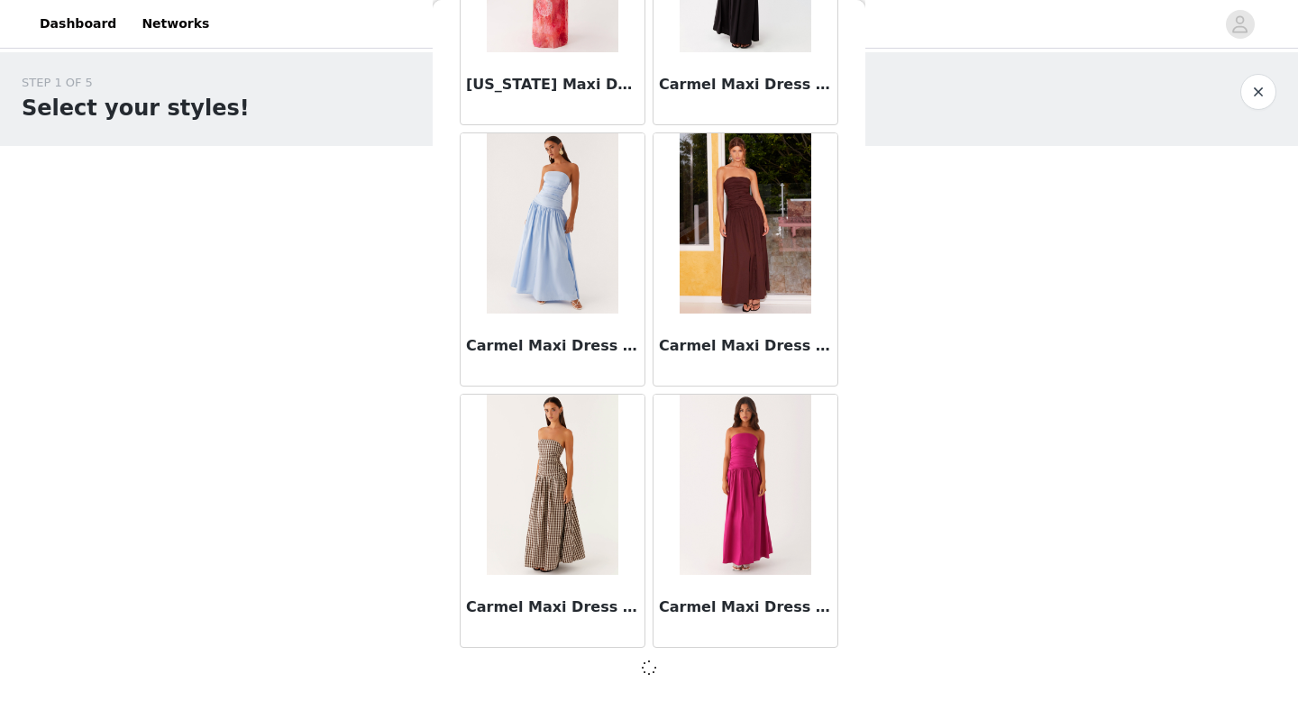
scroll to position [9891, 0]
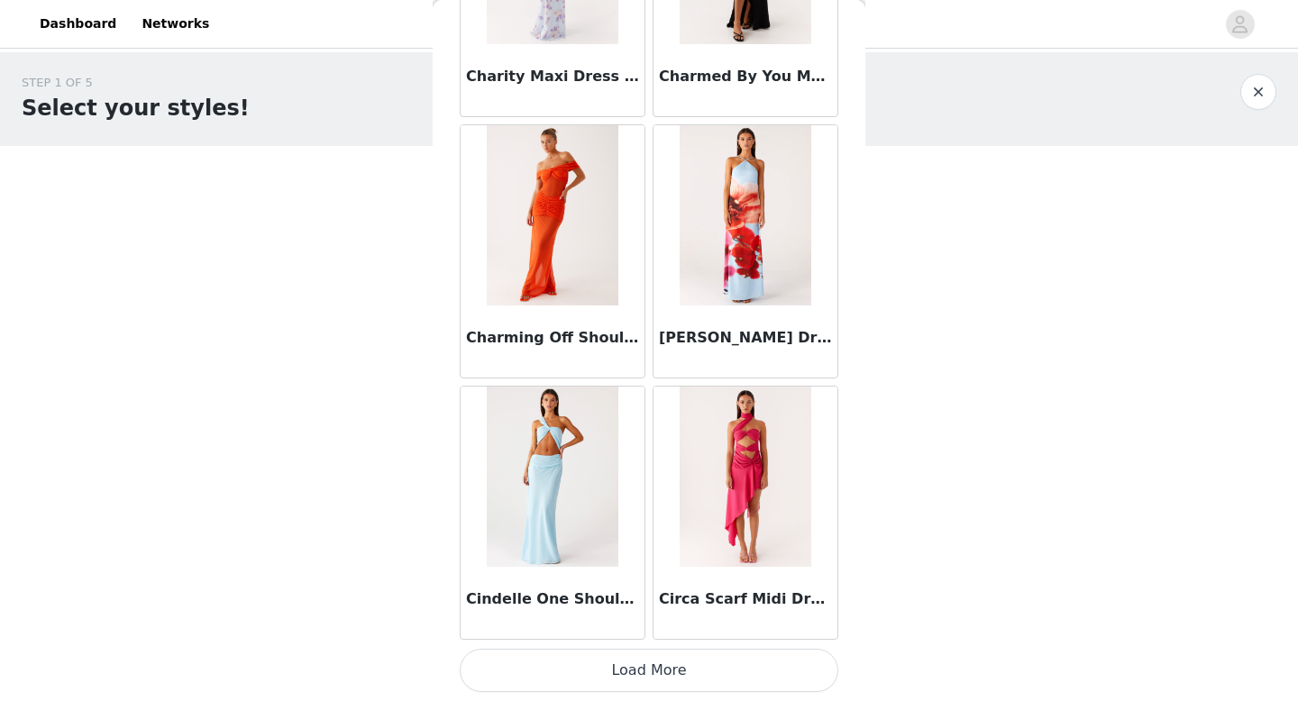
click at [654, 671] on button "Load More" at bounding box center [649, 670] width 379 height 43
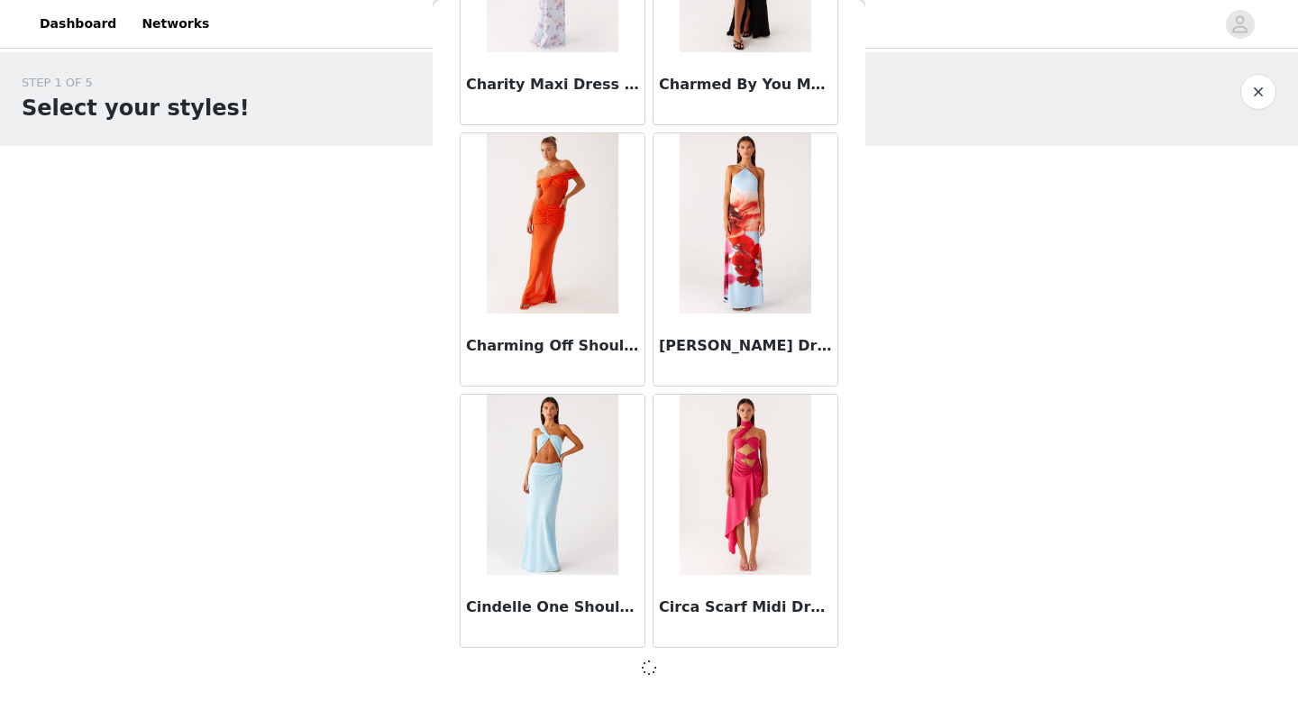
scroll to position [12505, 0]
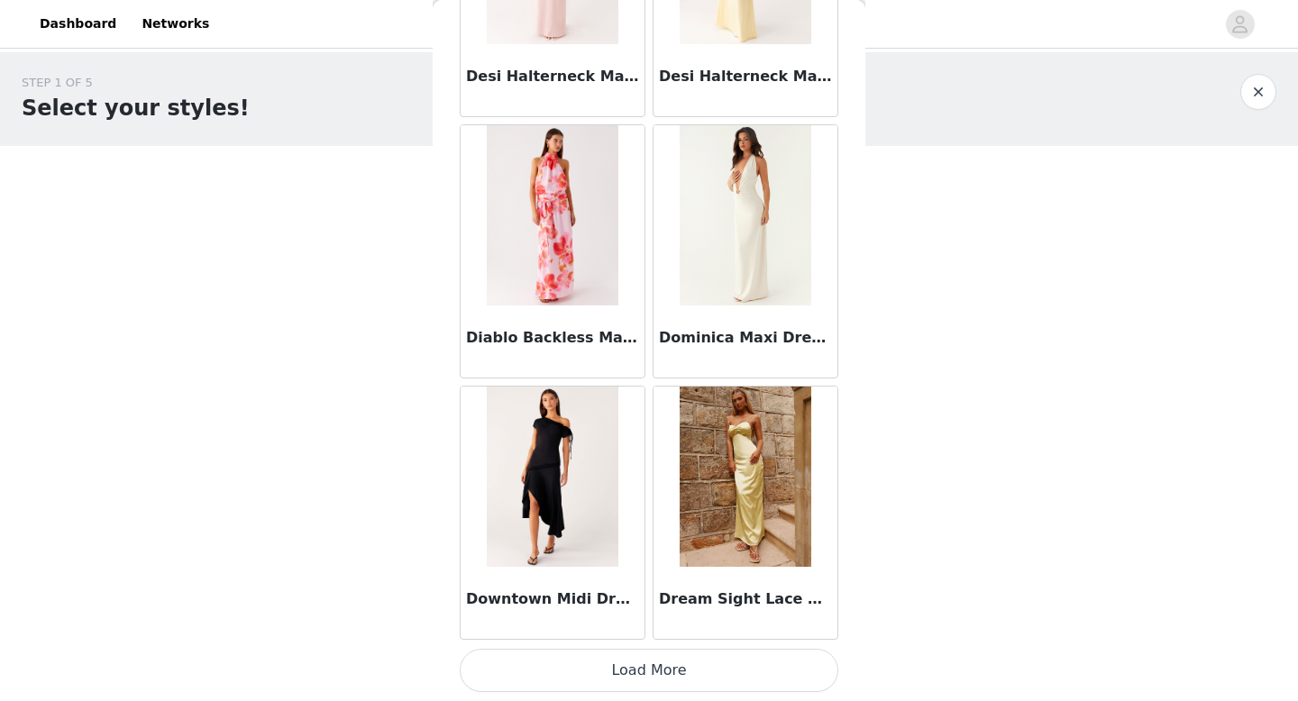
click at [648, 659] on button "Load More" at bounding box center [649, 670] width 379 height 43
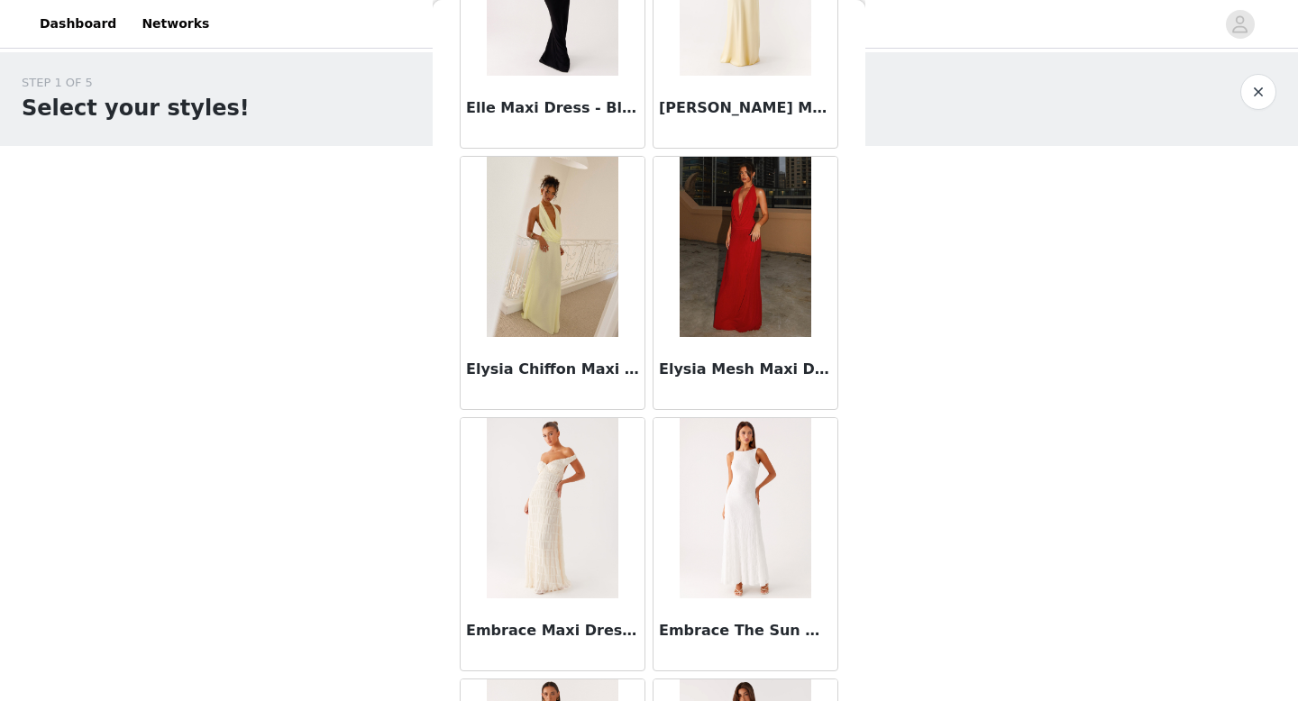
scroll to position [17741, 0]
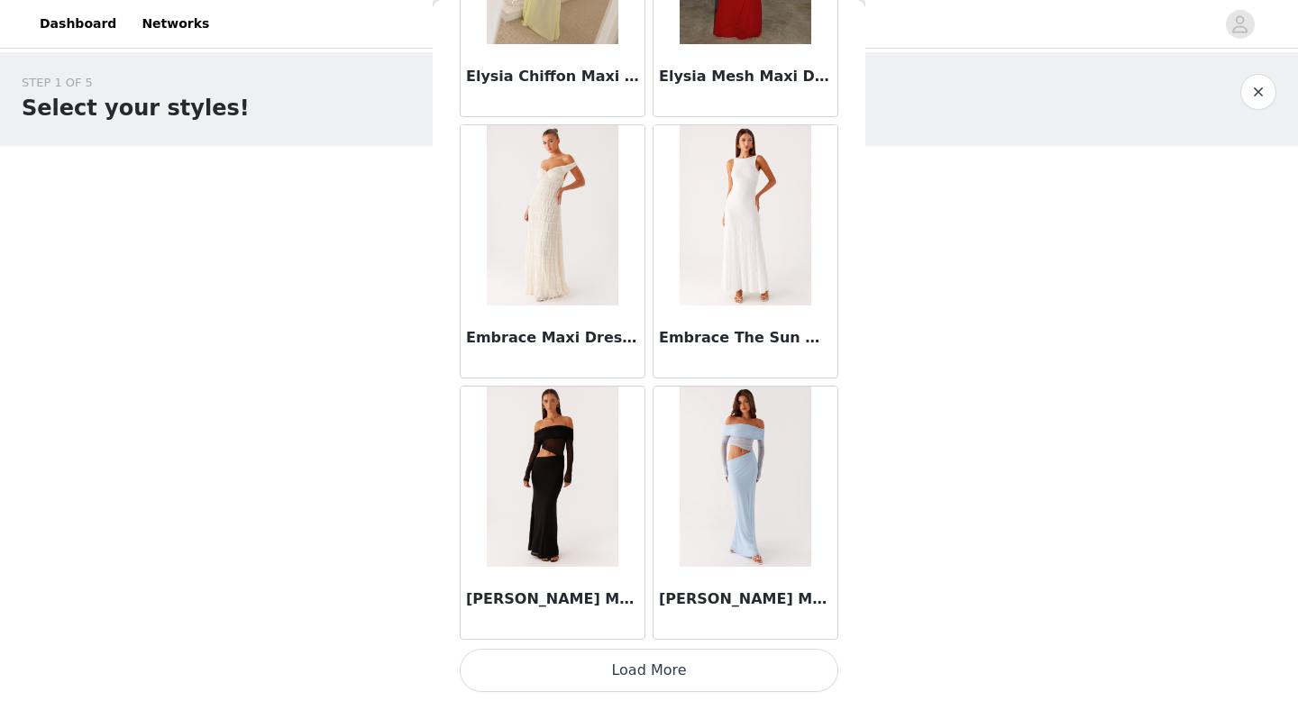
click at [647, 661] on button "Load More" at bounding box center [649, 670] width 379 height 43
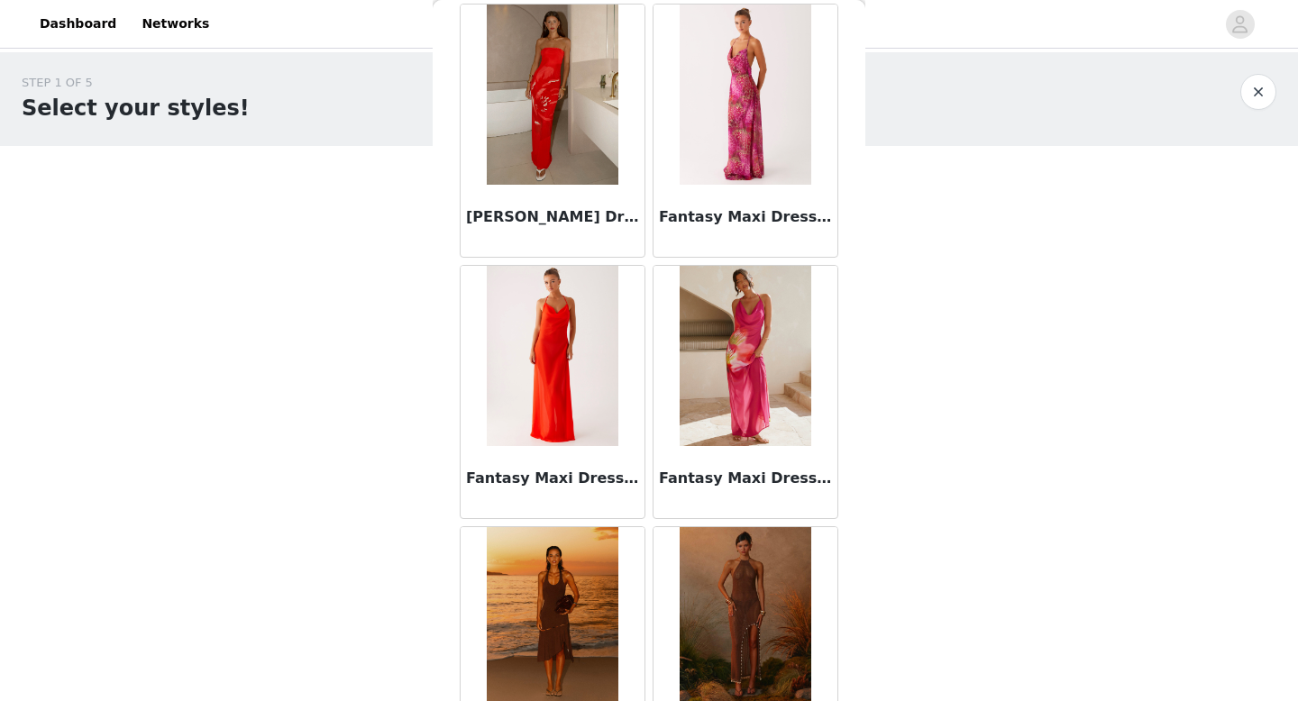
scroll to position [20355, 0]
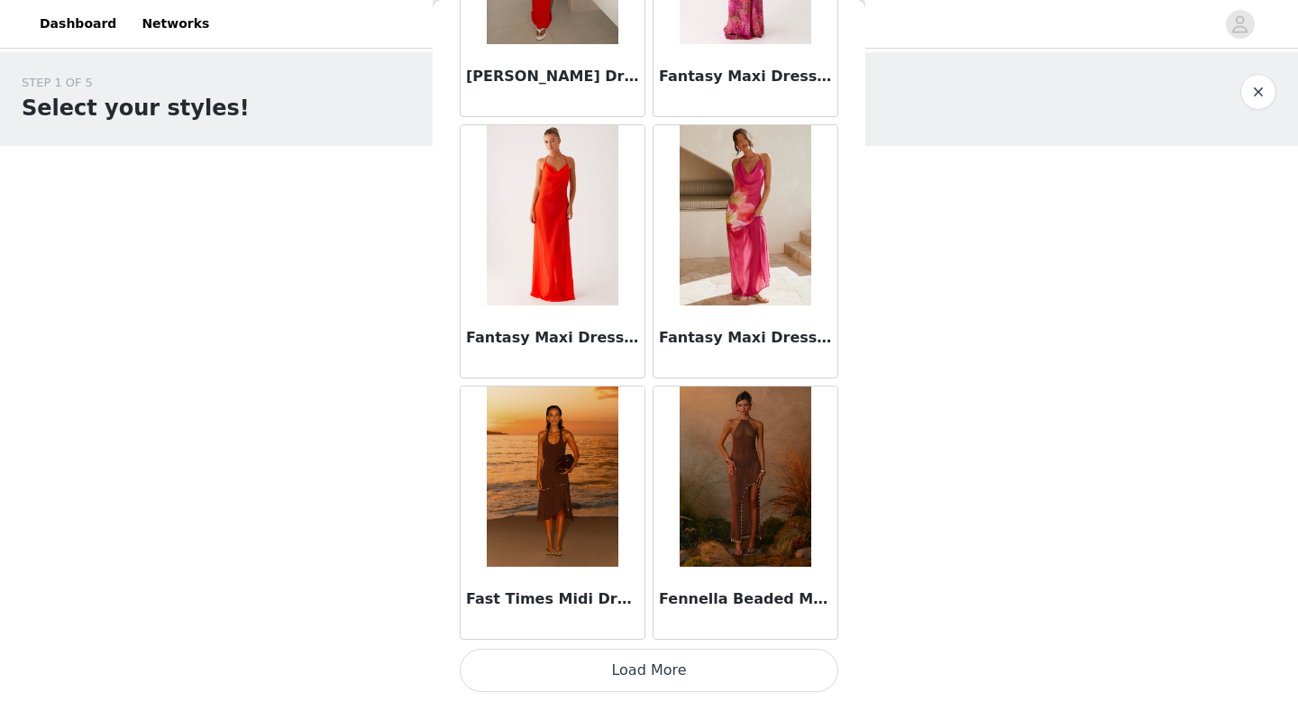
click at [641, 666] on button "Load More" at bounding box center [649, 670] width 379 height 43
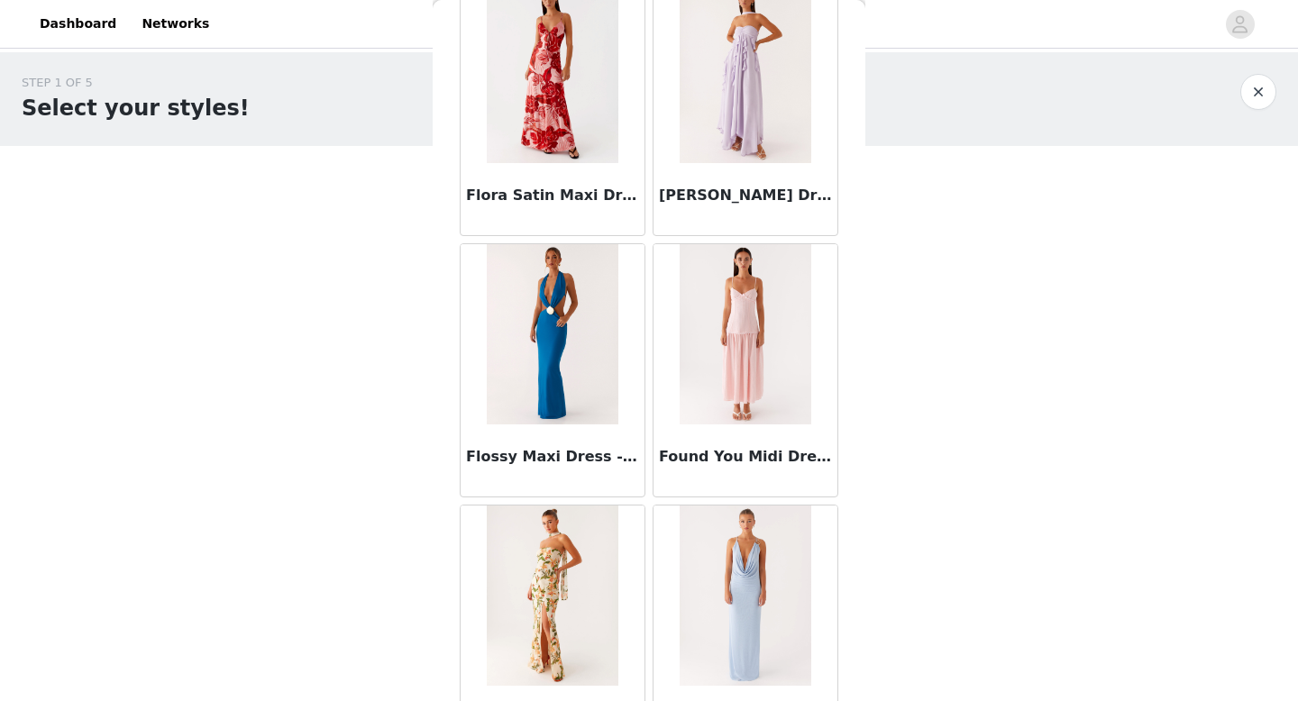
scroll to position [22969, 0]
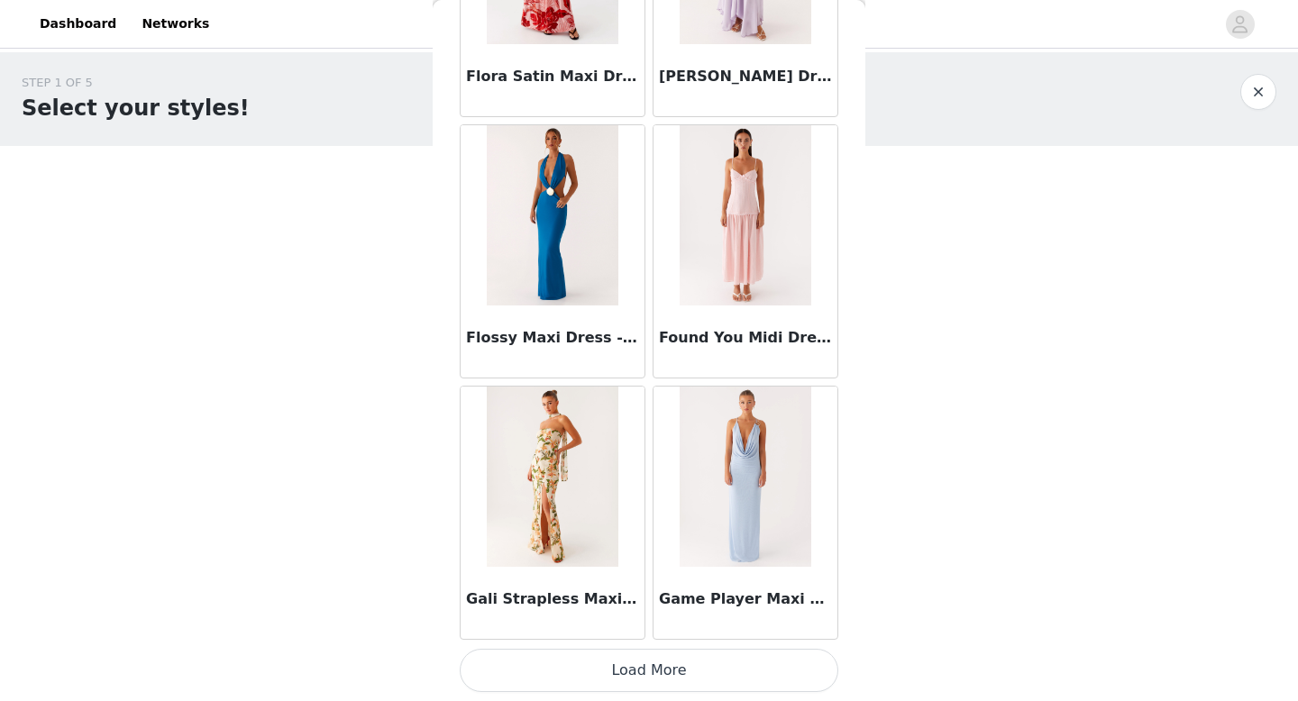
click at [634, 677] on button "Load More" at bounding box center [649, 670] width 379 height 43
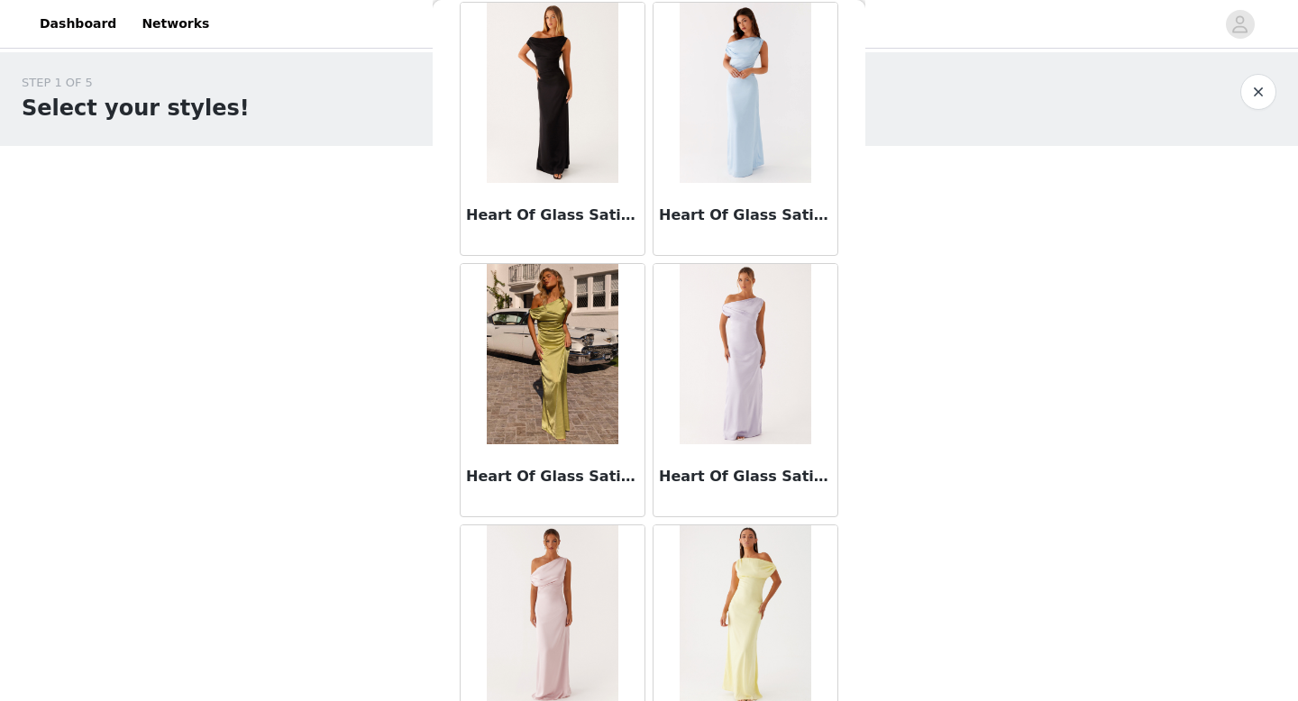
scroll to position [25583, 0]
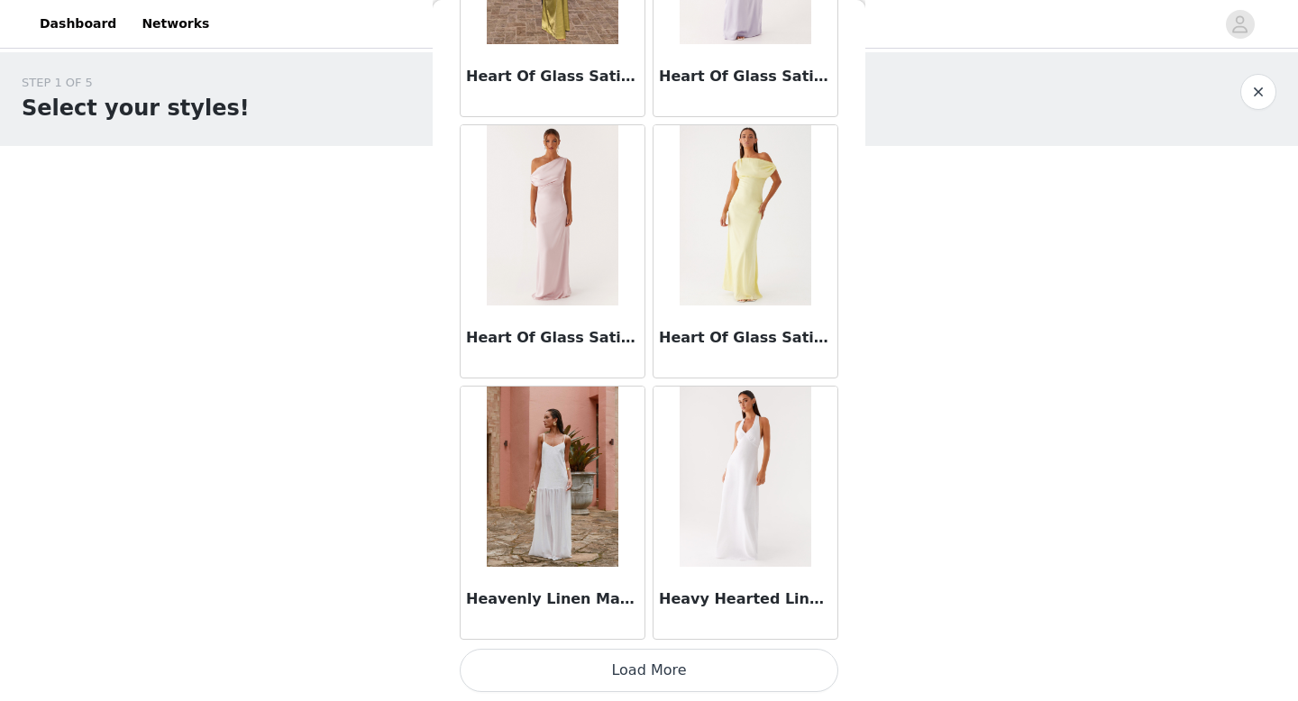
click at [654, 677] on button "Load More" at bounding box center [649, 670] width 379 height 43
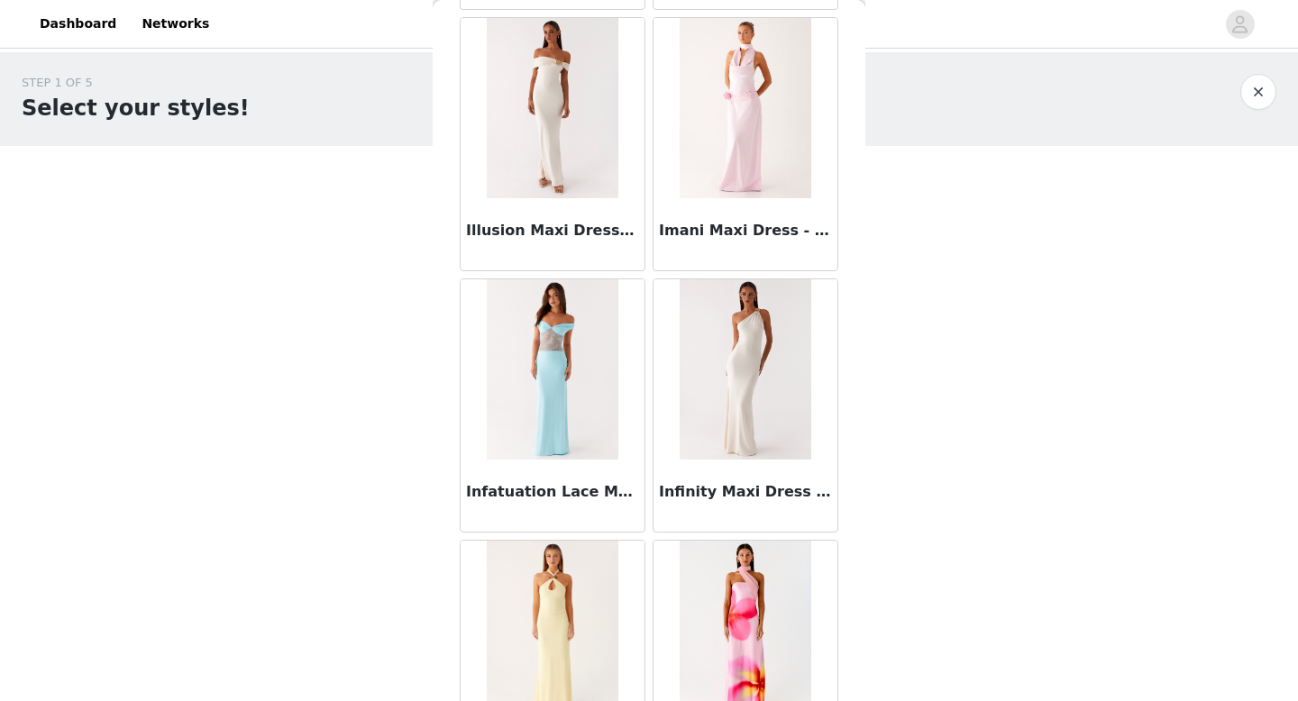
scroll to position [28197, 0]
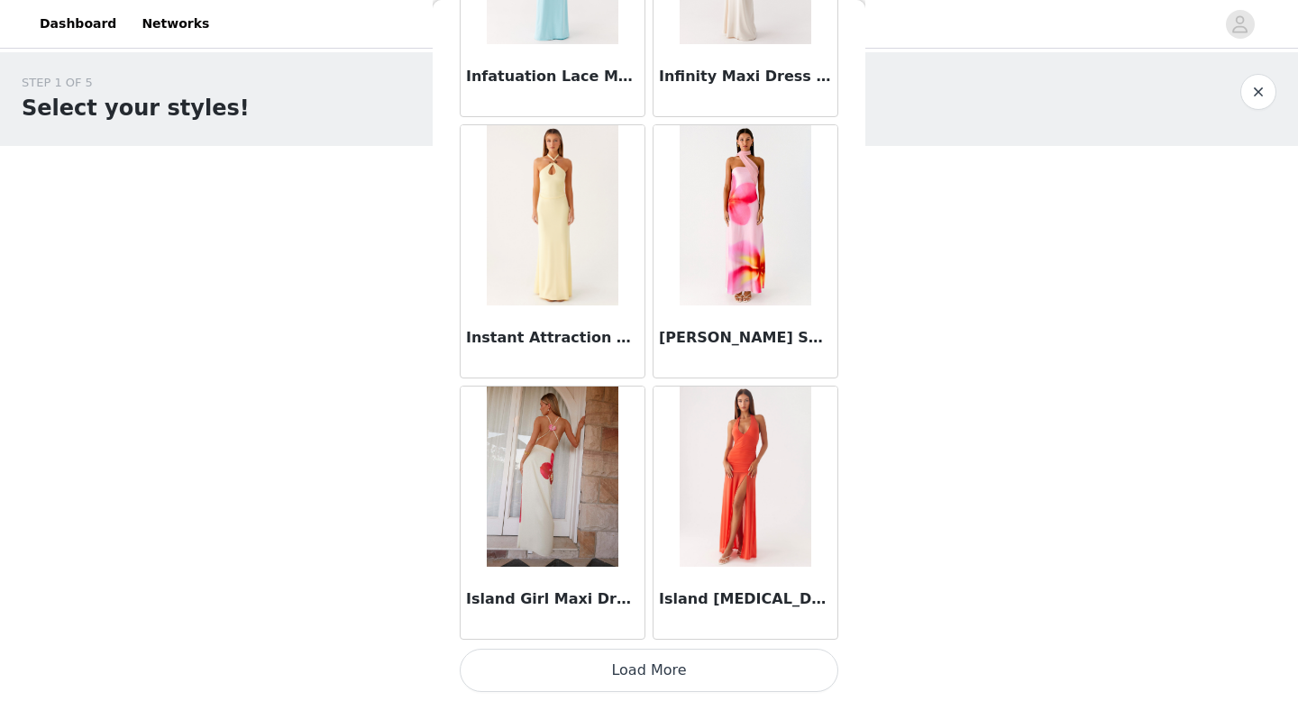
click at [658, 662] on button "Load More" at bounding box center [649, 670] width 379 height 43
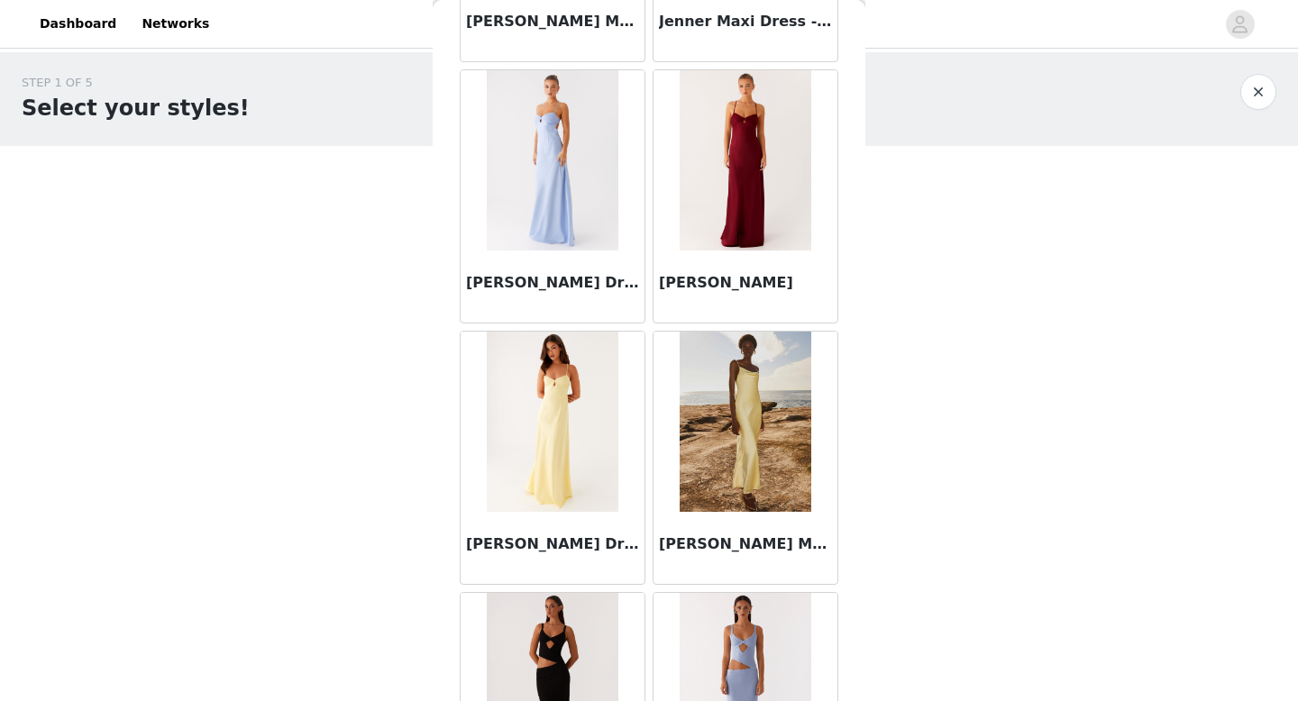
scroll to position [30812, 0]
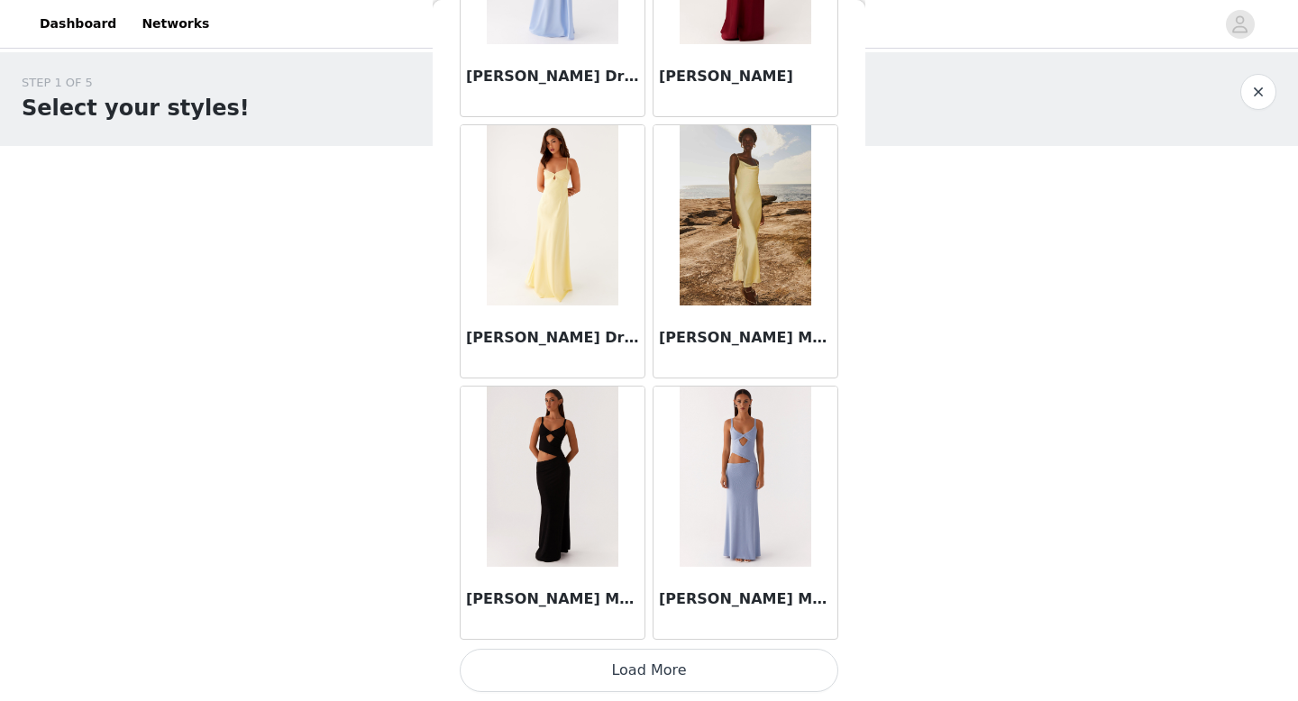
click at [665, 658] on button "Load More" at bounding box center [649, 670] width 379 height 43
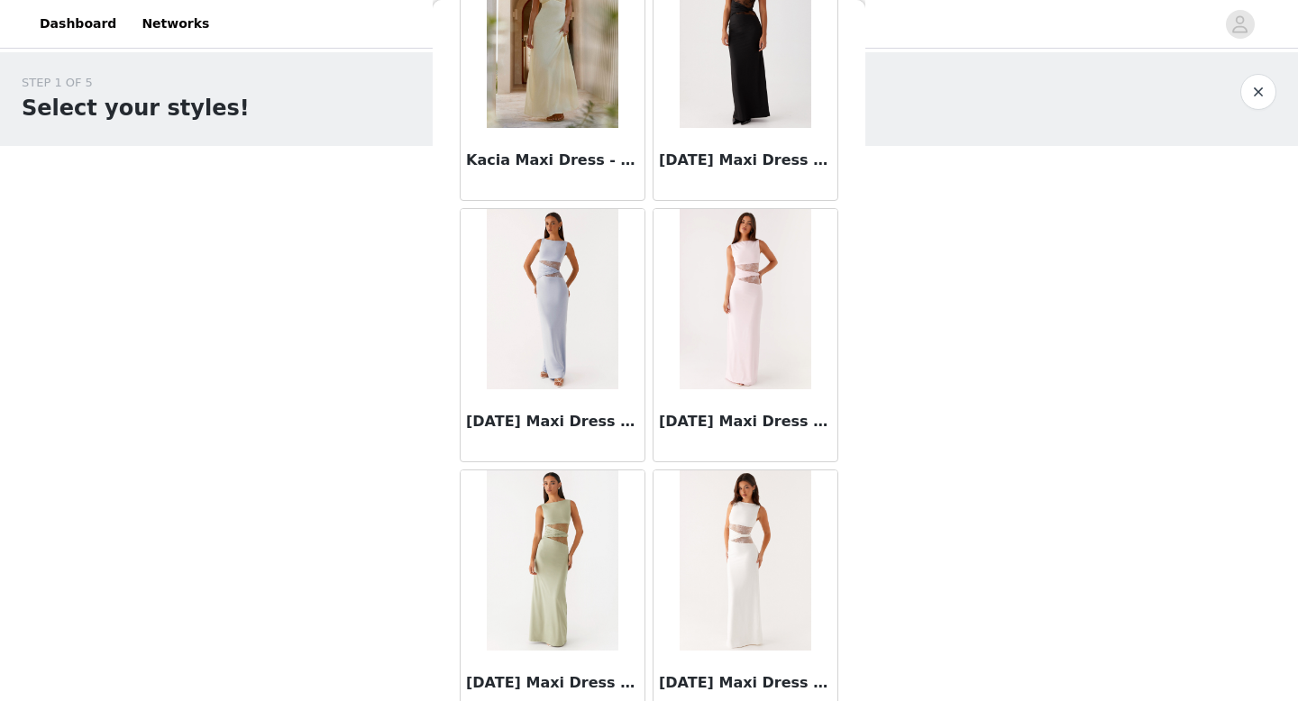
scroll to position [33426, 0]
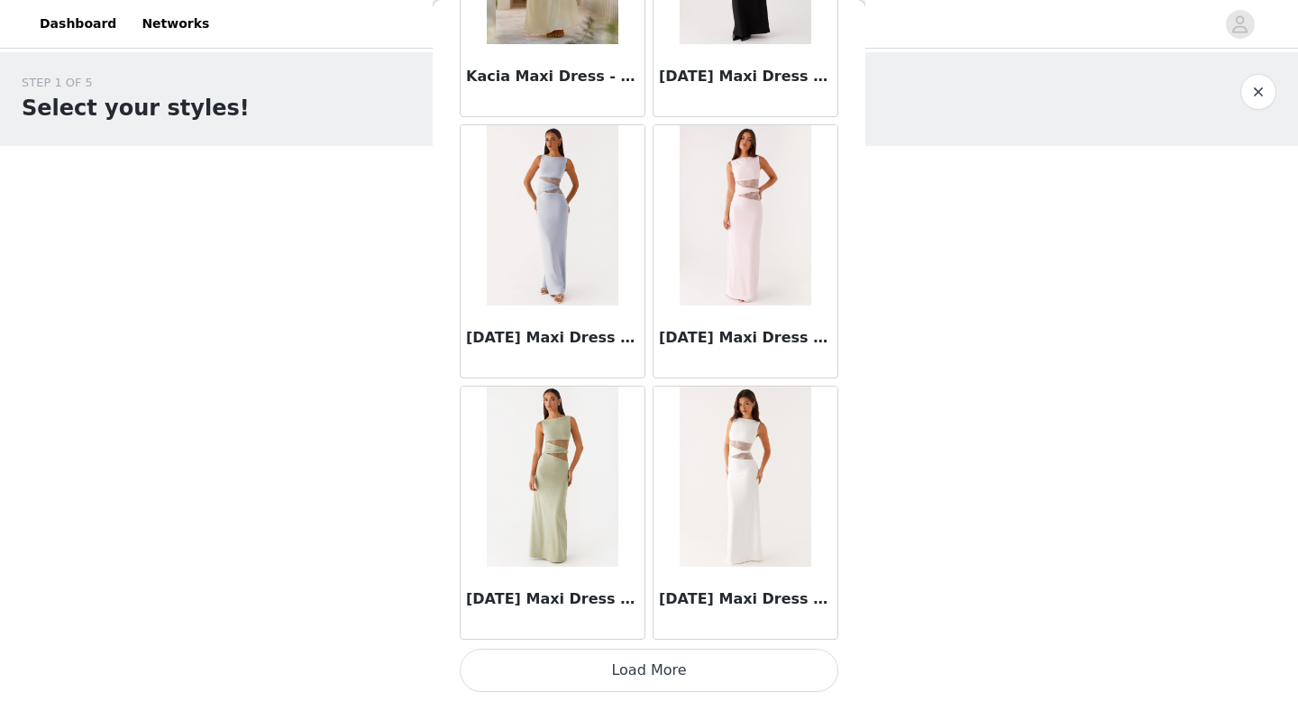
click at [675, 662] on button "Load More" at bounding box center [649, 670] width 379 height 43
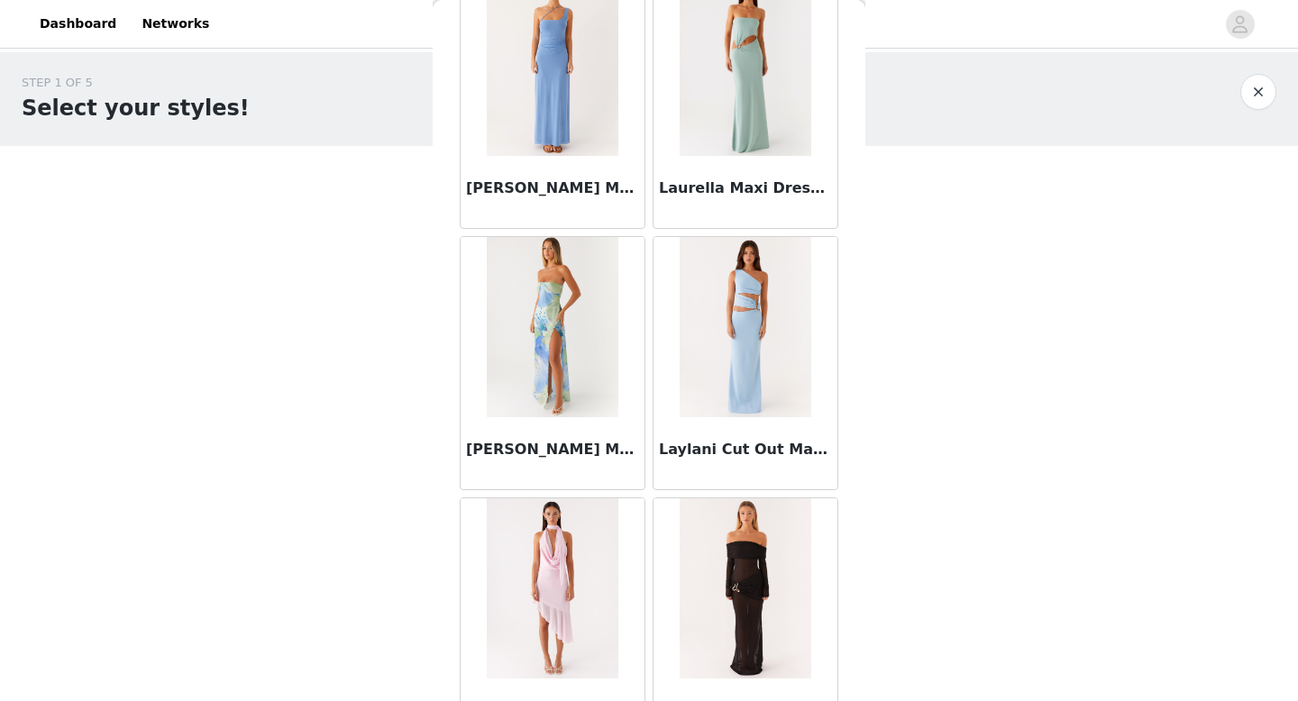
scroll to position [36040, 0]
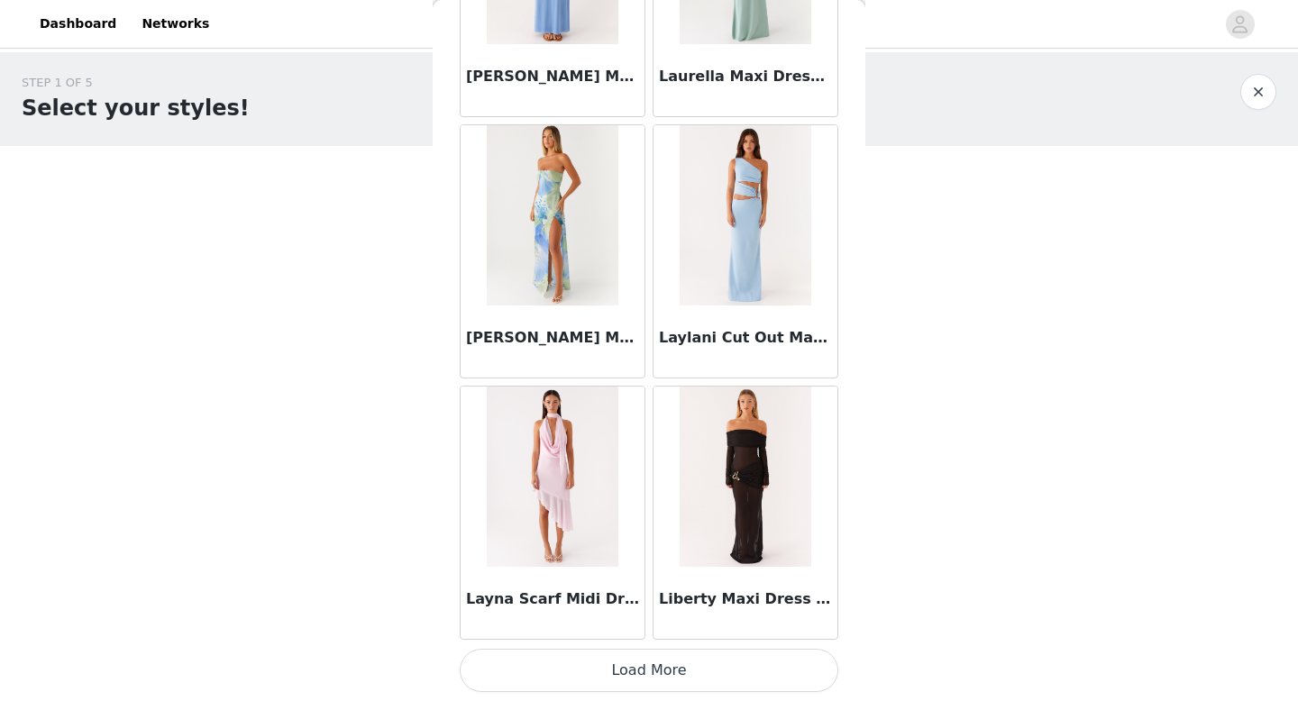
click at [678, 675] on button "Load More" at bounding box center [649, 670] width 379 height 43
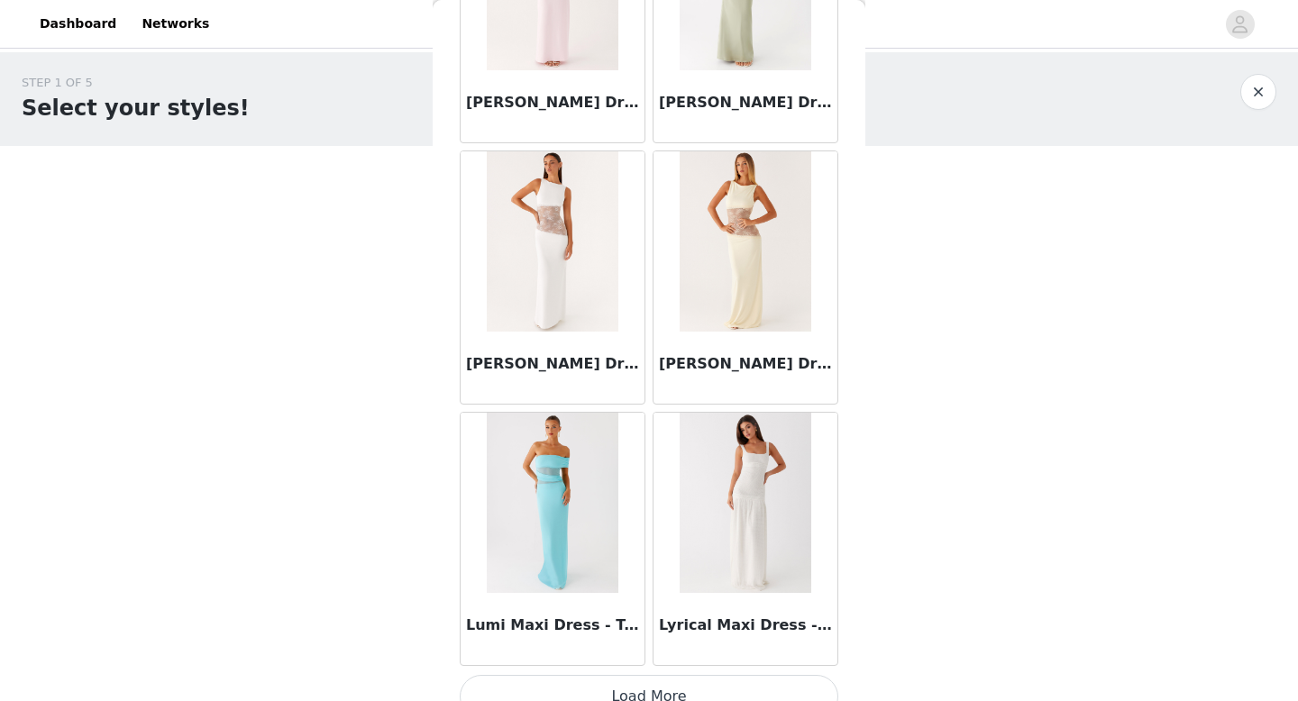
scroll to position [38654, 0]
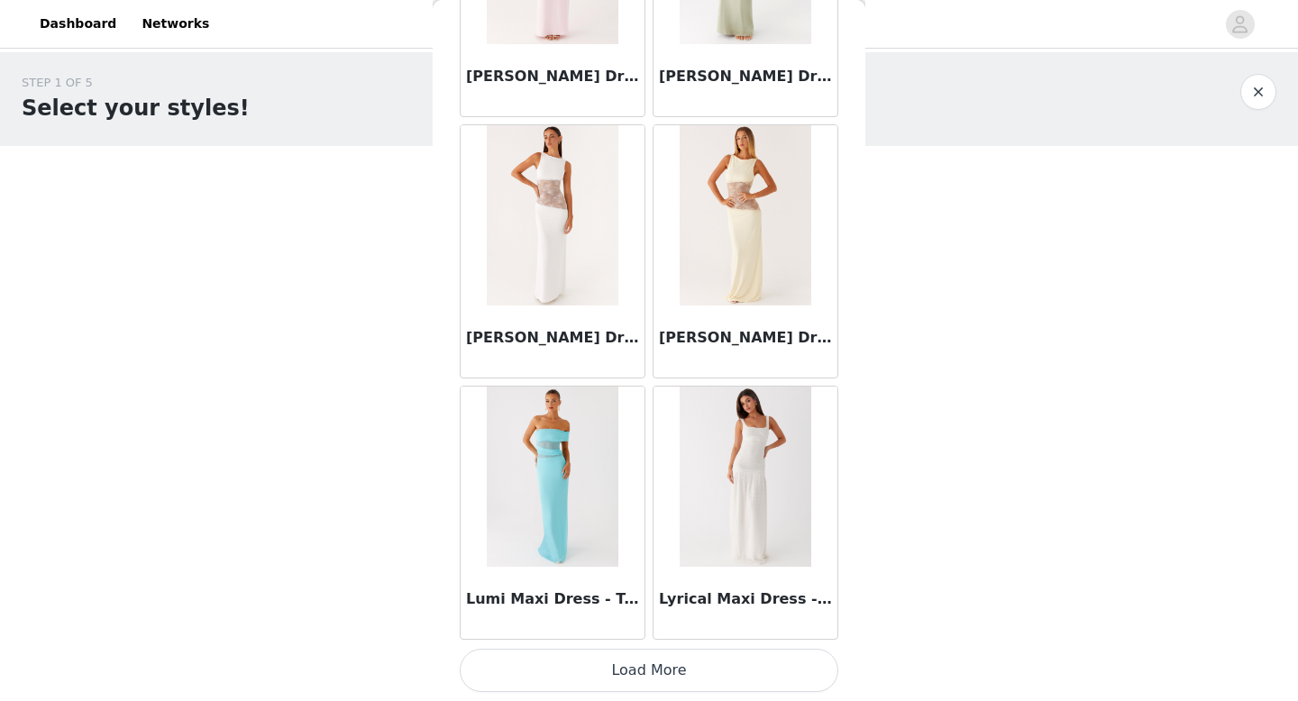
click at [638, 689] on button "Load More" at bounding box center [649, 670] width 379 height 43
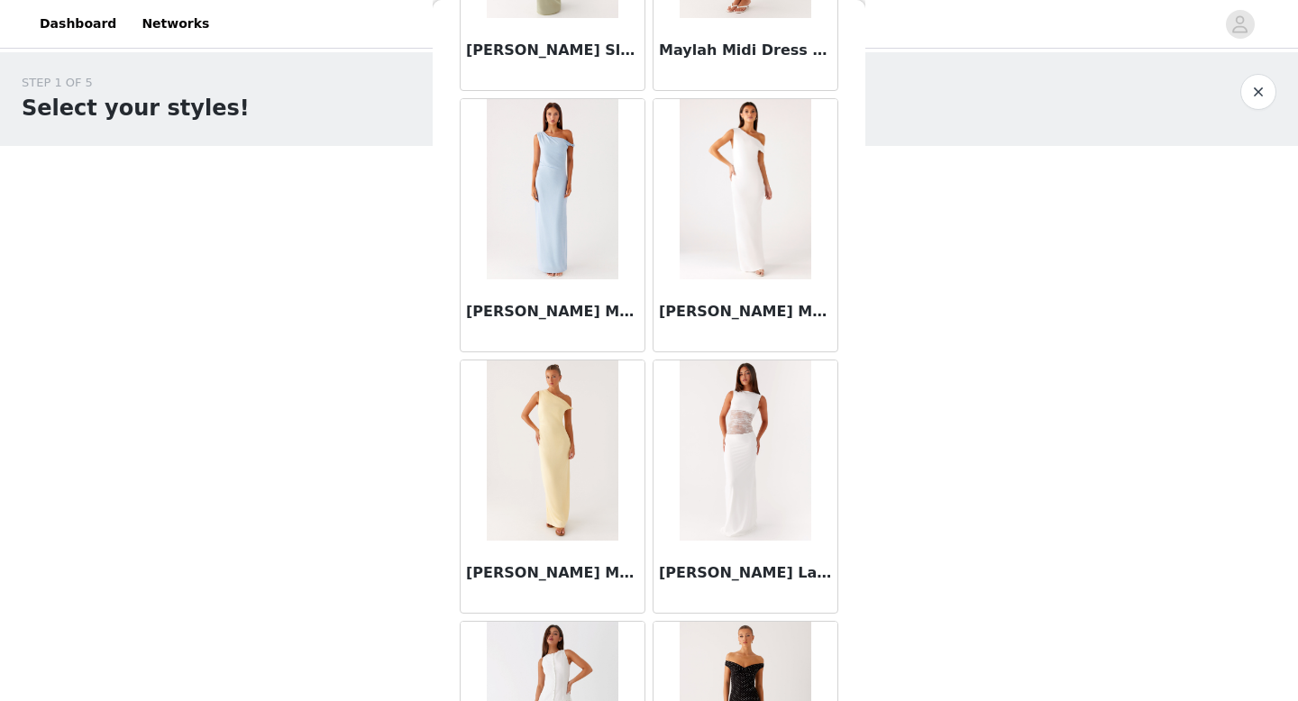
scroll to position [41268, 0]
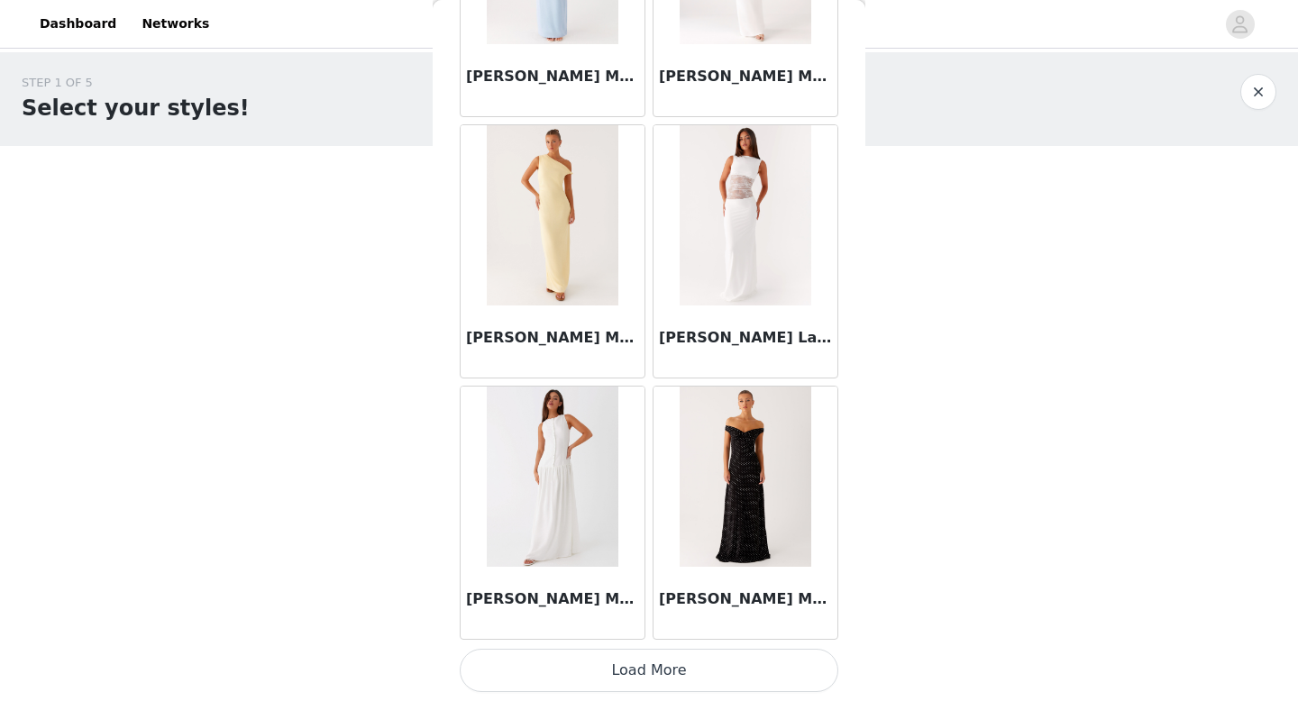
click at [673, 673] on button "Load More" at bounding box center [649, 670] width 379 height 43
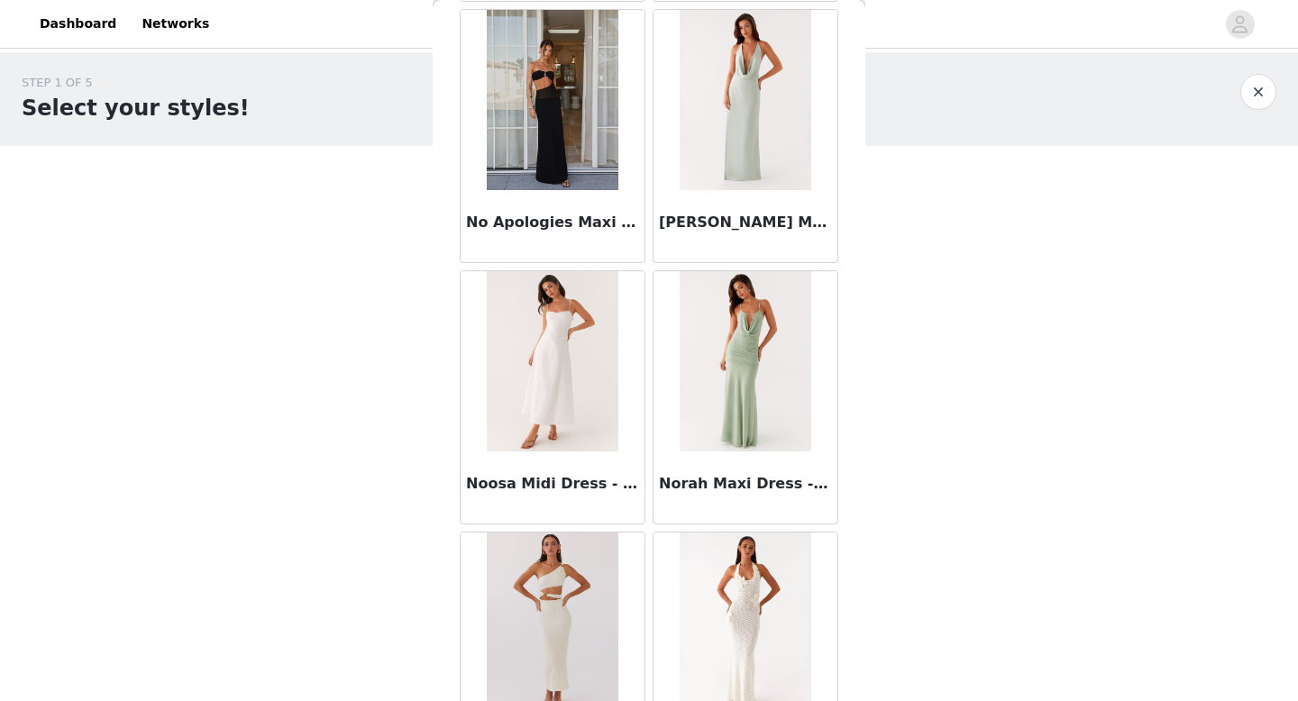
scroll to position [43882, 0]
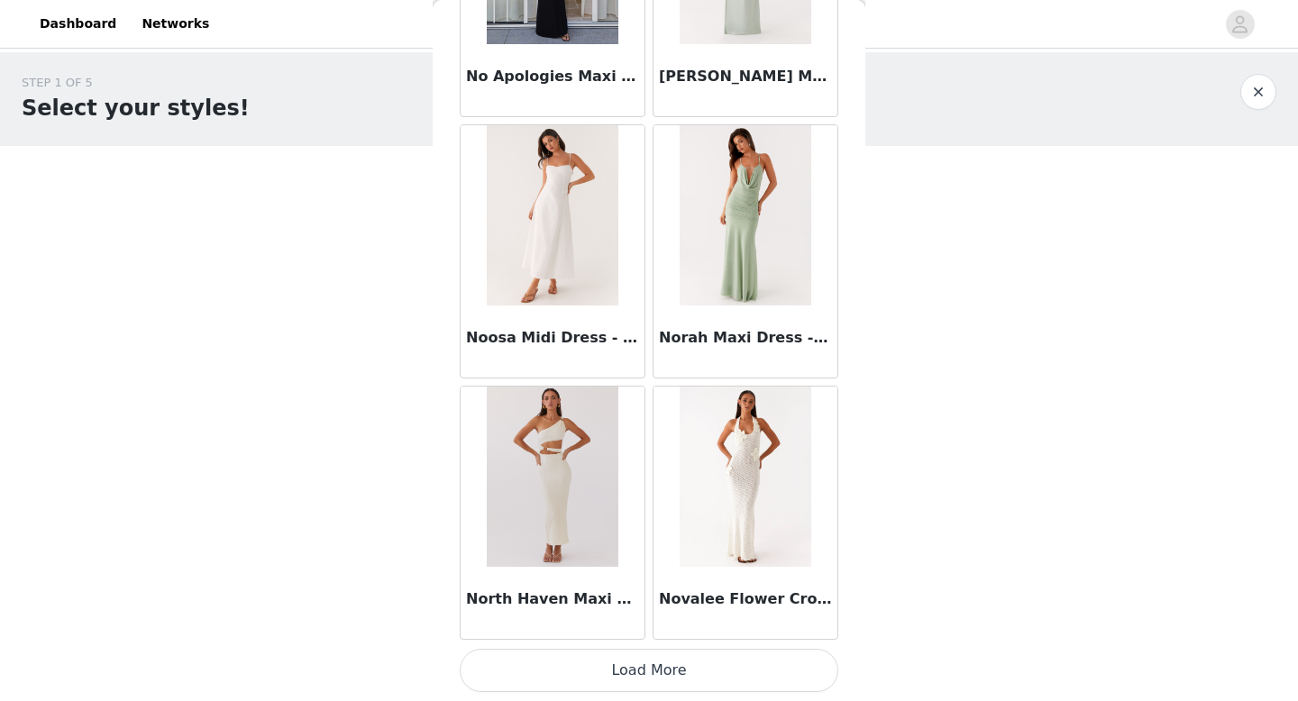
click at [609, 677] on button "Load More" at bounding box center [649, 670] width 379 height 43
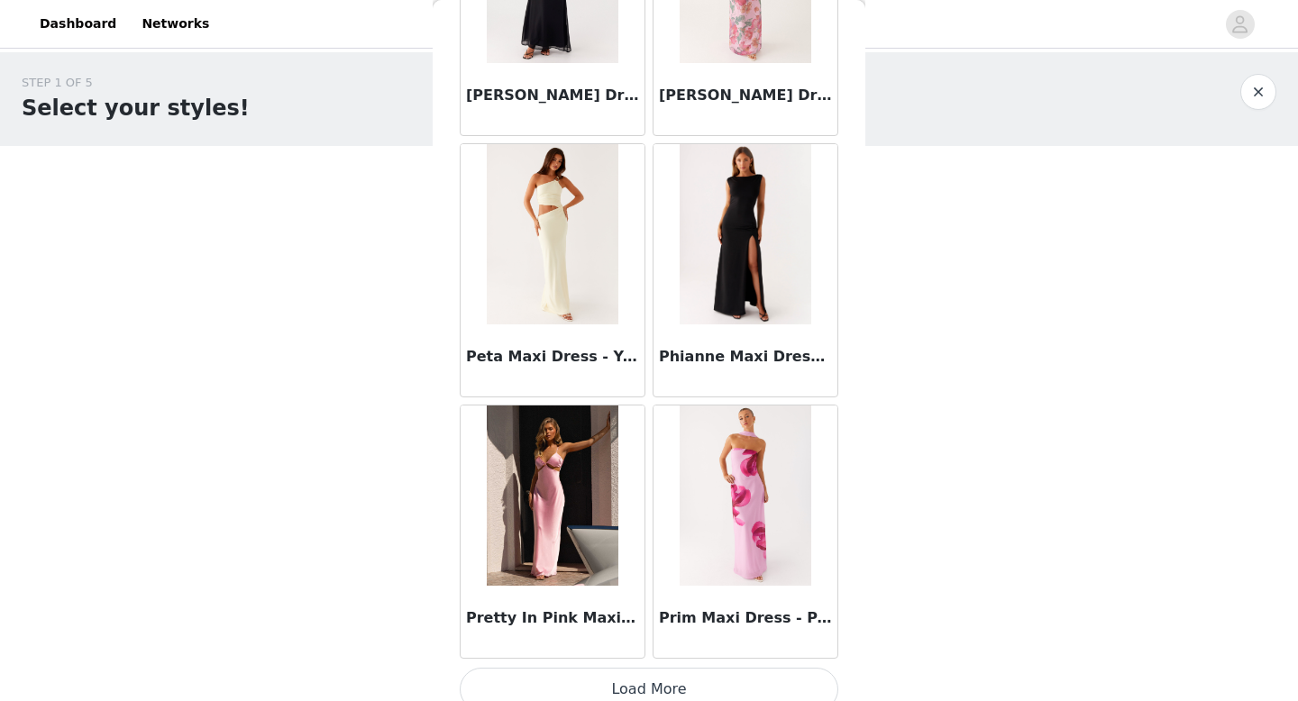
scroll to position [46496, 0]
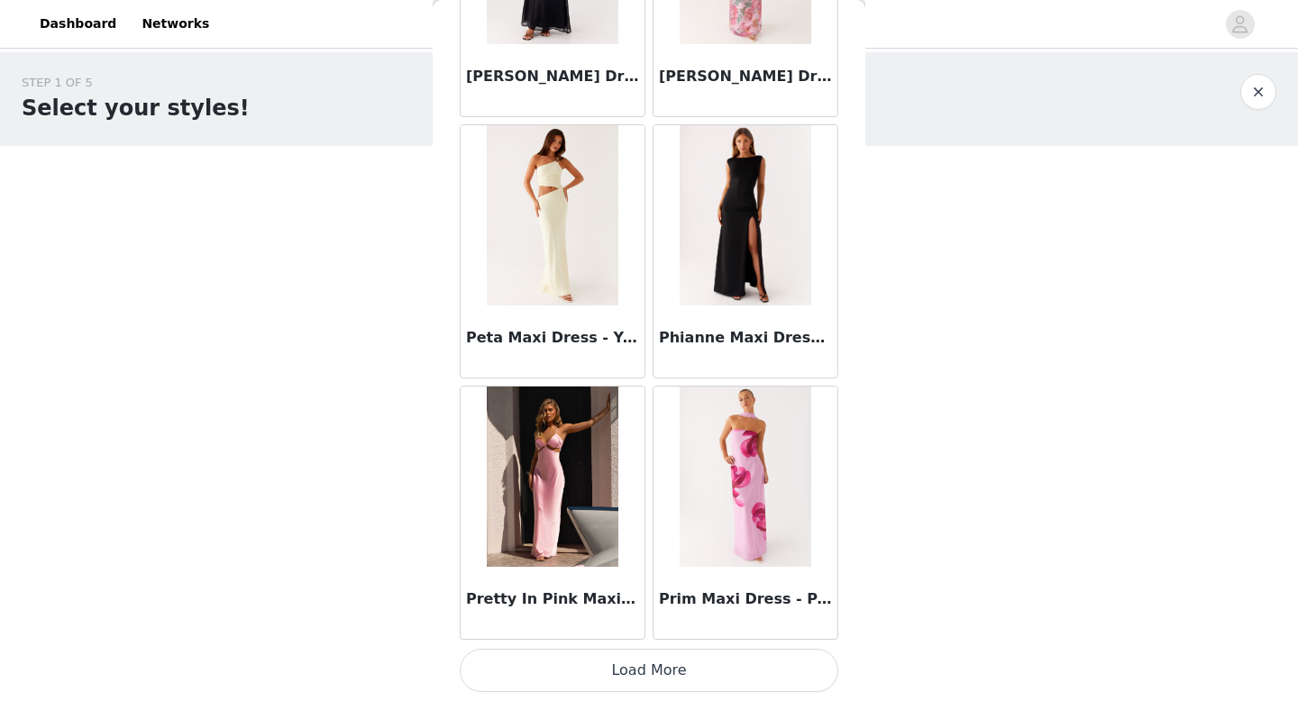
click at [662, 683] on button "Load More" at bounding box center [649, 670] width 379 height 43
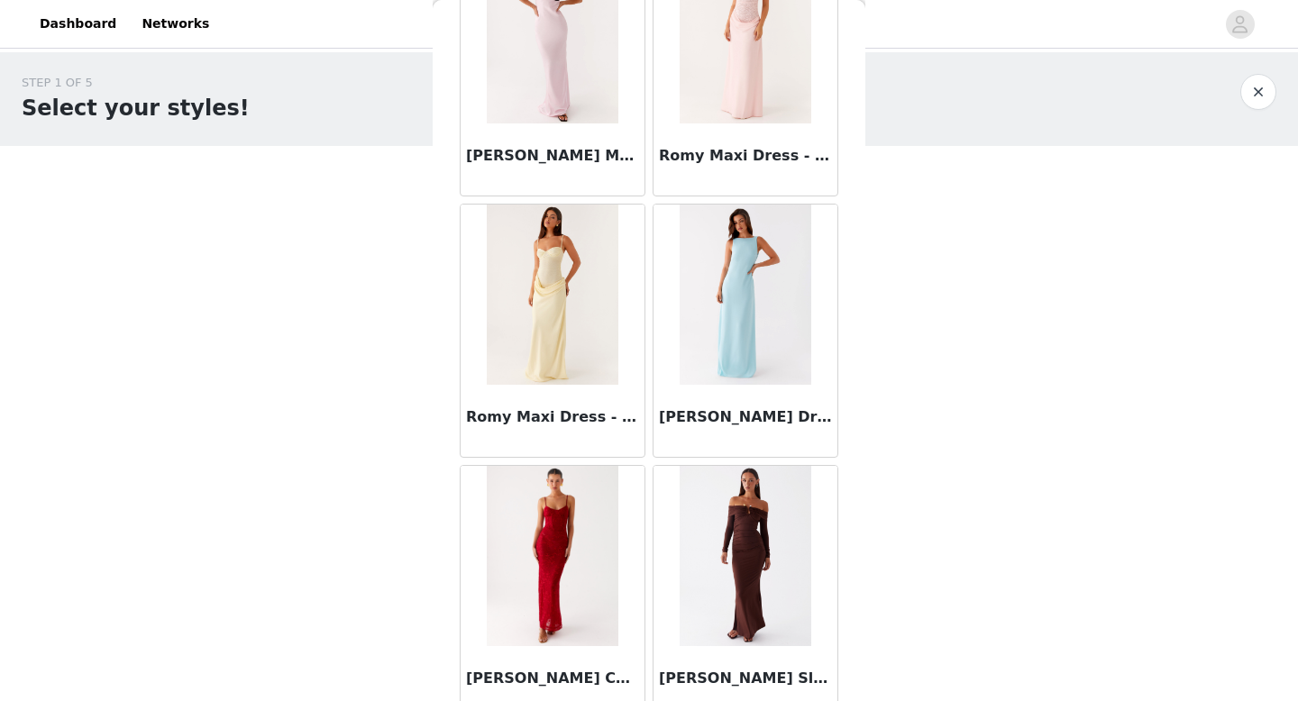
scroll to position [49110, 0]
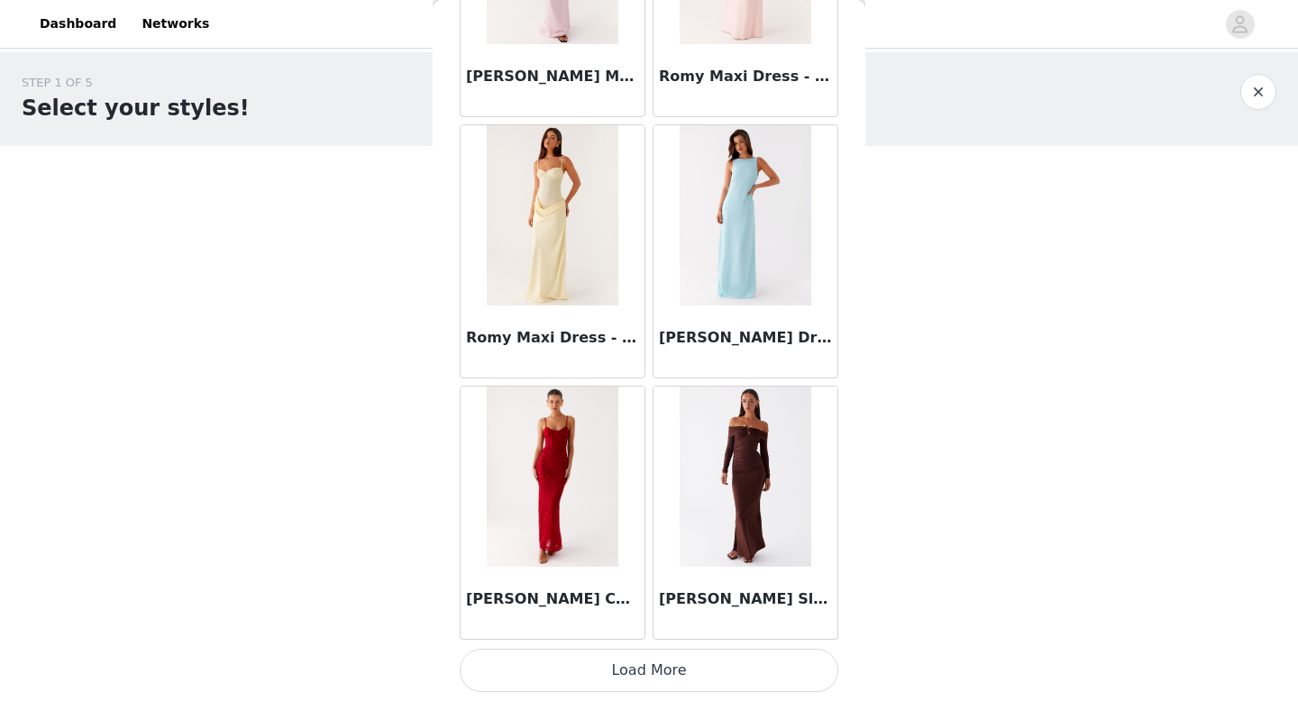
click at [661, 668] on button "Load More" at bounding box center [649, 670] width 379 height 43
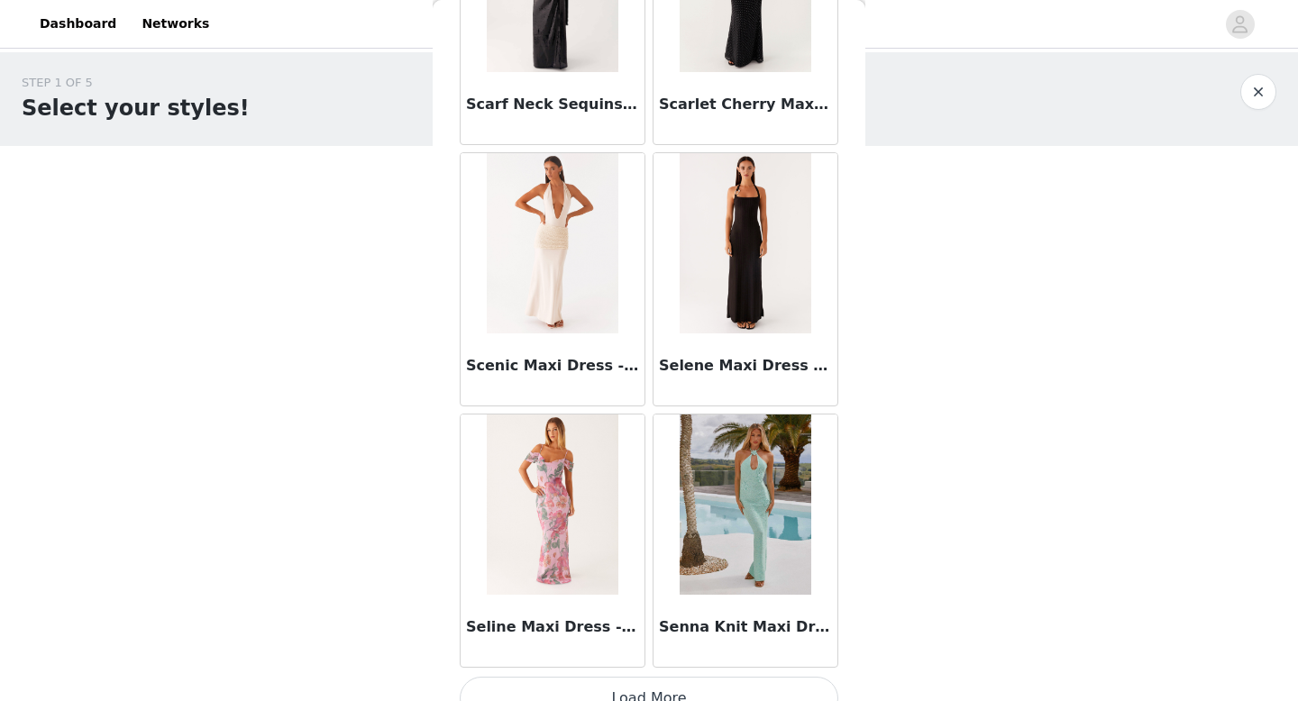
scroll to position [51724, 0]
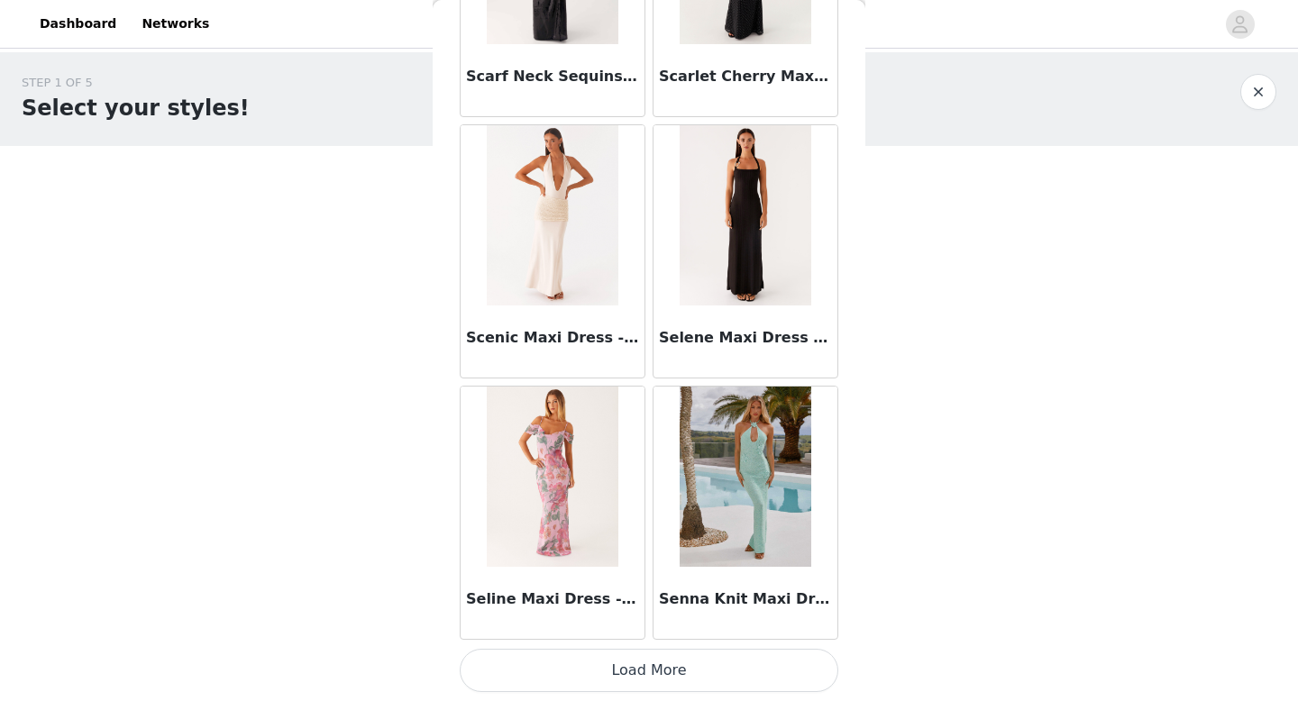
click at [678, 676] on button "Load More" at bounding box center [649, 670] width 379 height 43
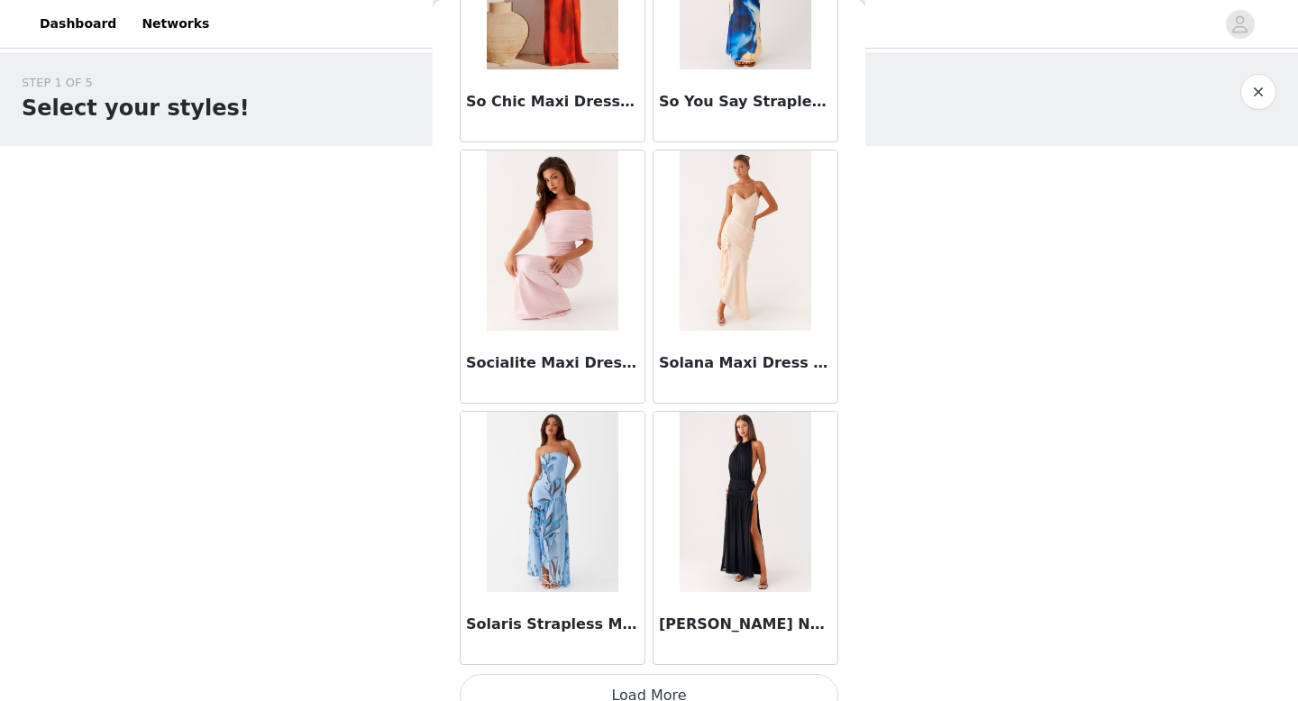
scroll to position [54338, 0]
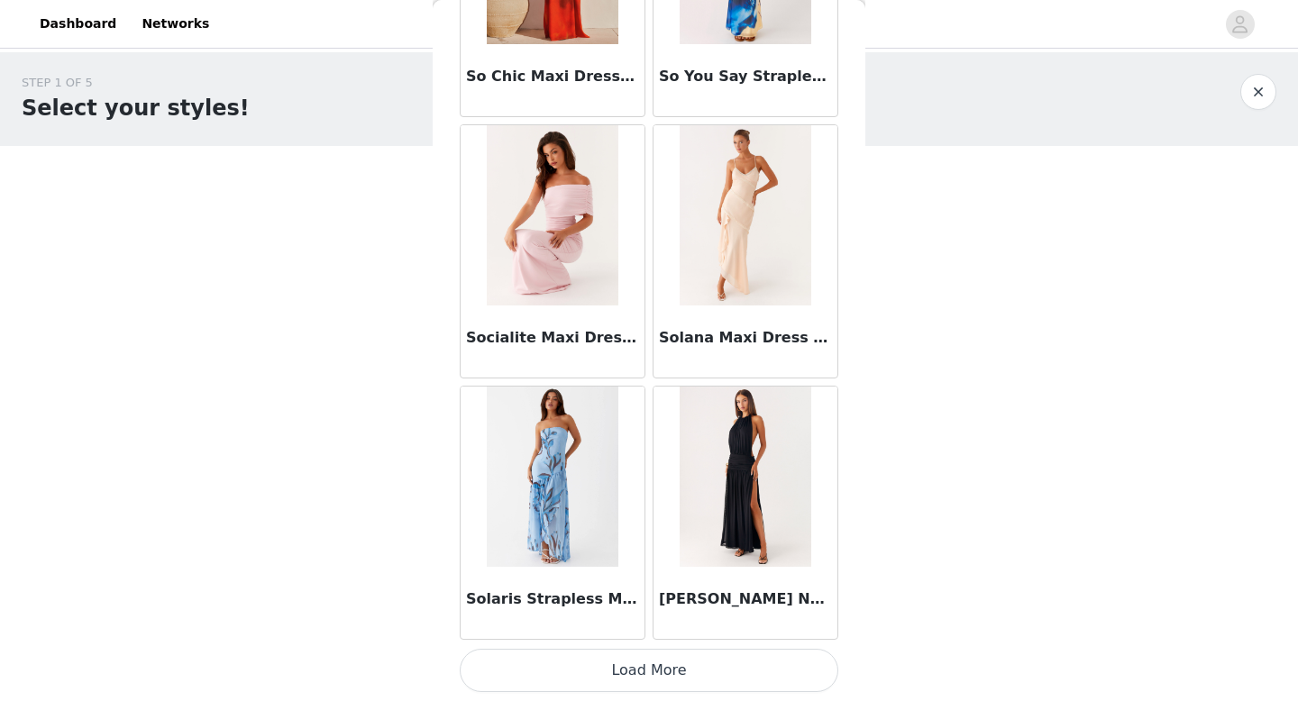
click at [669, 654] on button "Load More" at bounding box center [649, 670] width 379 height 43
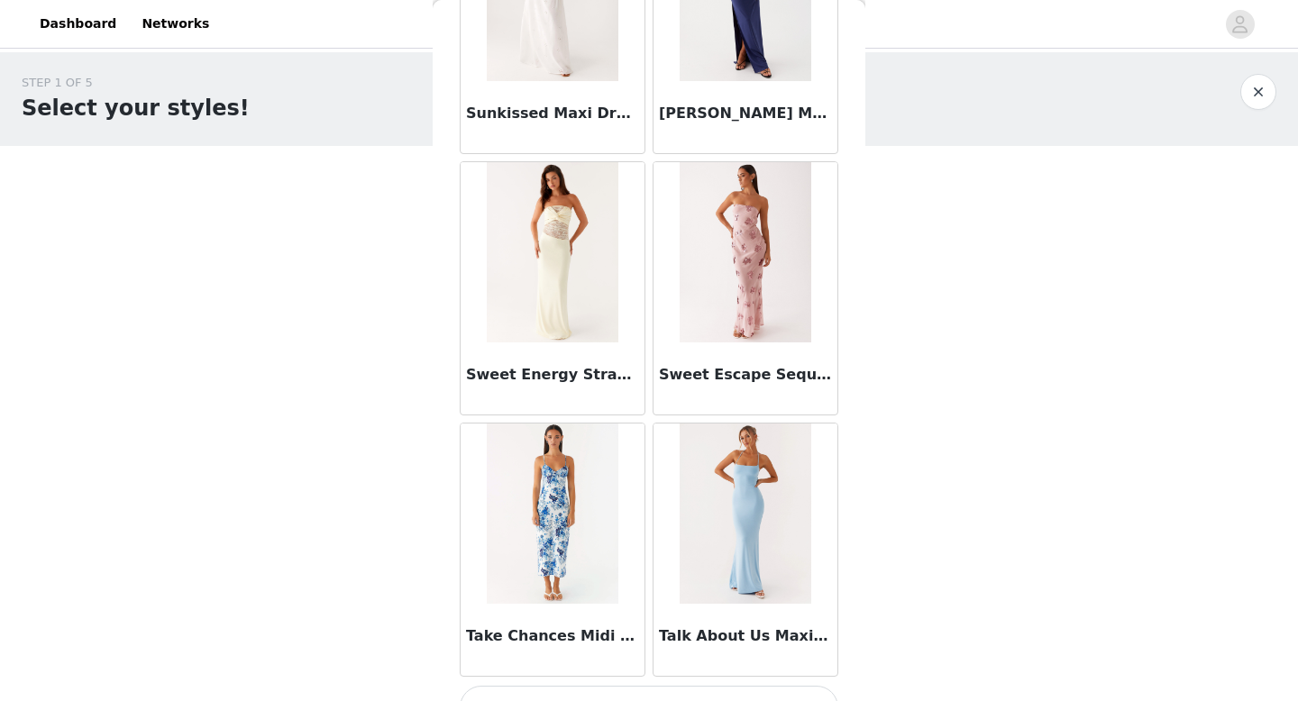
scroll to position [56952, 0]
